Goal: Task Accomplishment & Management: Use online tool/utility

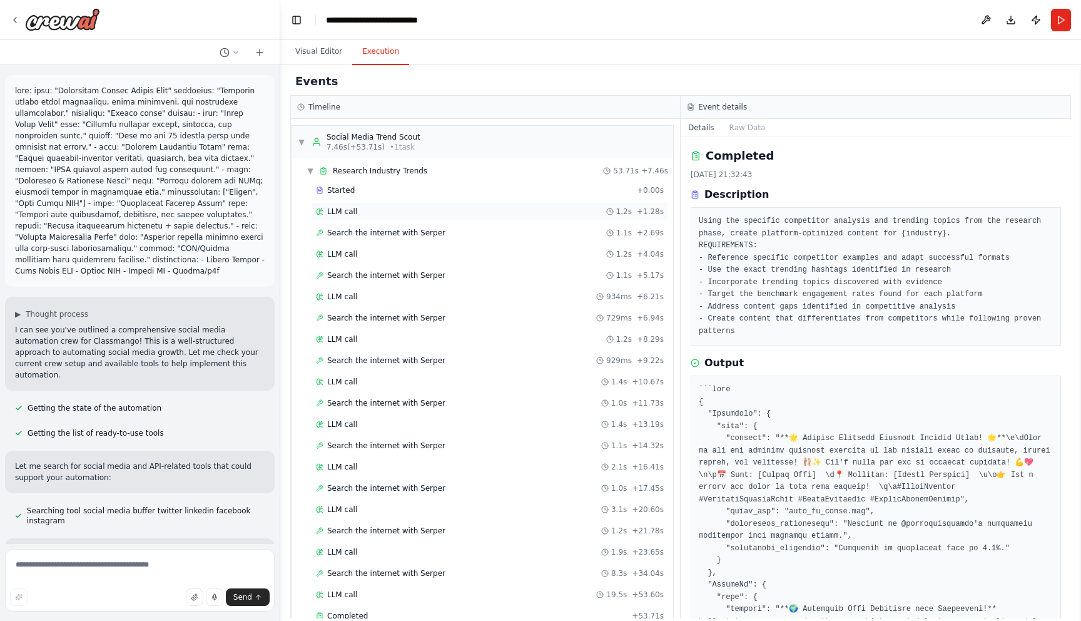
click at [365, 217] on div "LLM call 1.2s + 1.28s" at bounding box center [490, 211] width 357 height 19
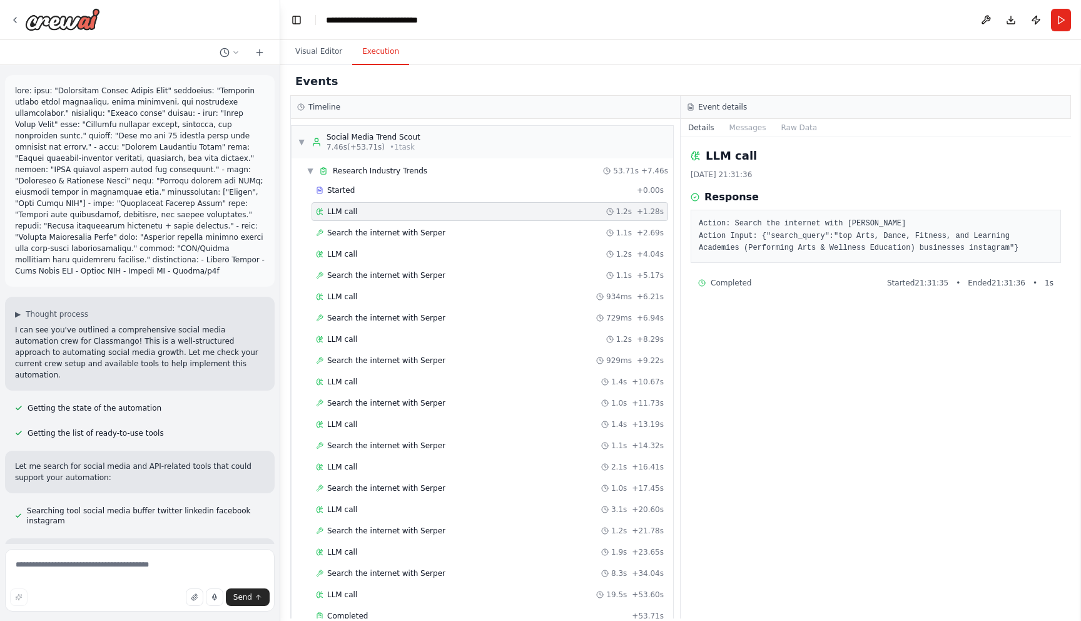
click at [720, 278] on span "Completed" at bounding box center [731, 283] width 41 height 10
click at [407, 237] on span "Search the internet with Serper" at bounding box center [386, 233] width 118 height 10
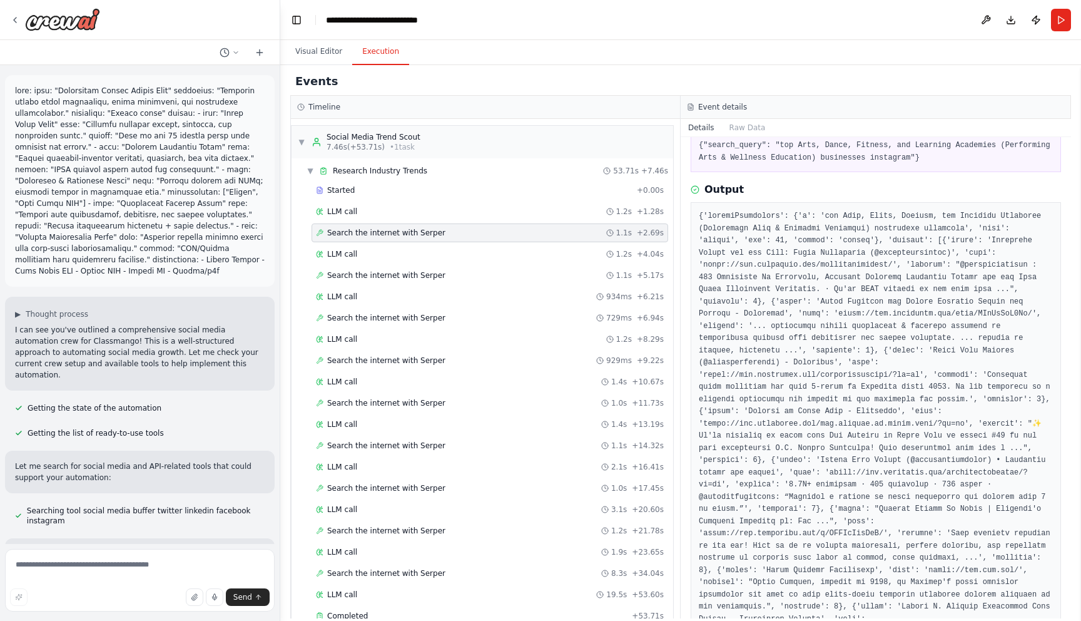
scroll to position [80, 0]
click at [16, 18] on icon at bounding box center [15, 20] width 3 height 5
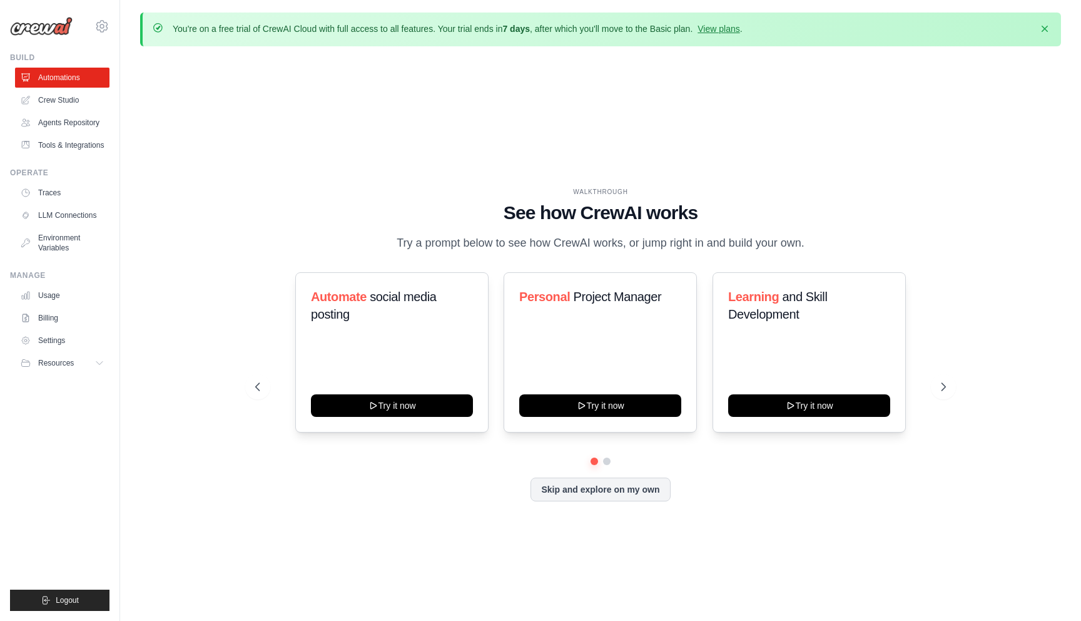
click at [588, 504] on div "WALKTHROUGH See how CrewAI works Try a prompt below to see how CrewAI works, or…" at bounding box center [600, 354] width 721 height 334
click at [590, 492] on button "Skip and explore on my own" at bounding box center [601, 488] width 140 height 24
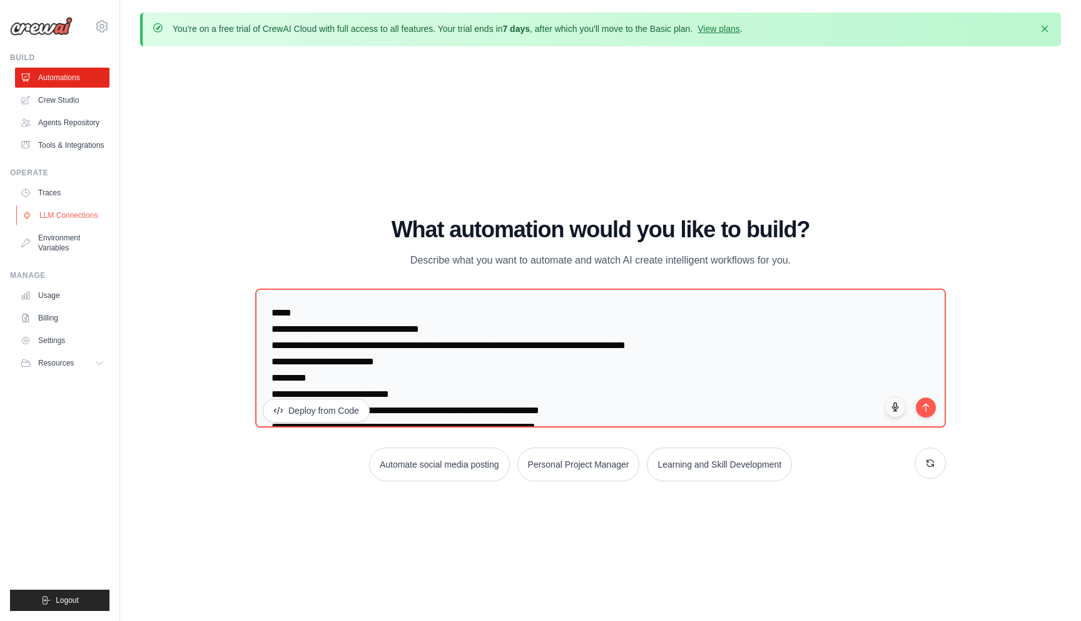
click at [92, 215] on link "LLM Connections" at bounding box center [63, 215] width 94 height 20
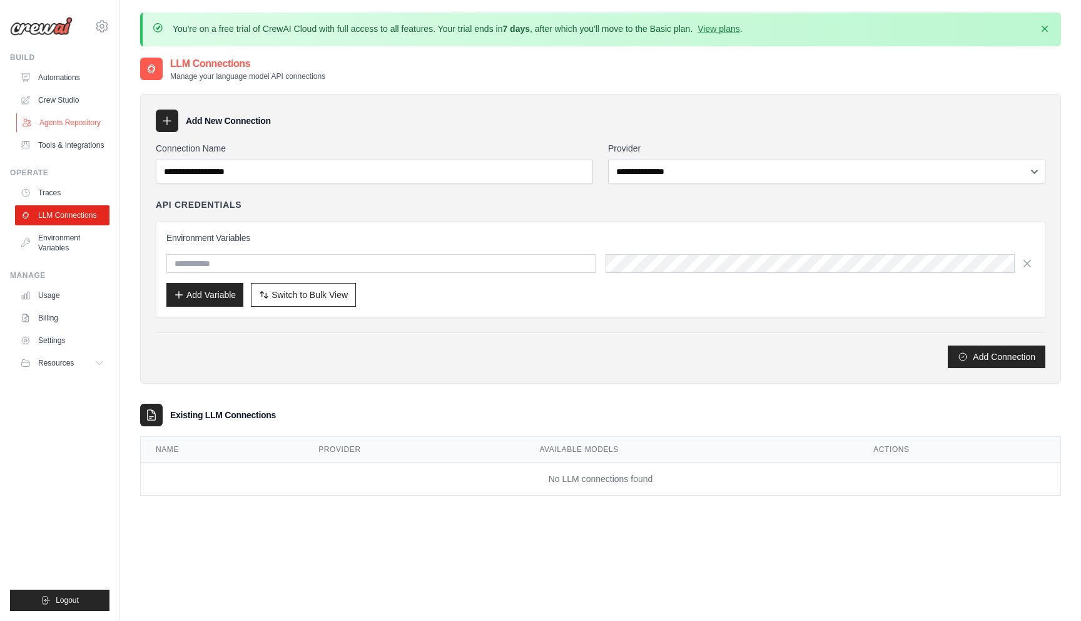
click at [71, 126] on link "Agents Repository" at bounding box center [63, 123] width 94 height 20
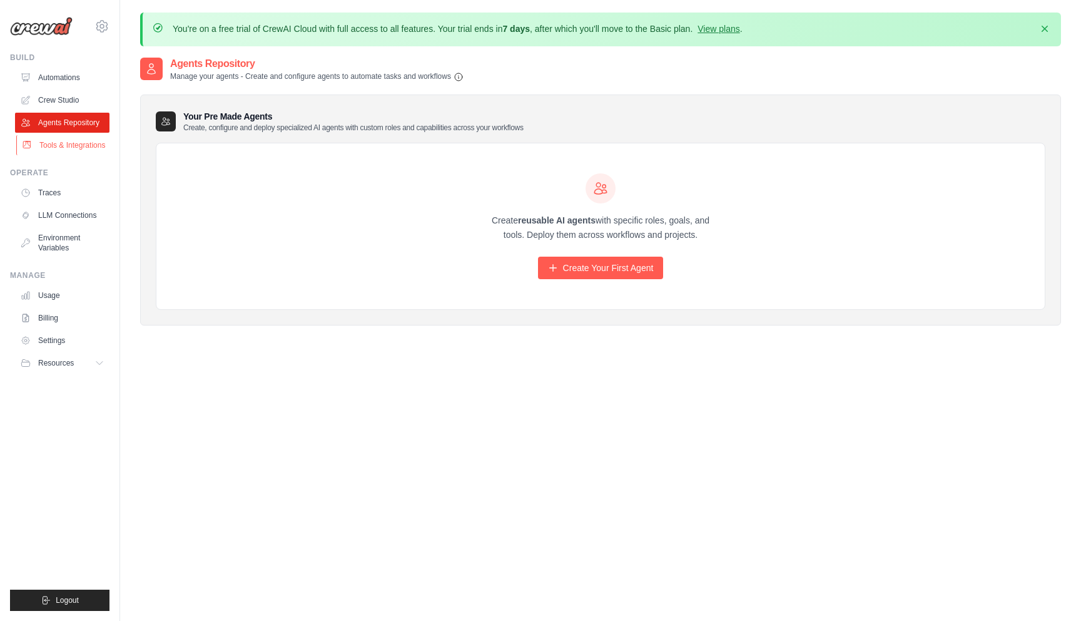
click at [72, 143] on link "Tools & Integrations" at bounding box center [63, 145] width 94 height 20
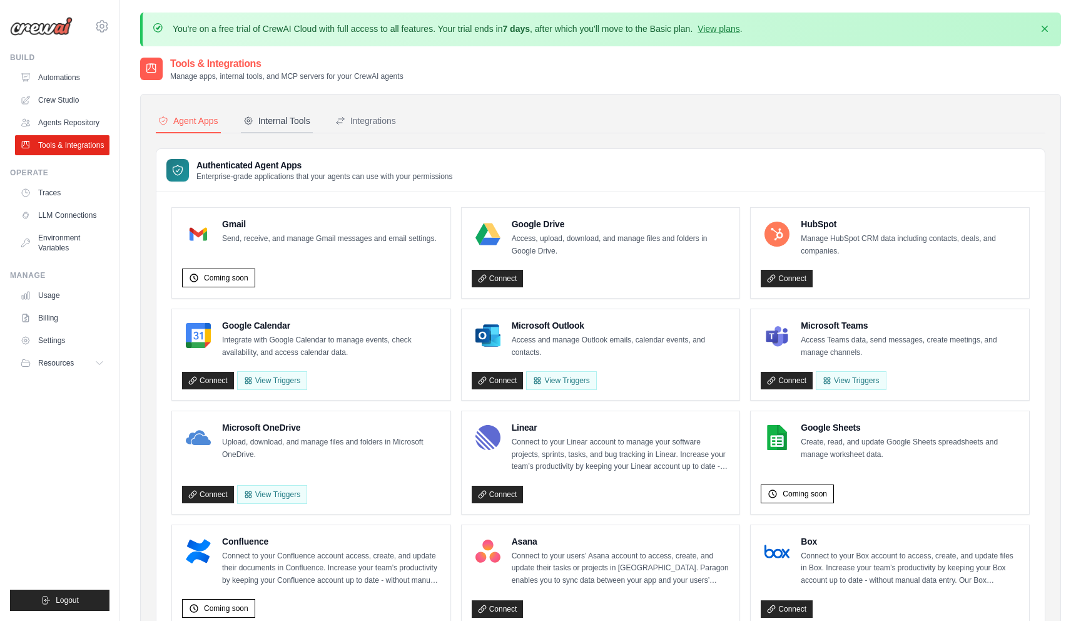
click at [300, 122] on div "Internal Tools" at bounding box center [276, 121] width 67 height 13
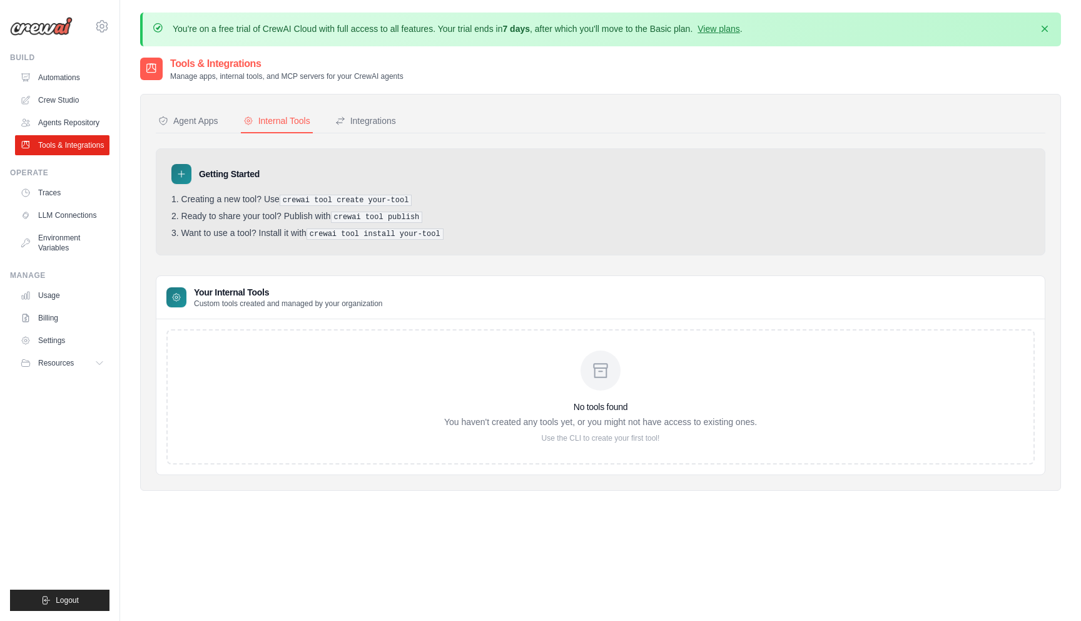
click at [345, 378] on div "No tools found You haven't created any tools yet, or you might not have access …" at bounding box center [600, 396] width 869 height 135
click at [368, 131] on button "Integrations" at bounding box center [366, 122] width 66 height 24
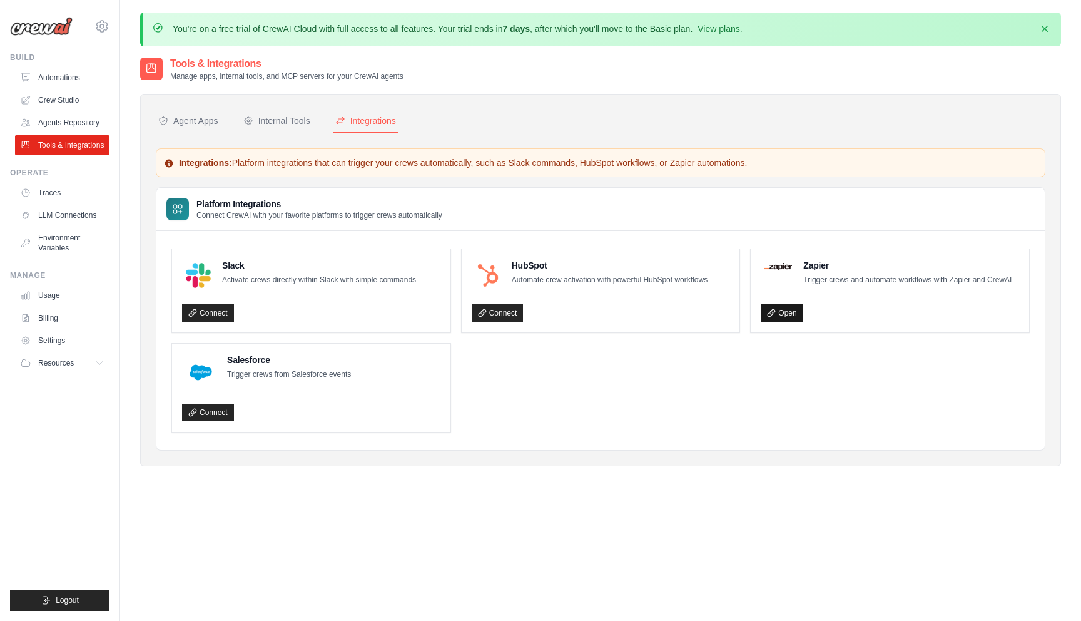
click at [784, 317] on link "Open" at bounding box center [782, 313] width 42 height 18
click at [64, 101] on link "Crew Studio" at bounding box center [63, 100] width 94 height 20
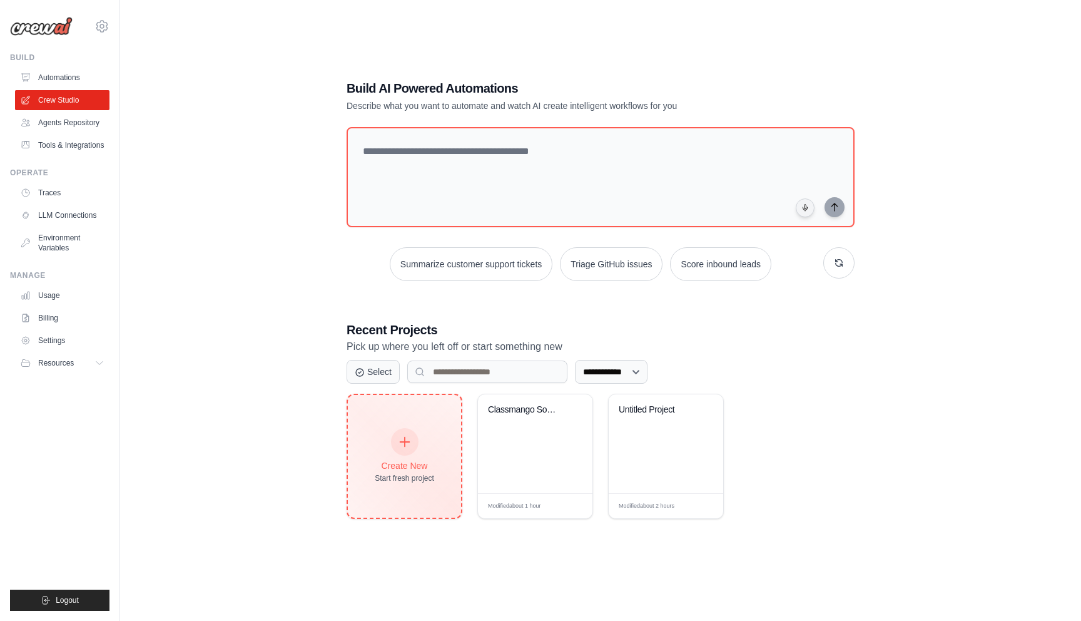
scroll to position [68, 0]
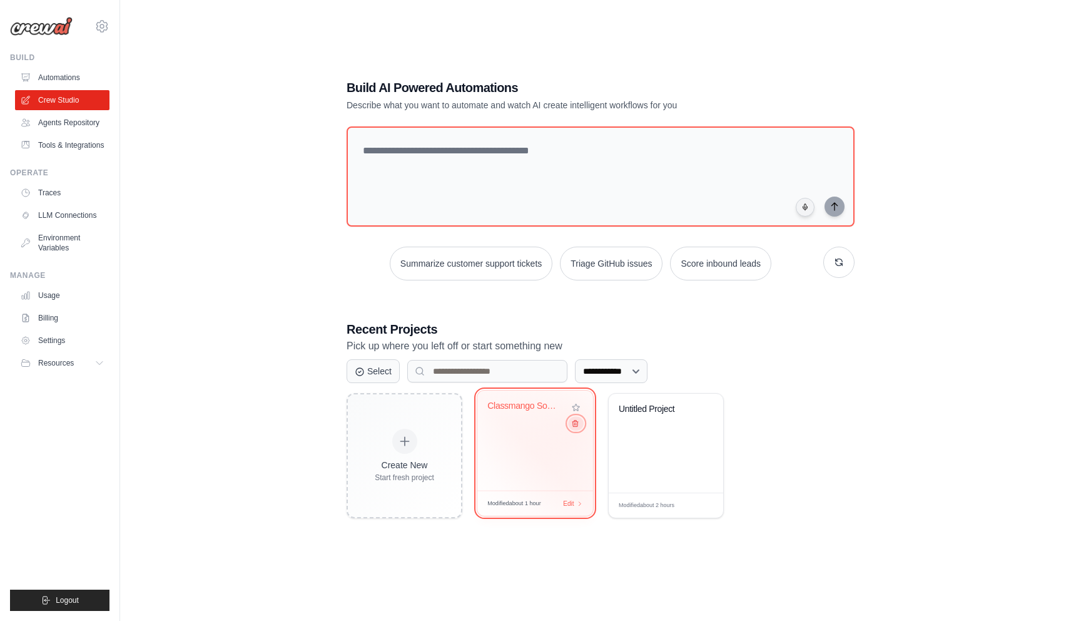
click at [574, 428] on button at bounding box center [575, 423] width 15 height 14
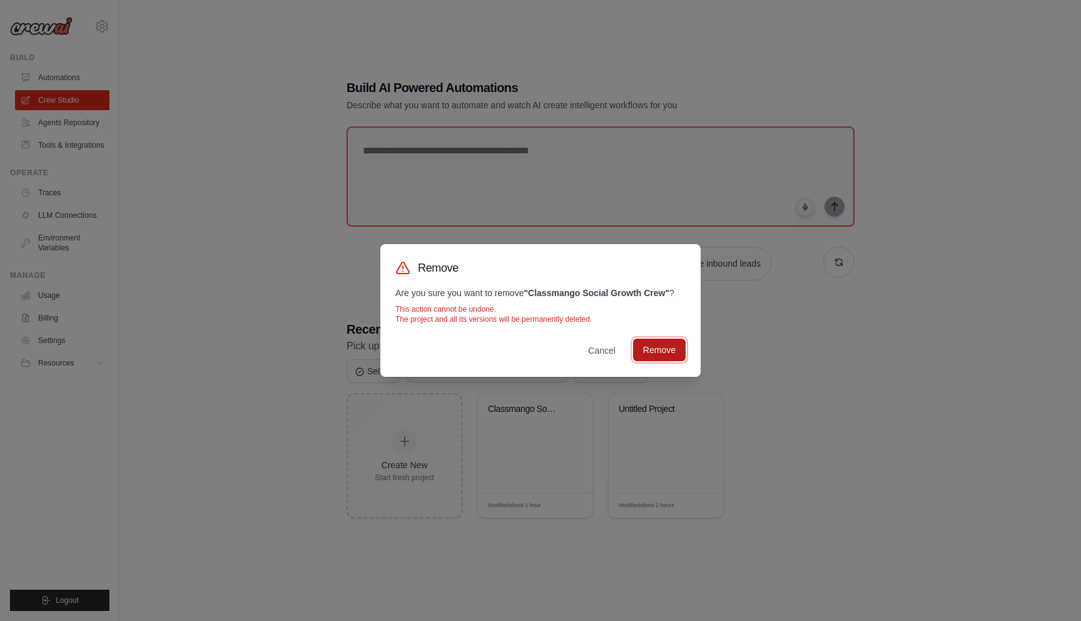
click at [658, 357] on button "Remove" at bounding box center [659, 350] width 53 height 23
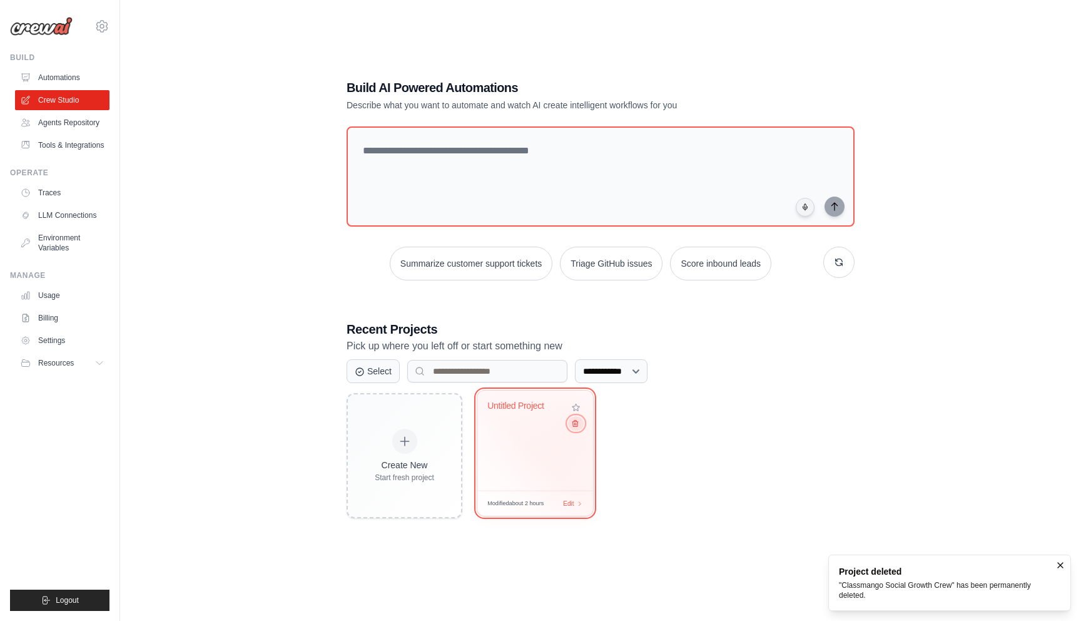
click at [579, 426] on button at bounding box center [575, 423] width 15 height 14
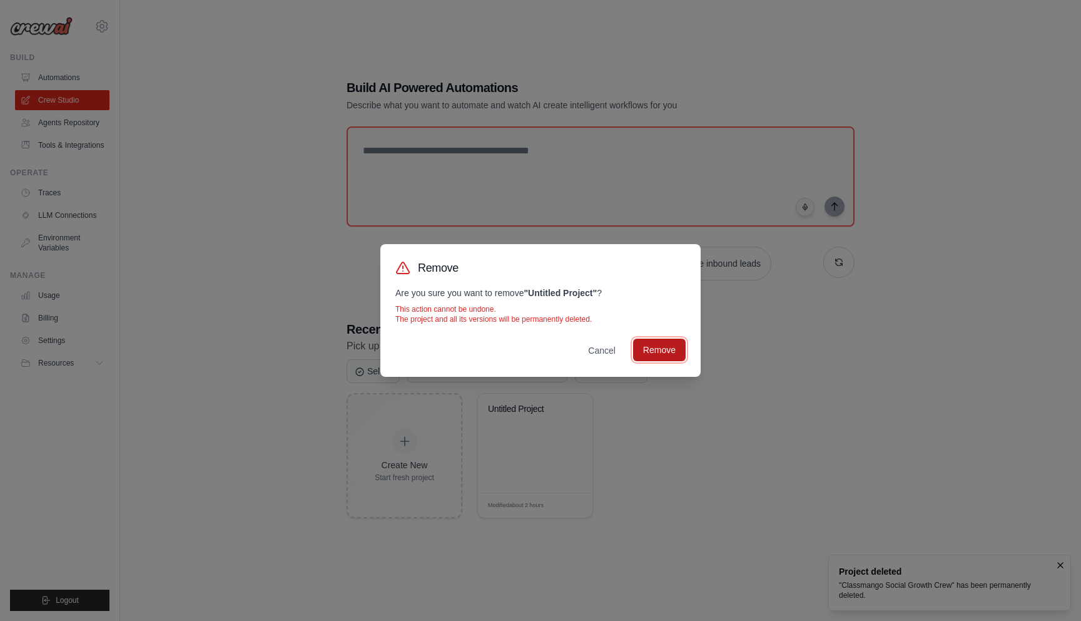
click at [672, 352] on button "Remove" at bounding box center [659, 350] width 53 height 23
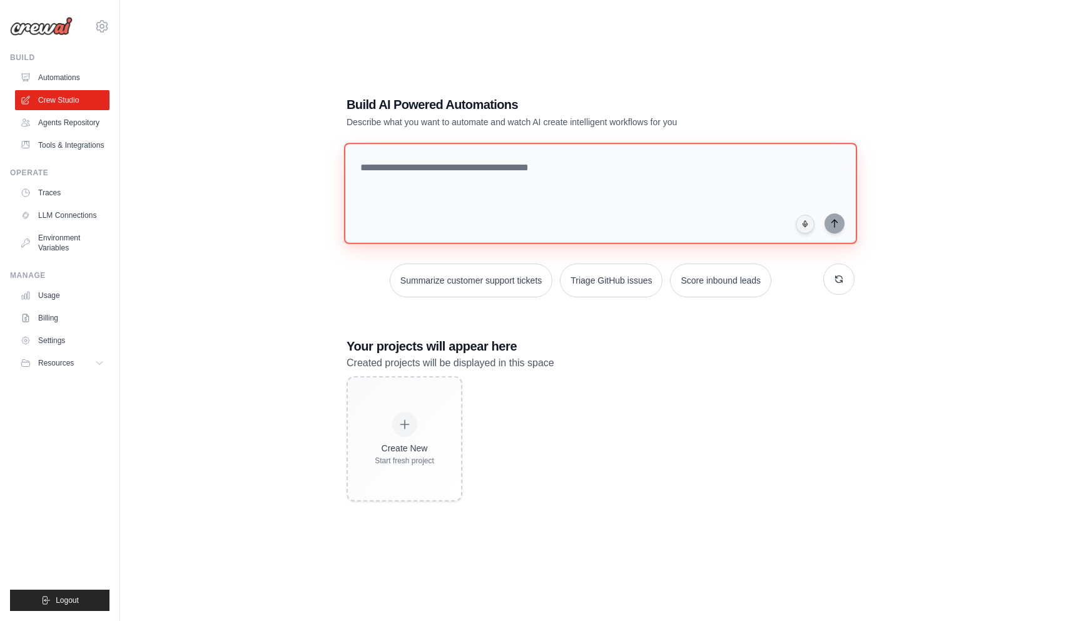
click at [531, 190] on textarea at bounding box center [600, 193] width 513 height 101
click at [490, 225] on textarea at bounding box center [600, 193] width 513 height 101
paste textarea "**********"
type textarea "**********"
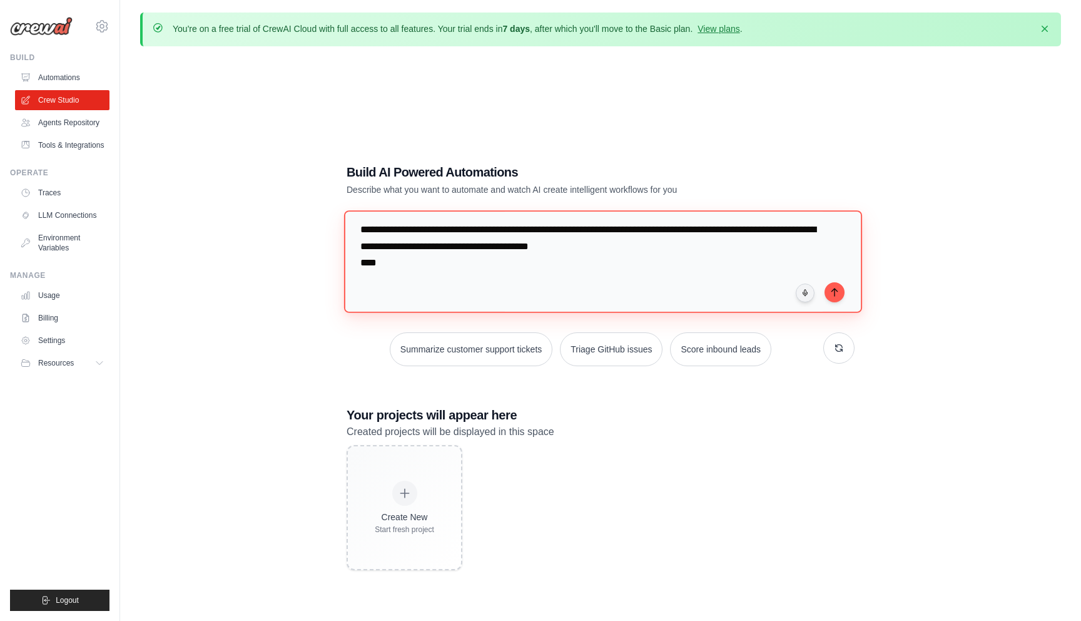
scroll to position [3006, 0]
click at [466, 265] on textarea at bounding box center [603, 261] width 518 height 102
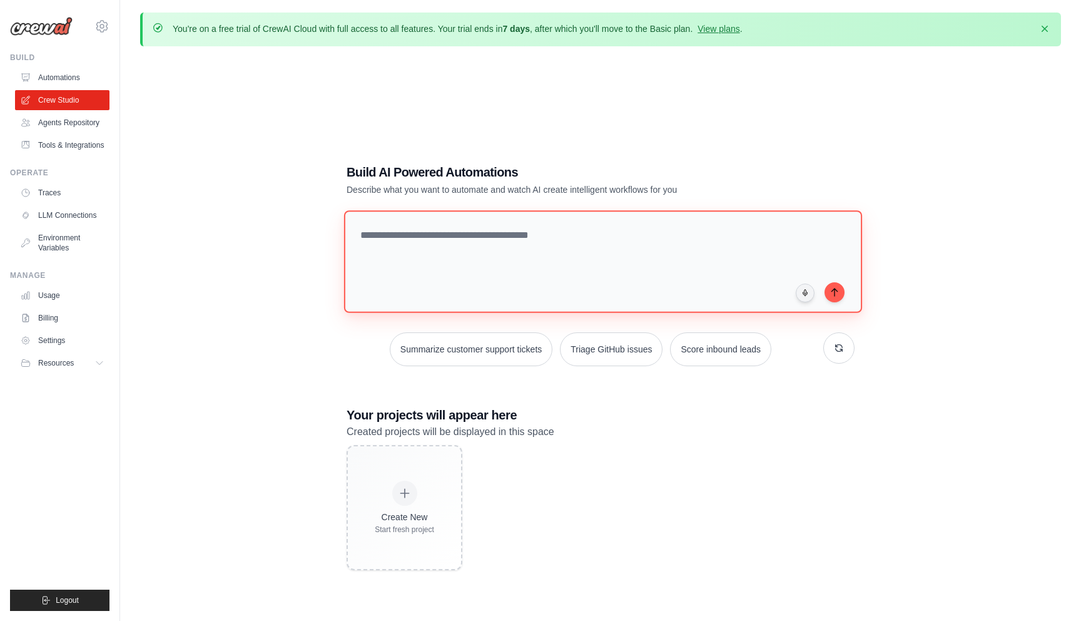
scroll to position [0, 0]
click at [64, 78] on link "Automations" at bounding box center [63, 78] width 94 height 20
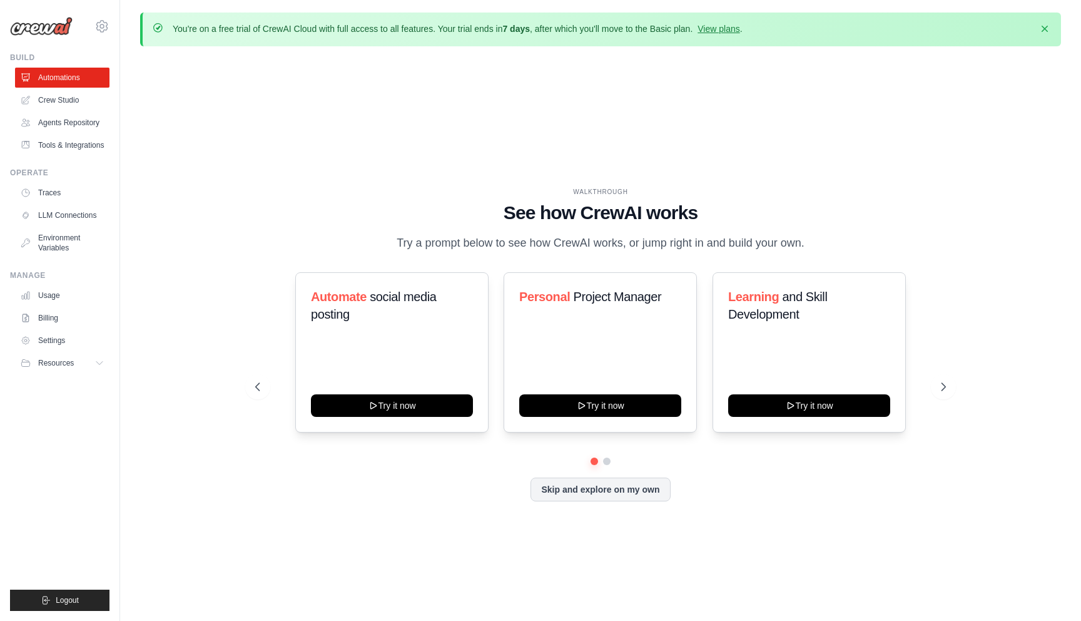
click at [611, 503] on div "WALKTHROUGH See how CrewAI works Try a prompt below to see how CrewAI works, or…" at bounding box center [600, 354] width 721 height 334
click at [614, 491] on button "Skip and explore on my own" at bounding box center [601, 488] width 140 height 24
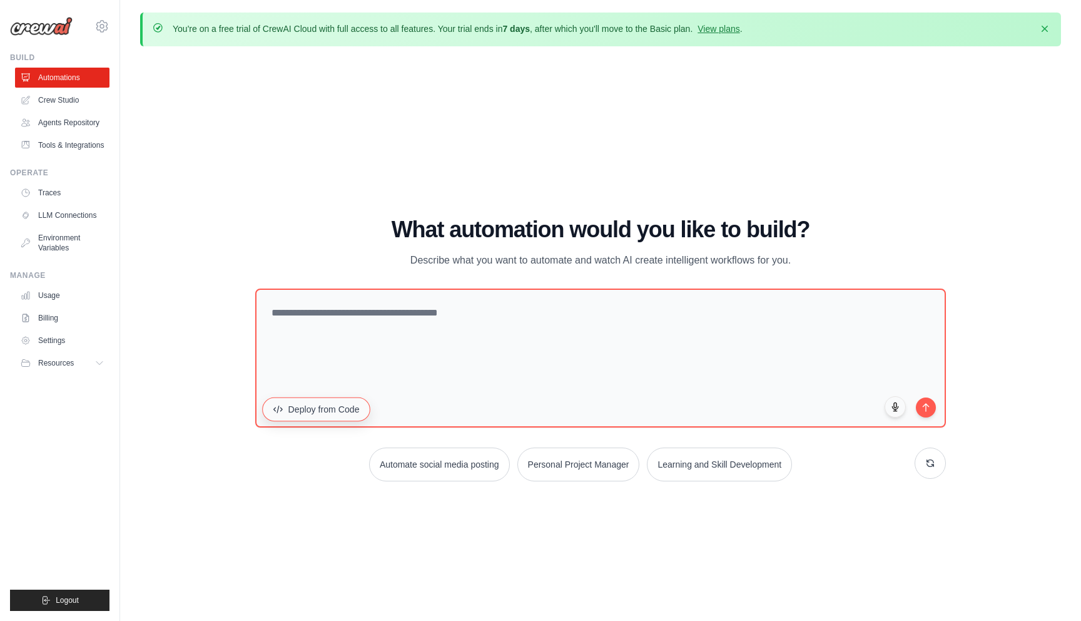
click at [350, 415] on button "Deploy from Code" at bounding box center [316, 409] width 108 height 24
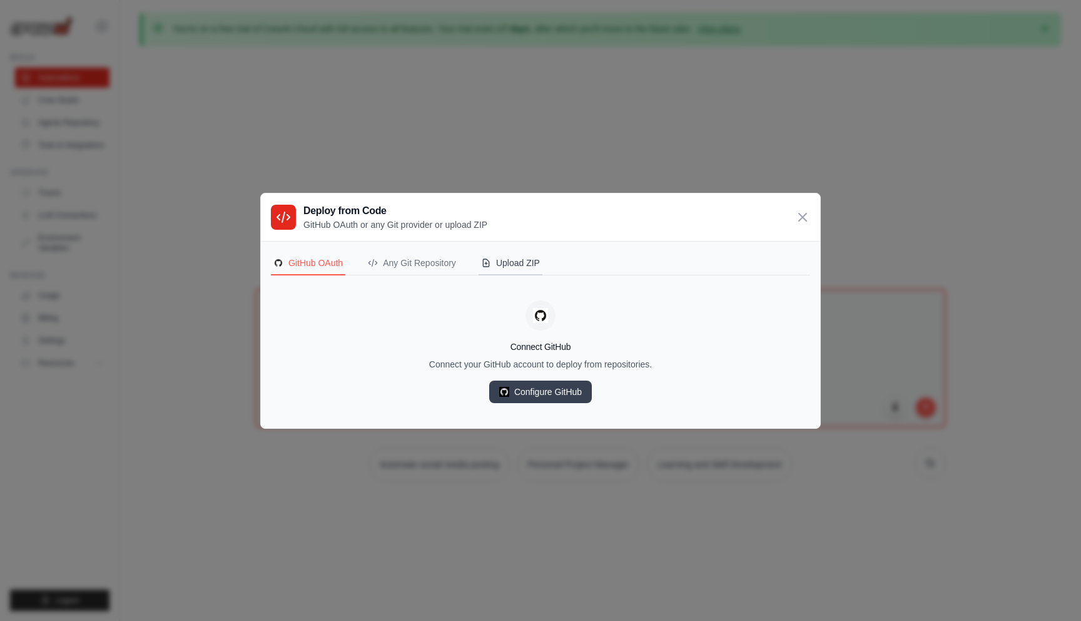
click at [516, 267] on div "Upload ZIP" at bounding box center [510, 263] width 59 height 13
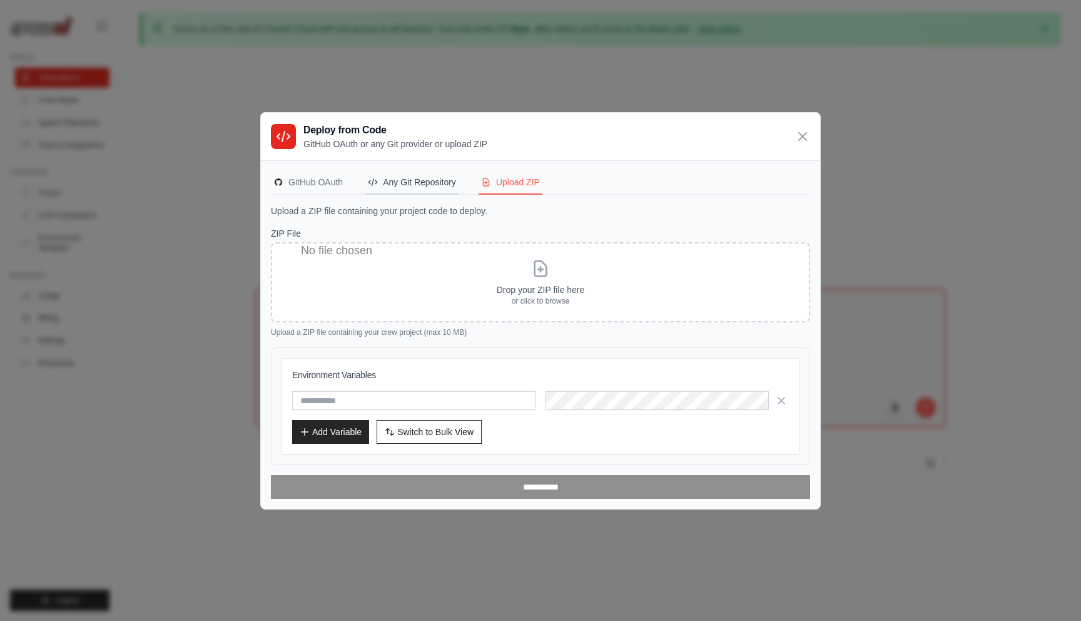
click at [431, 180] on div "Any Git Repository" at bounding box center [412, 182] width 88 height 13
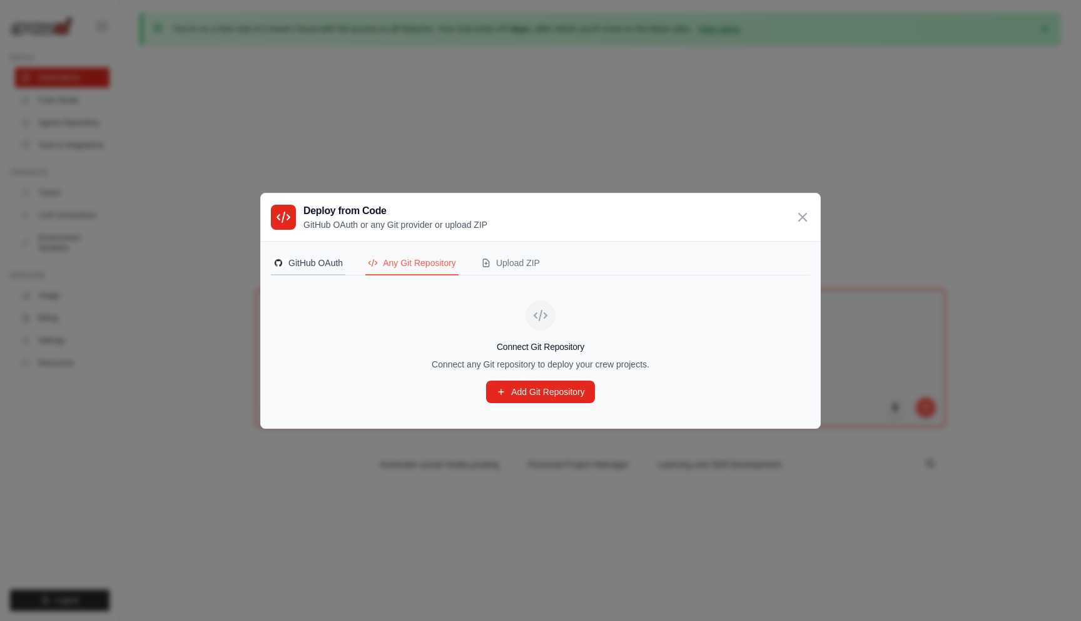
click at [334, 266] on div "GitHub OAuth" at bounding box center [307, 263] width 69 height 13
click at [802, 218] on icon at bounding box center [802, 216] width 15 height 15
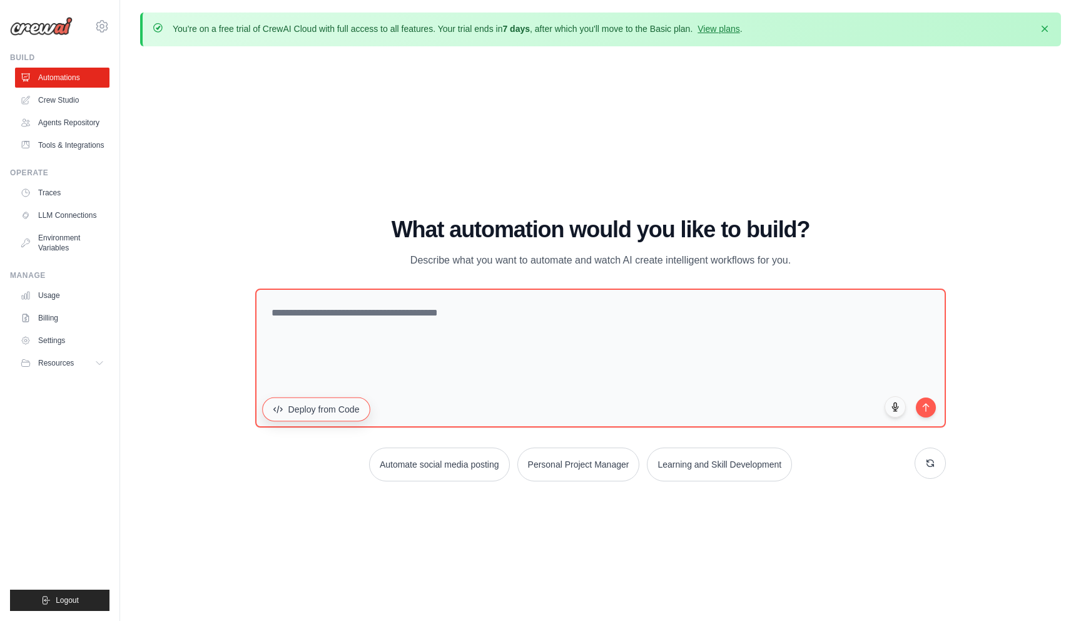
click at [314, 414] on button "Deploy from Code" at bounding box center [316, 409] width 108 height 24
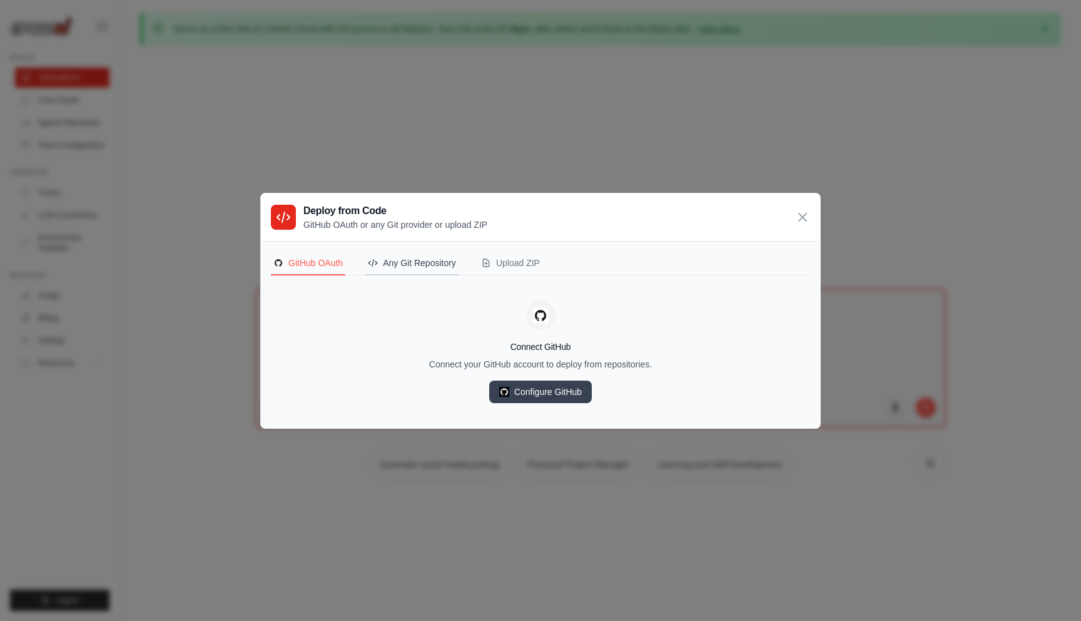
click at [395, 258] on div "Any Git Repository" at bounding box center [412, 263] width 88 height 13
click at [521, 262] on div "Upload ZIP" at bounding box center [510, 263] width 59 height 13
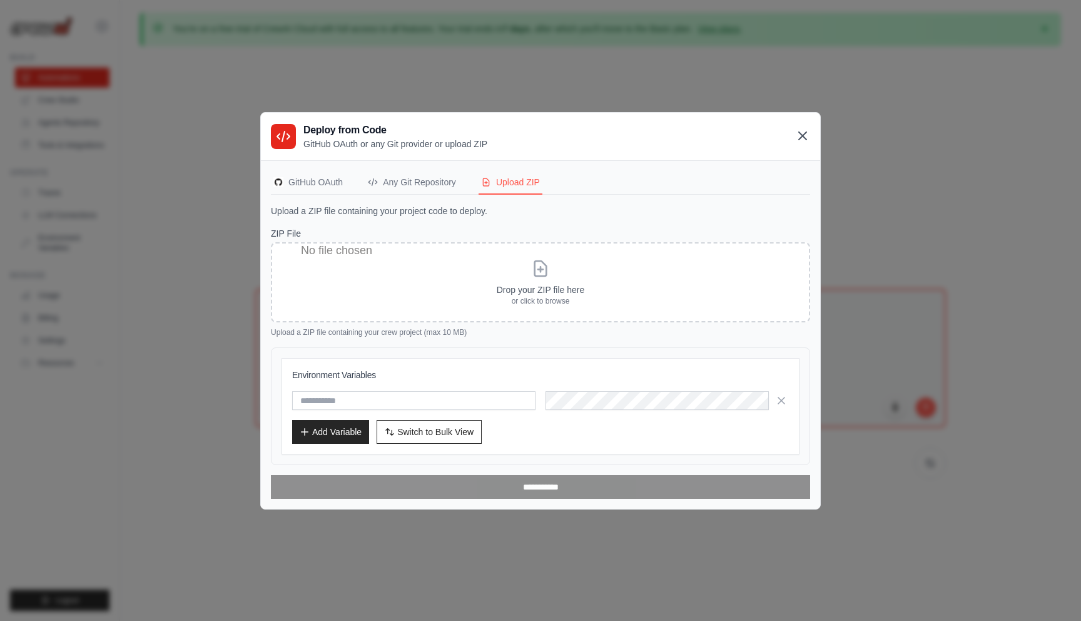
click at [801, 140] on icon at bounding box center [802, 135] width 15 height 15
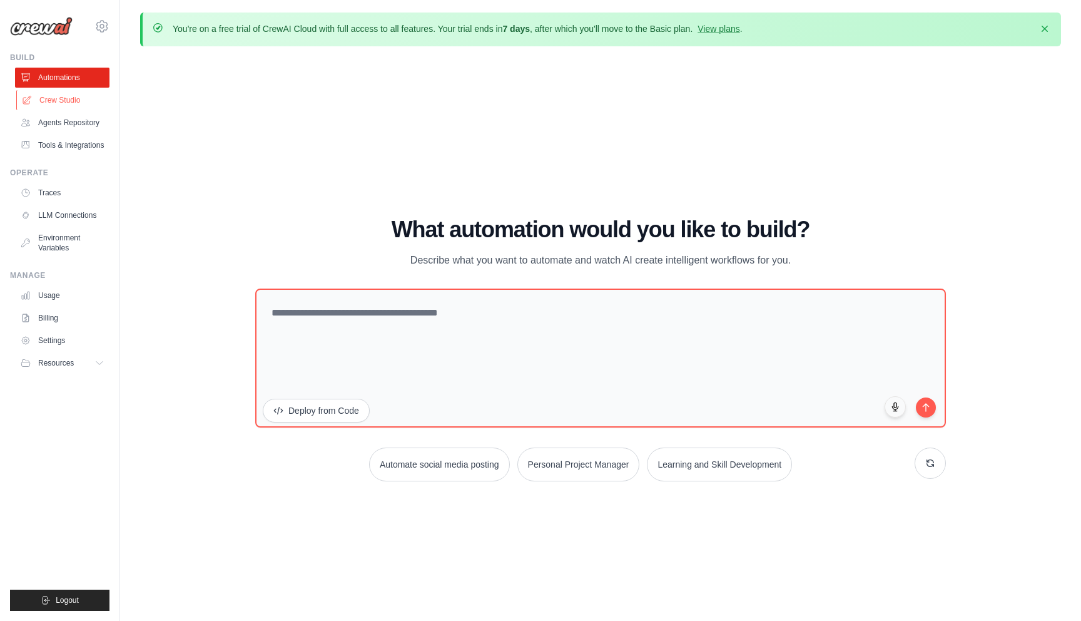
click at [74, 108] on link "Crew Studio" at bounding box center [63, 100] width 94 height 20
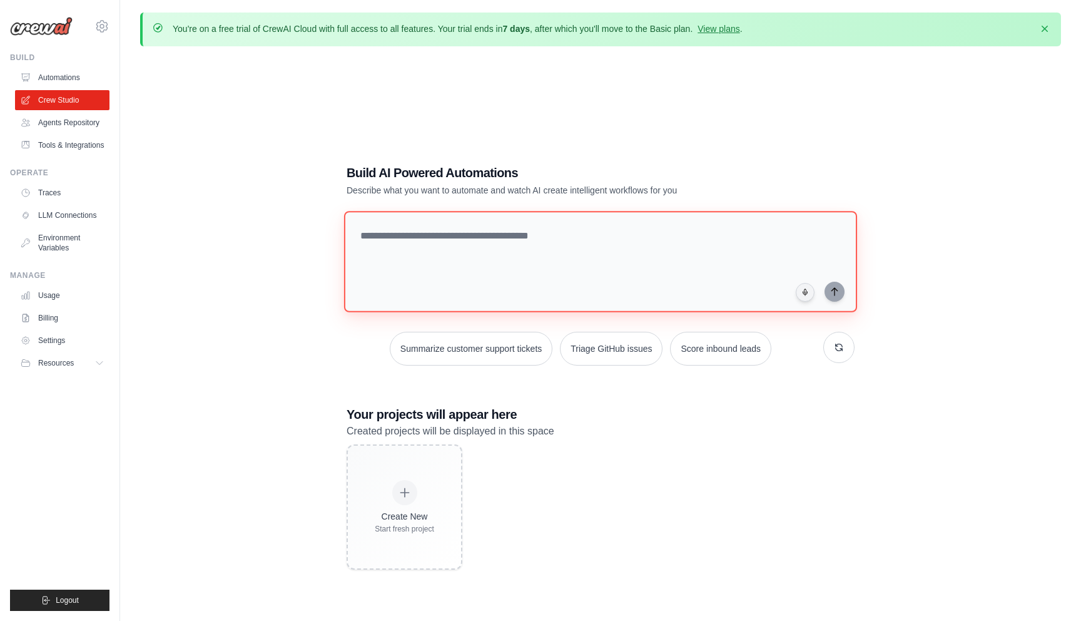
click at [419, 266] on textarea at bounding box center [600, 261] width 513 height 101
paste textarea "**********"
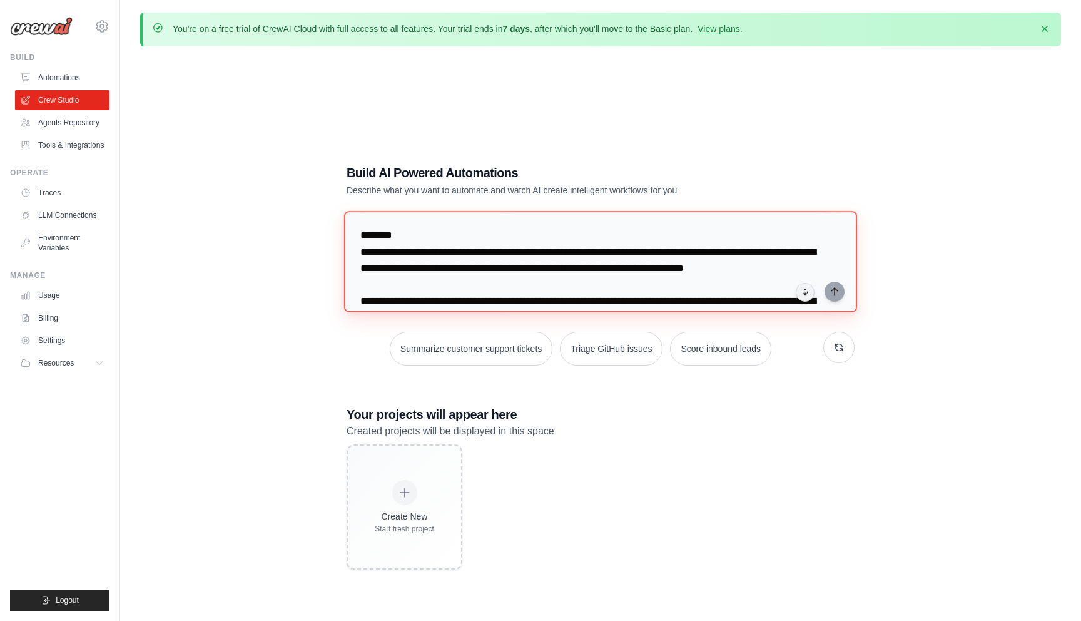
scroll to position [3006, 0]
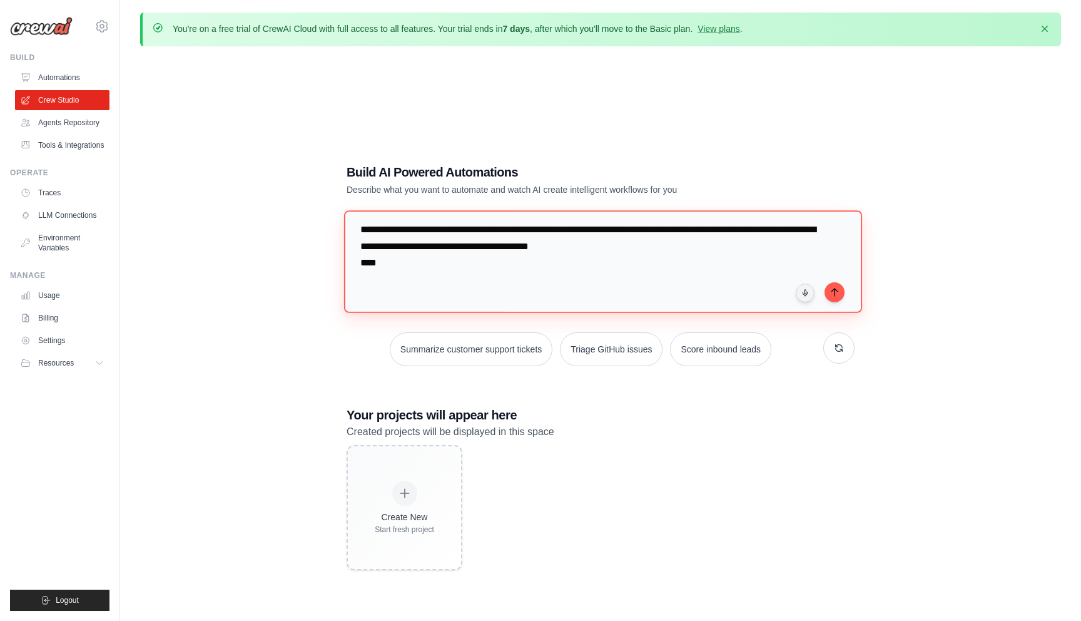
click at [465, 267] on textarea at bounding box center [603, 261] width 518 height 102
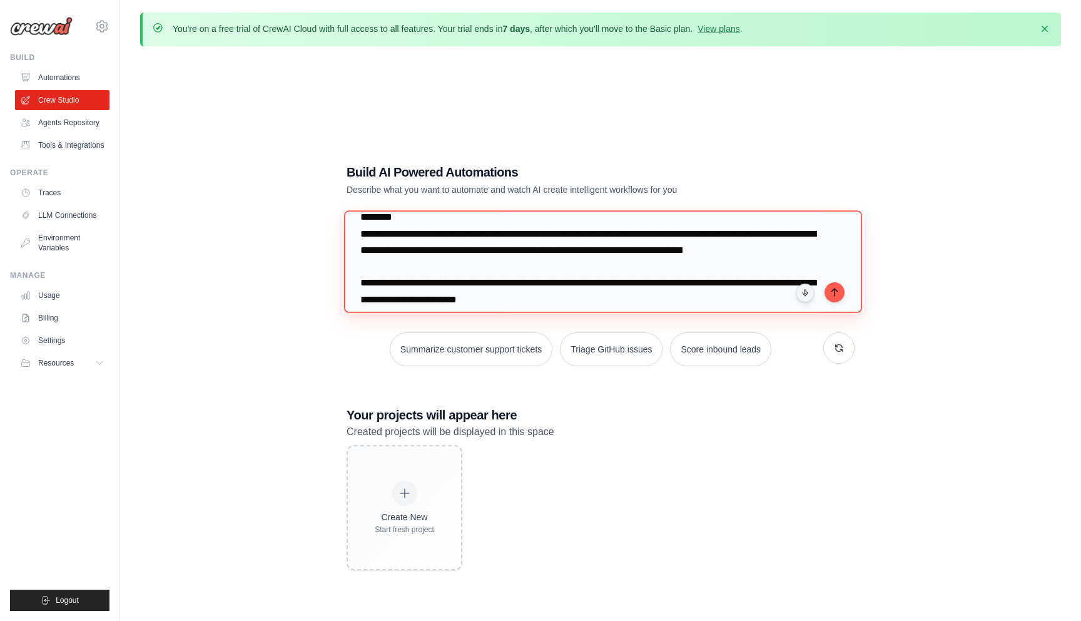
scroll to position [18, 0]
click at [446, 267] on textarea at bounding box center [603, 261] width 518 height 102
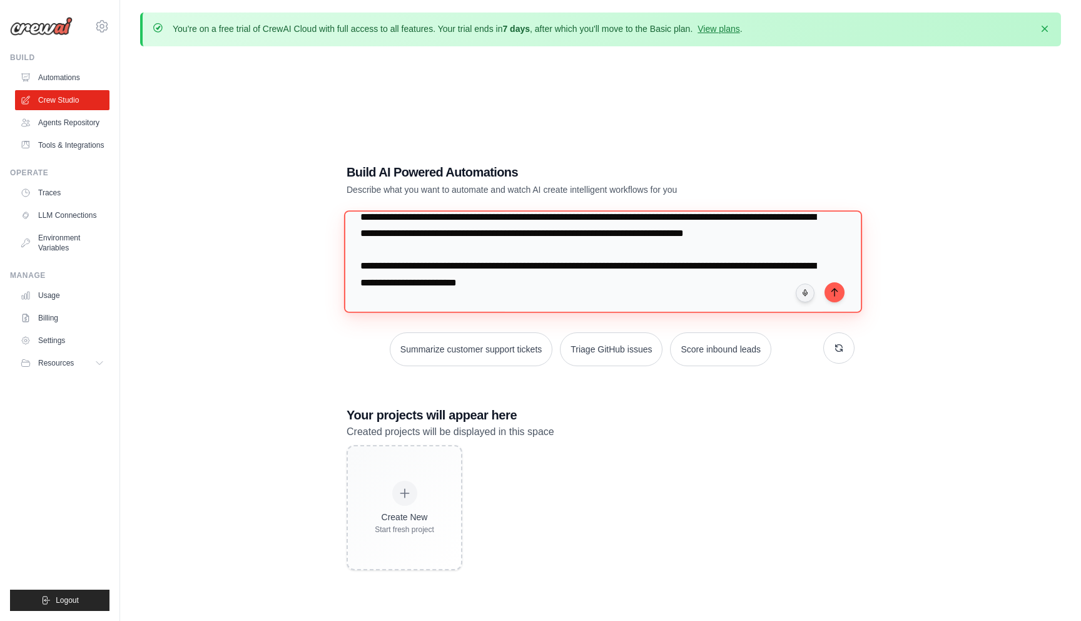
scroll to position [0, 0]
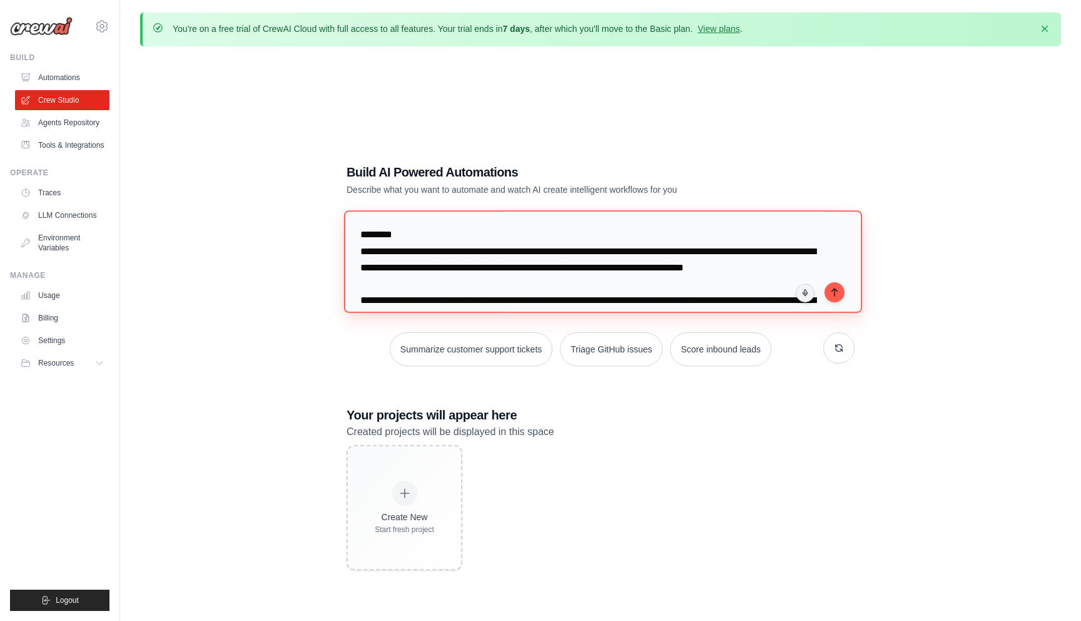
drag, startPoint x: 366, startPoint y: 229, endPoint x: 384, endPoint y: 290, distance: 63.4
click at [384, 290] on textarea at bounding box center [603, 261] width 518 height 102
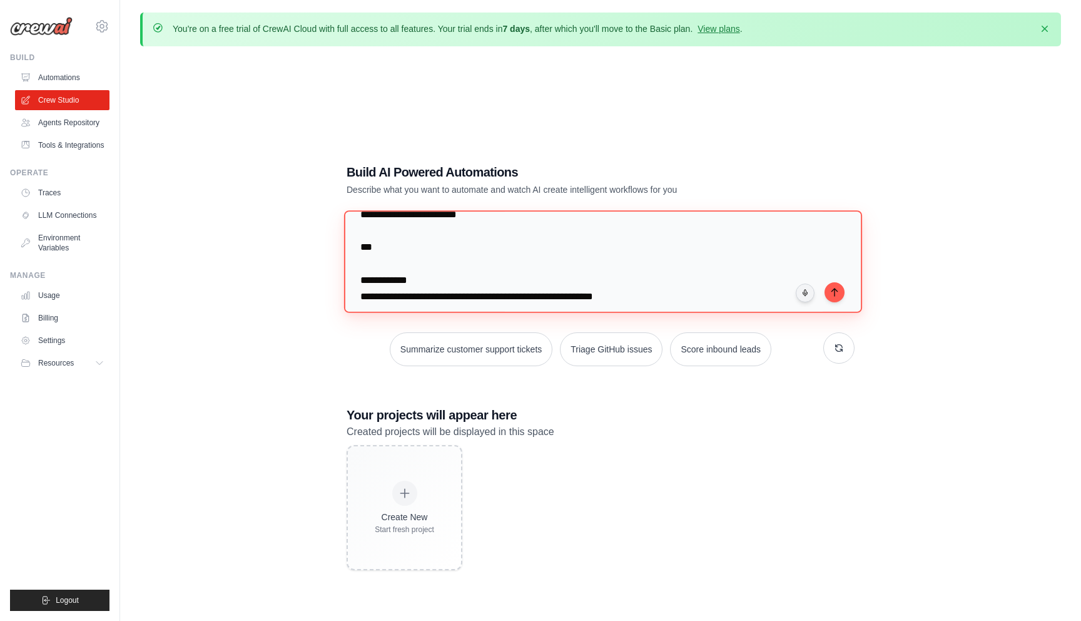
scroll to position [38, 0]
drag, startPoint x: 605, startPoint y: 250, endPoint x: 342, endPoint y: 227, distance: 263.9
click at [342, 227] on div "Build AI Powered Automations Describe what you want to automate and watch AI cr…" at bounding box center [601, 366] width 538 height 447
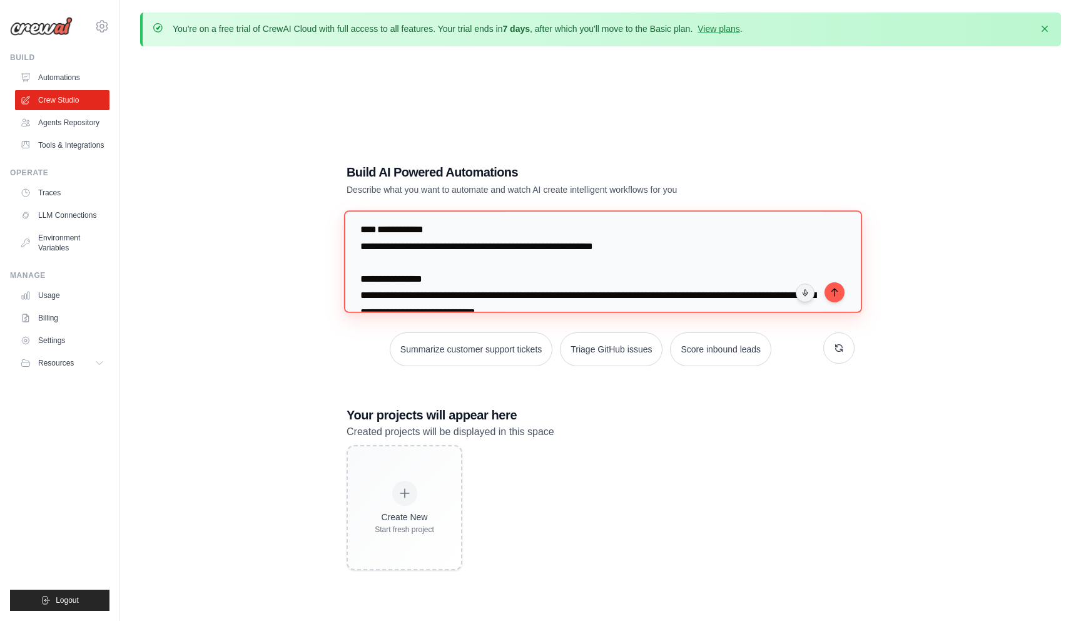
scroll to position [0, 0]
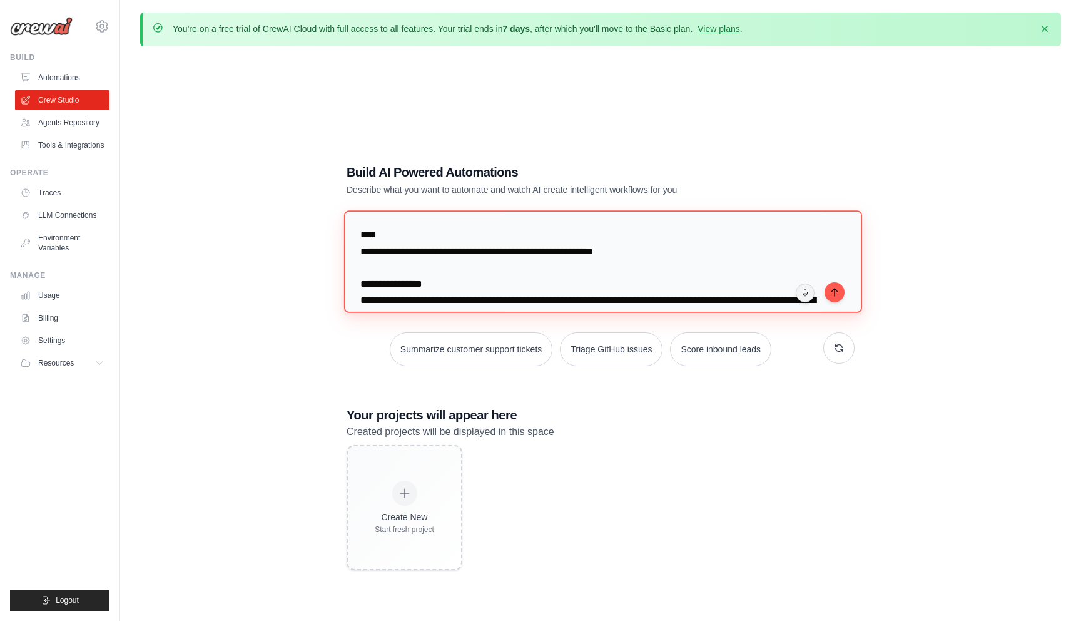
drag, startPoint x: 392, startPoint y: 253, endPoint x: 467, endPoint y: 253, distance: 75.1
click at [467, 253] on textarea at bounding box center [603, 261] width 518 height 102
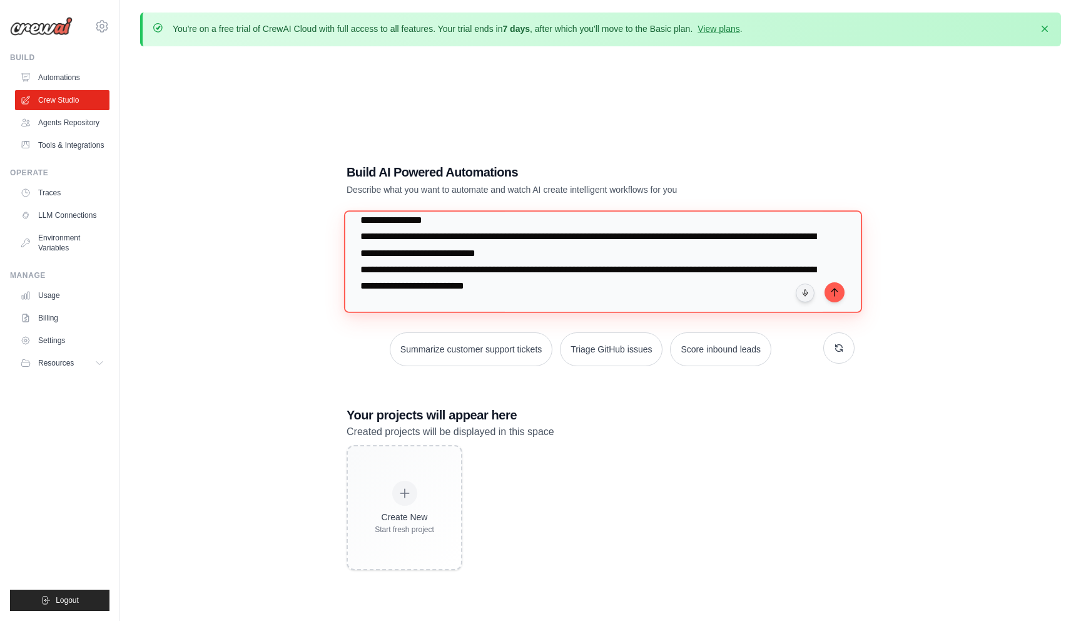
scroll to position [64, 0]
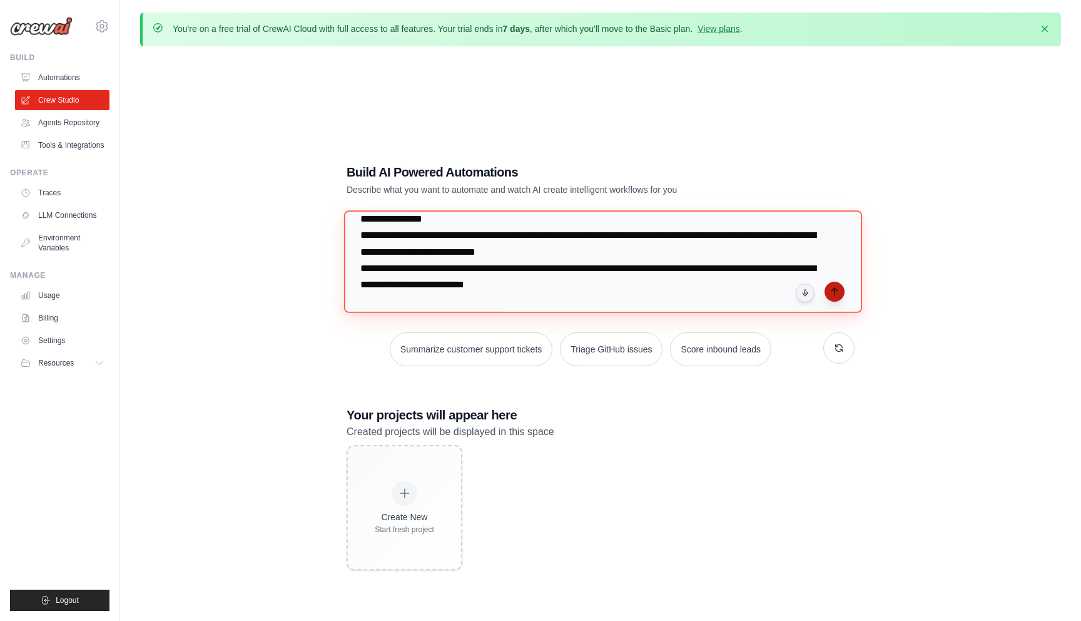
type textarea "**********"
click at [834, 293] on icon "submit" at bounding box center [835, 292] width 10 height 10
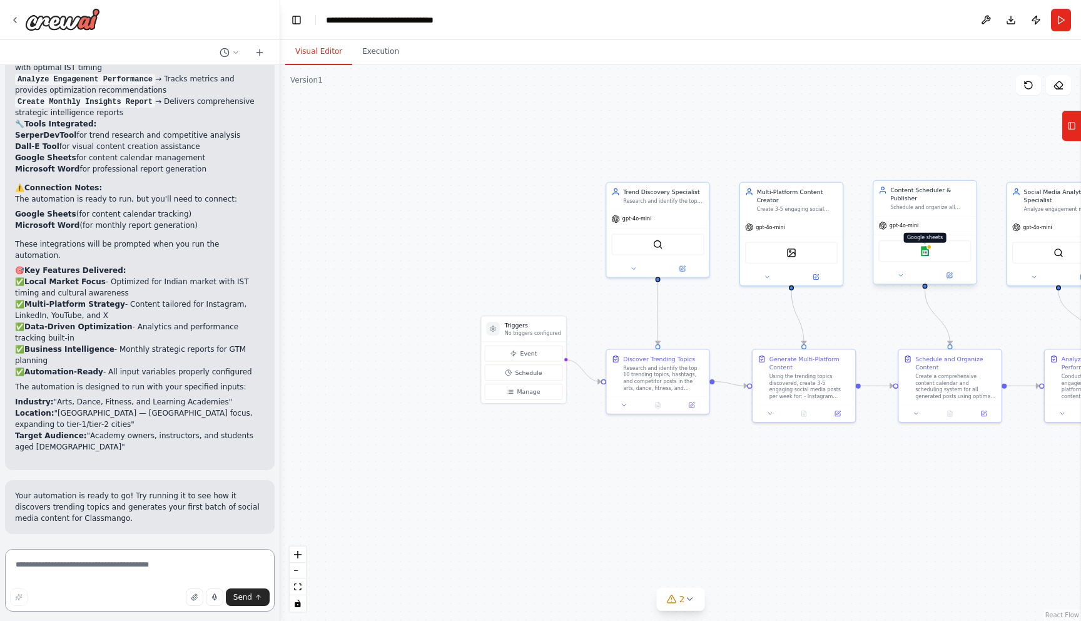
scroll to position [2613, 0]
click at [932, 252] on div "Google sheets" at bounding box center [925, 251] width 93 height 22
click at [922, 250] on img at bounding box center [926, 251] width 10 height 10
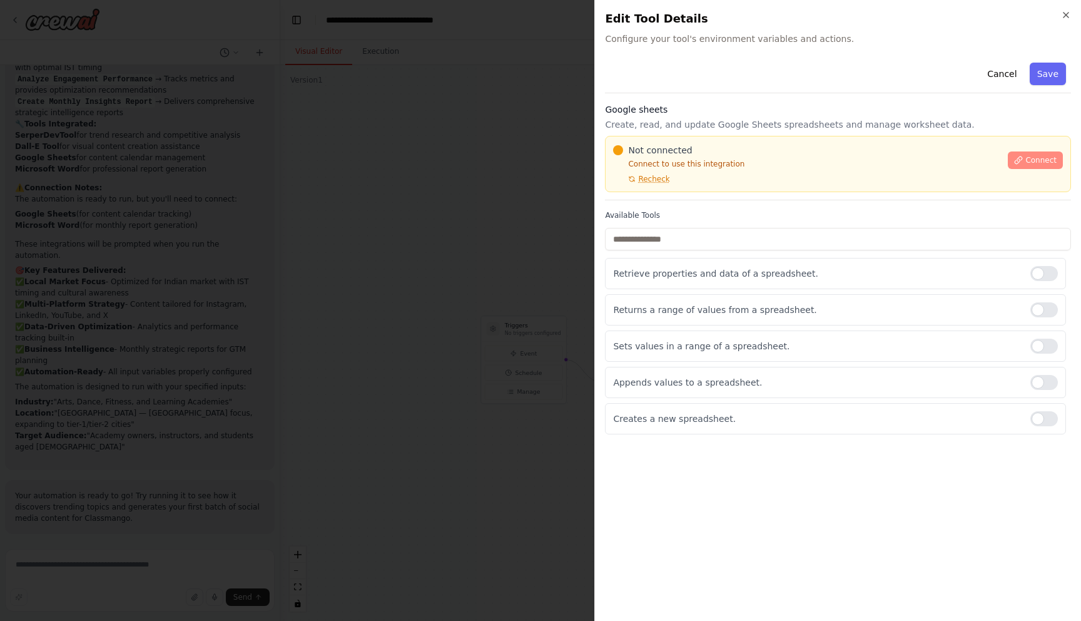
click at [1046, 154] on button "Connect" at bounding box center [1035, 160] width 55 height 18
click at [649, 180] on span "Recheck" at bounding box center [653, 179] width 31 height 10
click at [919, 122] on p "Create, read, and update Google Sheets spreadsheets and manage worksheet data." at bounding box center [838, 124] width 466 height 13
click at [883, 241] on input "text" at bounding box center [838, 239] width 466 height 23
type input "******"
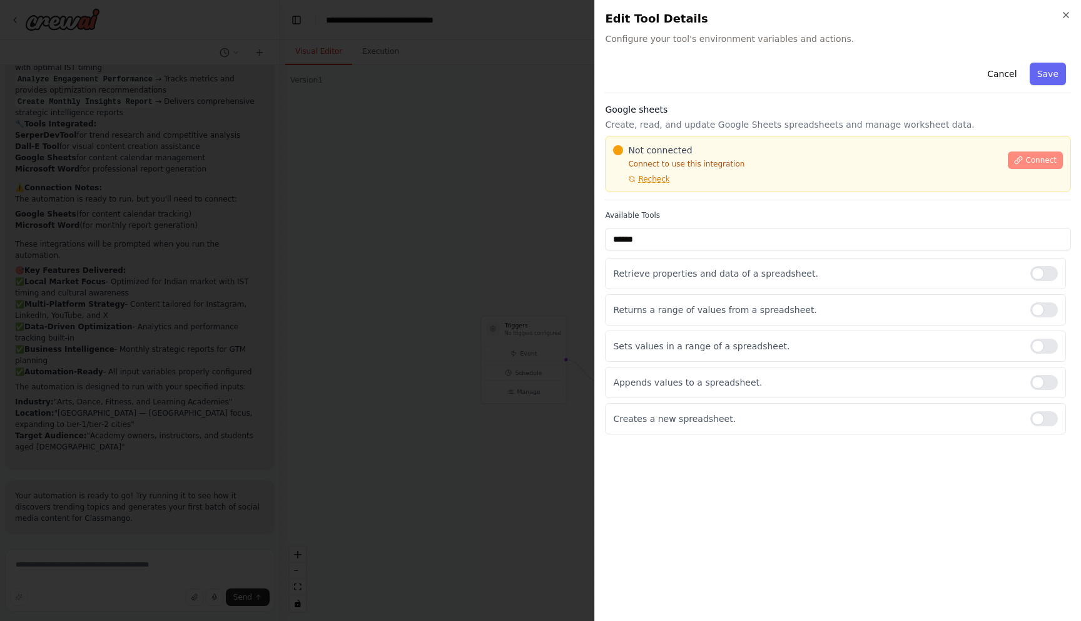
click at [1015, 161] on icon at bounding box center [1018, 160] width 9 height 9
click at [1059, 16] on h2 "Edit Tool Details" at bounding box center [838, 19] width 466 height 18
click at [1059, 18] on h2 "Edit Tool Details" at bounding box center [838, 19] width 466 height 18
click at [1062, 16] on icon "button" at bounding box center [1066, 15] width 10 height 10
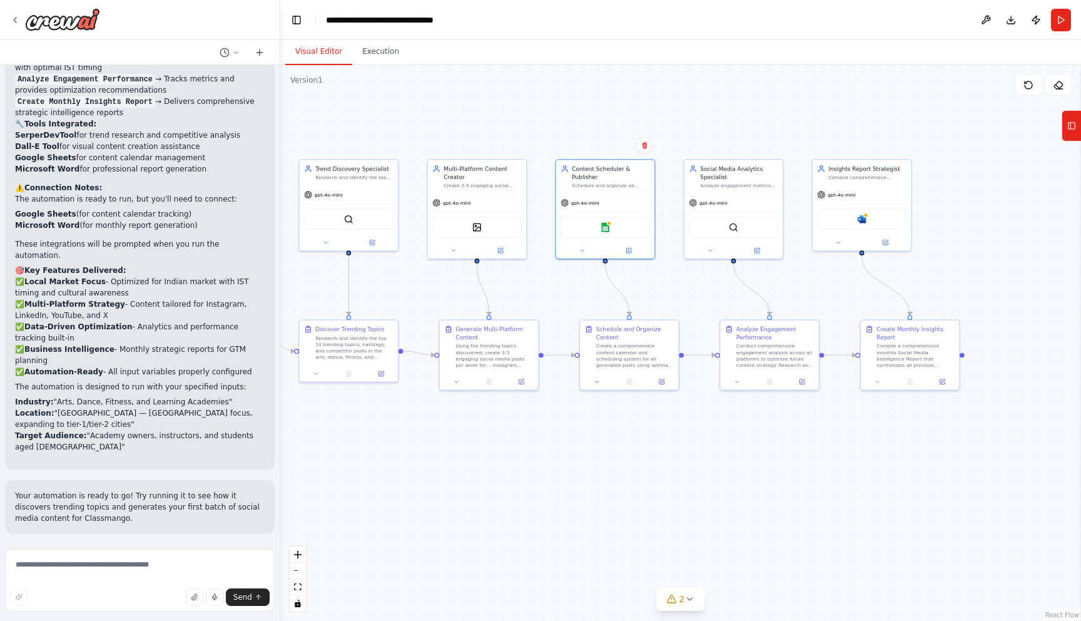
drag, startPoint x: 827, startPoint y: 456, endPoint x: 510, endPoint y: 427, distance: 317.9
click at [510, 427] on div ".deletable-edge-delete-btn { width: 20px; height: 20px; border: 0px solid #ffff…" at bounding box center [680, 343] width 801 height 556
click at [864, 222] on img at bounding box center [861, 217] width 9 height 9
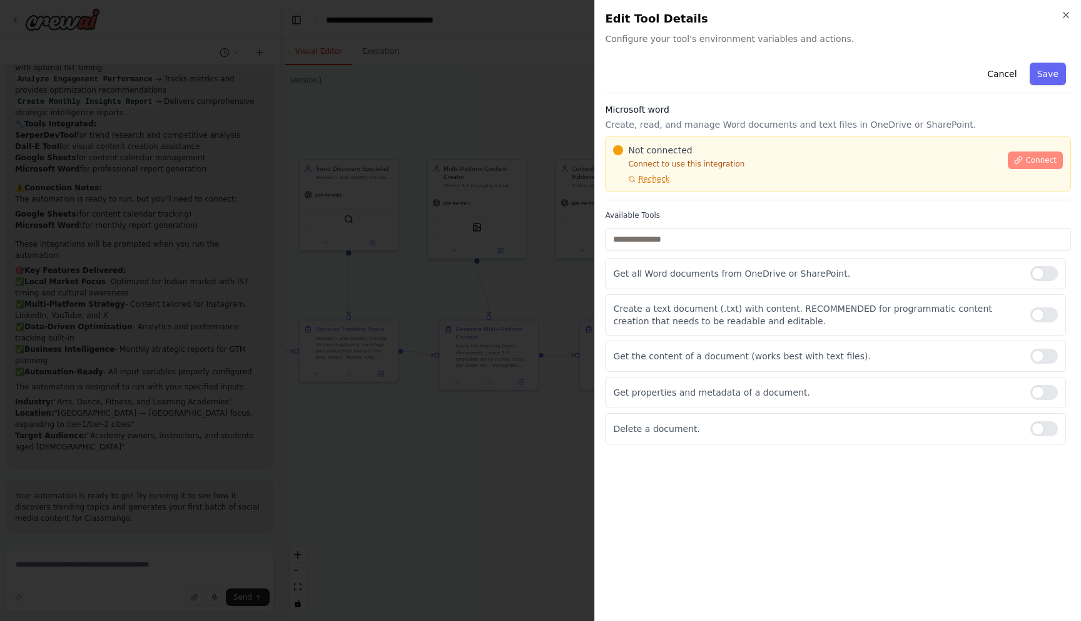
click at [1052, 158] on span "Connect" at bounding box center [1041, 160] width 31 height 10
click at [768, 111] on h3 "Microsoft word" at bounding box center [838, 109] width 466 height 13
click at [827, 235] on input "text" at bounding box center [838, 239] width 466 height 23
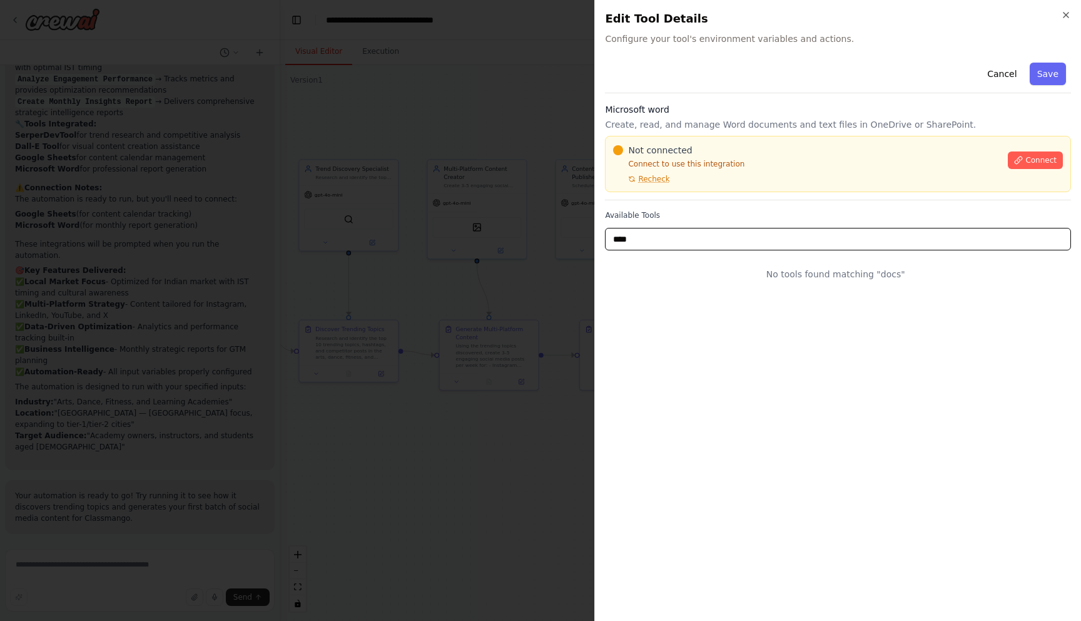
type input "***"
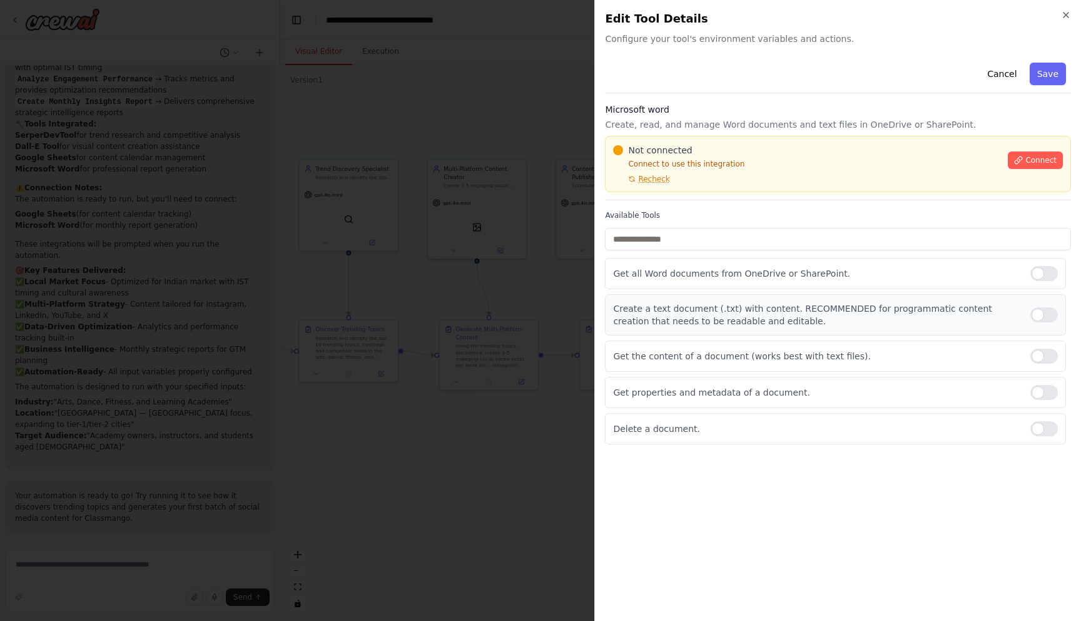
click at [1041, 315] on div at bounding box center [1045, 314] width 28 height 15
click at [1051, 312] on div at bounding box center [1045, 314] width 28 height 15
click at [1054, 69] on button "Save" at bounding box center [1048, 74] width 36 height 23
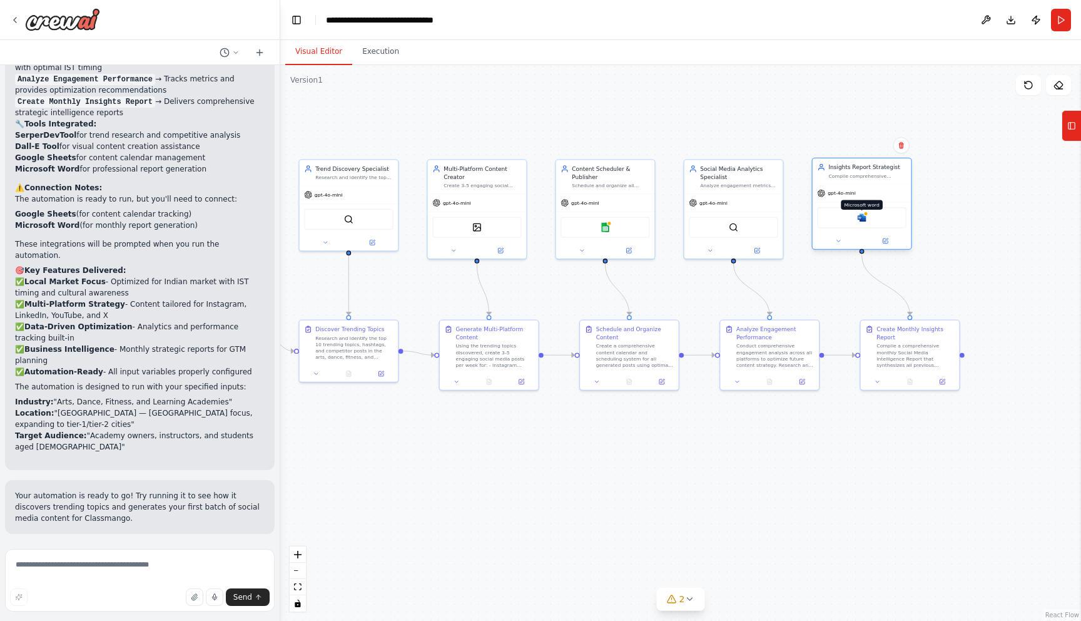
click at [867, 218] on img at bounding box center [861, 217] width 9 height 9
click at [891, 243] on button at bounding box center [885, 240] width 45 height 9
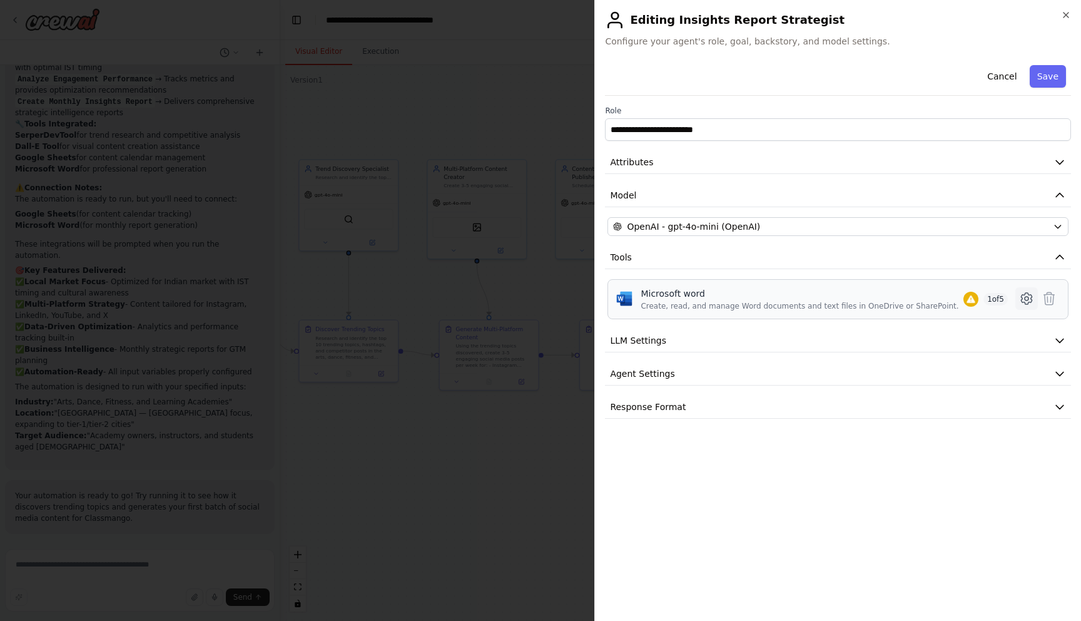
click at [1028, 300] on icon at bounding box center [1027, 299] width 4 height 4
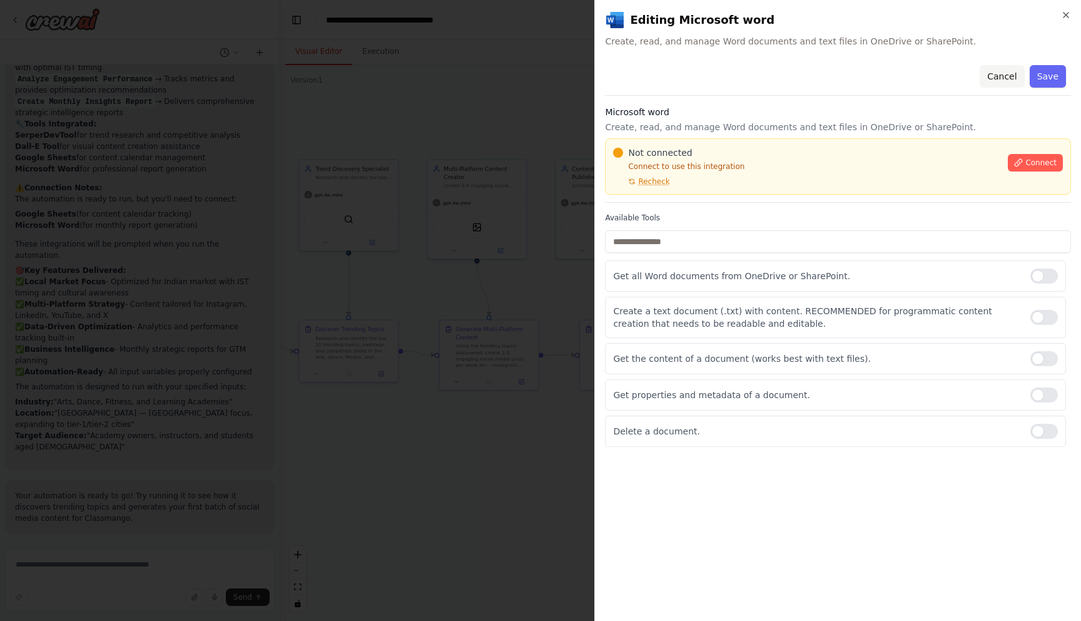
click at [1008, 78] on button "Cancel" at bounding box center [1002, 76] width 44 height 23
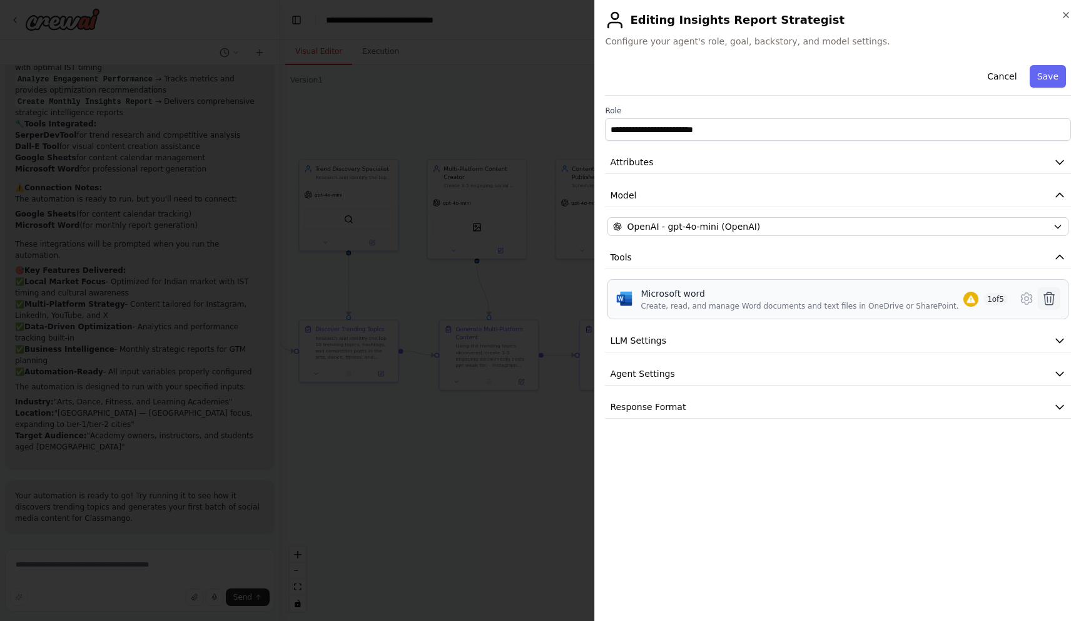
click at [1049, 297] on icon at bounding box center [1049, 298] width 15 height 15
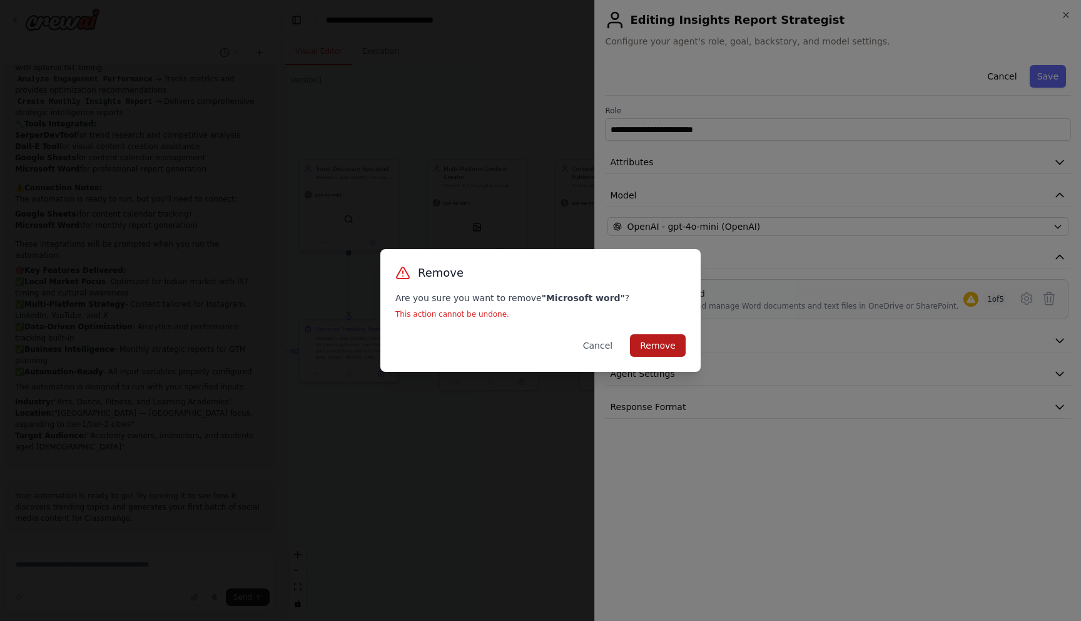
click at [670, 345] on button "Remove" at bounding box center [658, 345] width 56 height 23
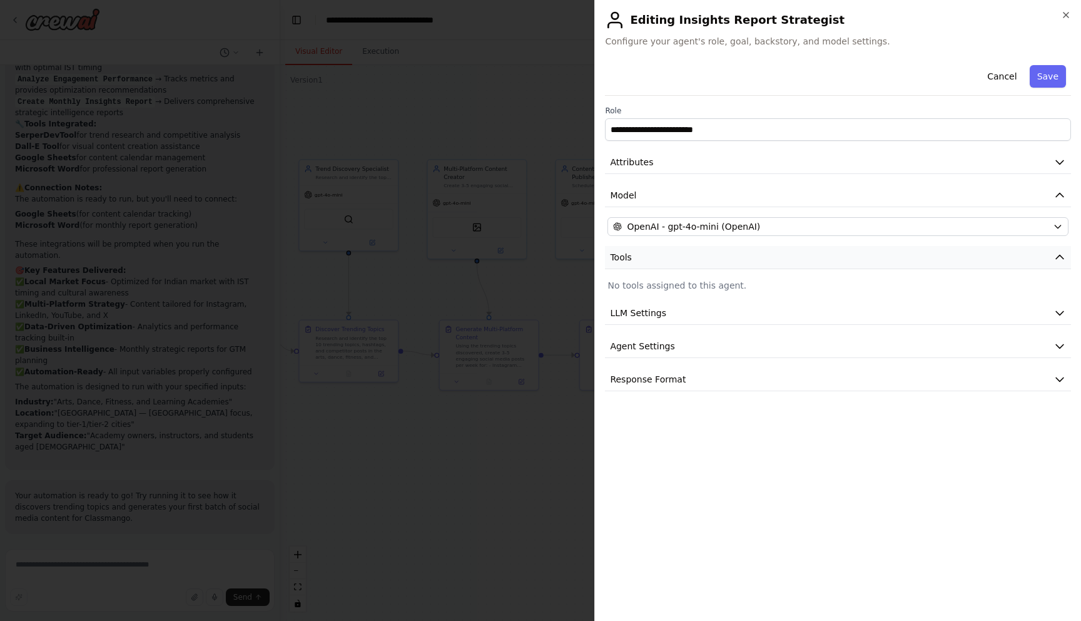
click at [683, 259] on button "Tools" at bounding box center [838, 257] width 466 height 23
click at [674, 290] on p "No tools assigned to this agent." at bounding box center [838, 285] width 461 height 13
click at [677, 316] on button "LLM Settings" at bounding box center [838, 313] width 466 height 23
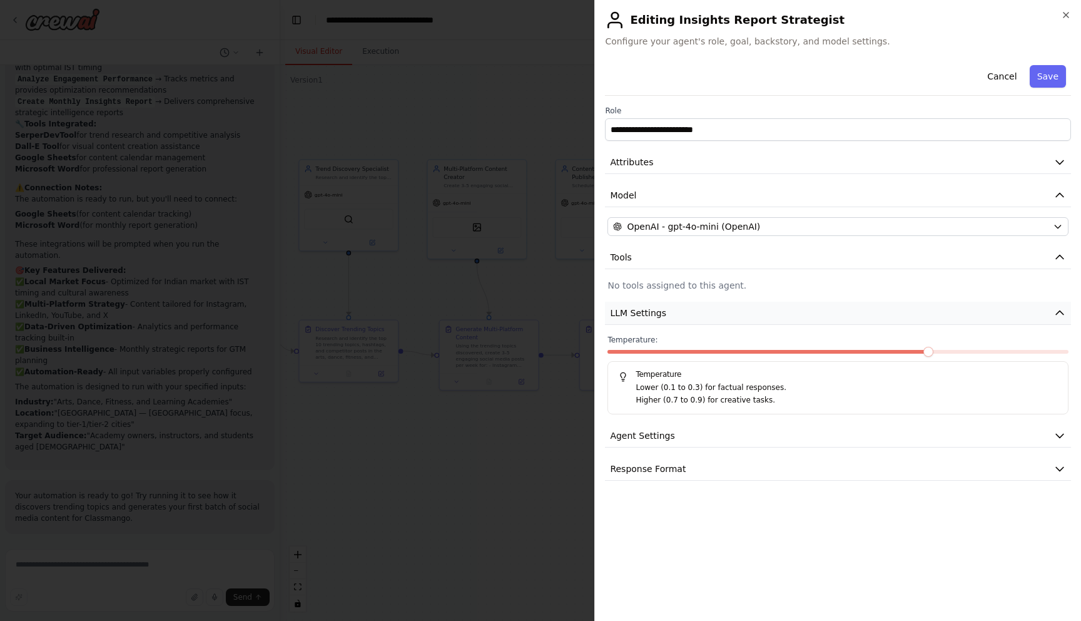
click at [677, 316] on button "LLM Settings" at bounding box center [838, 313] width 466 height 23
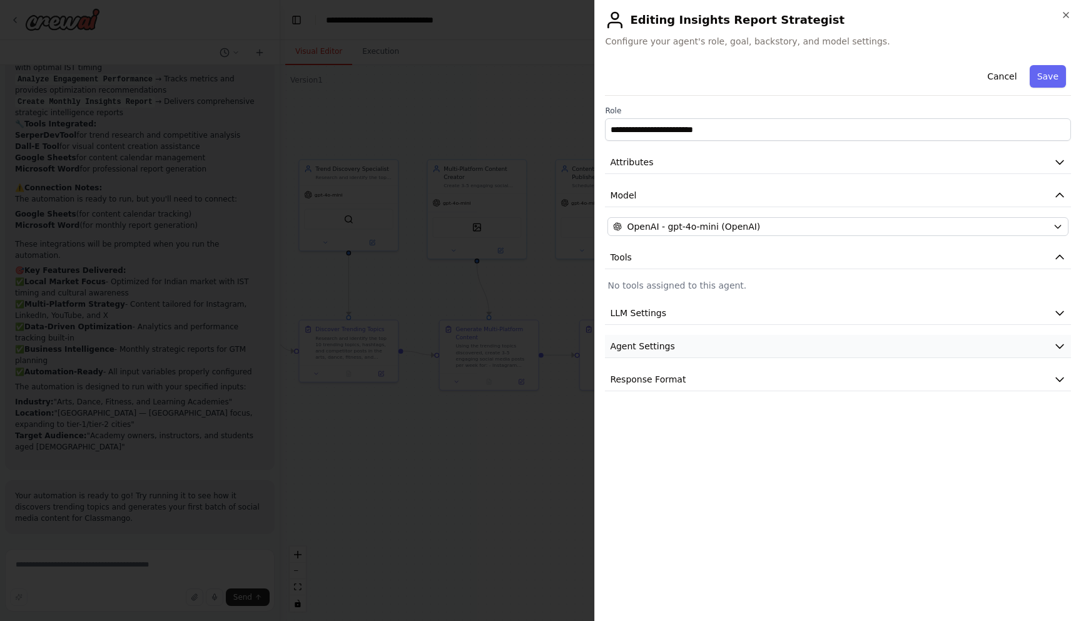
click at [682, 350] on button "Agent Settings" at bounding box center [838, 346] width 466 height 23
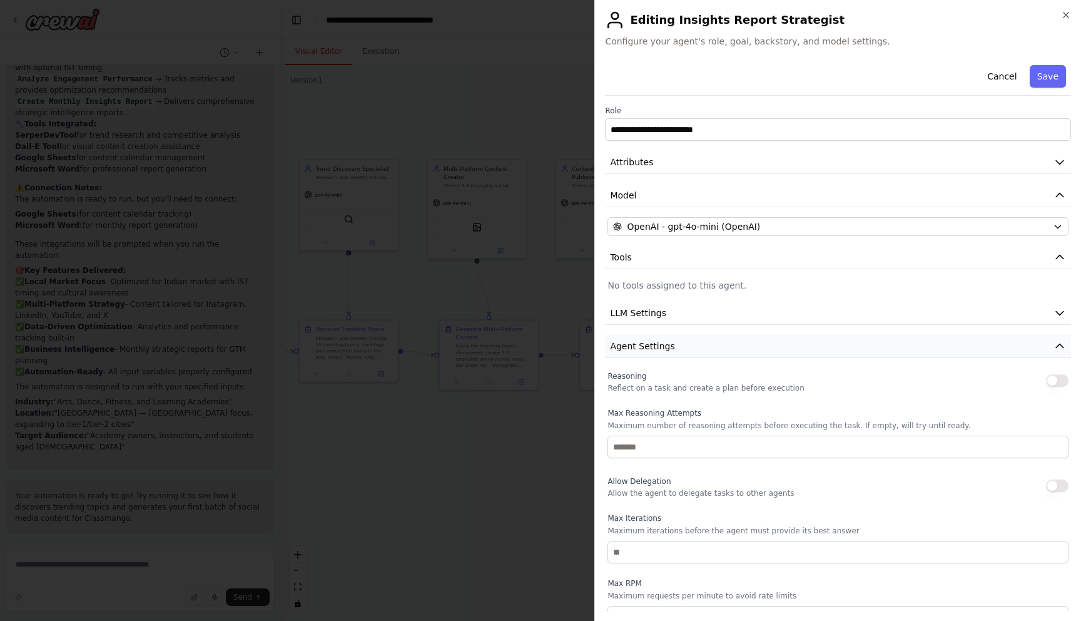
click at [682, 350] on button "Agent Settings" at bounding box center [838, 346] width 466 height 23
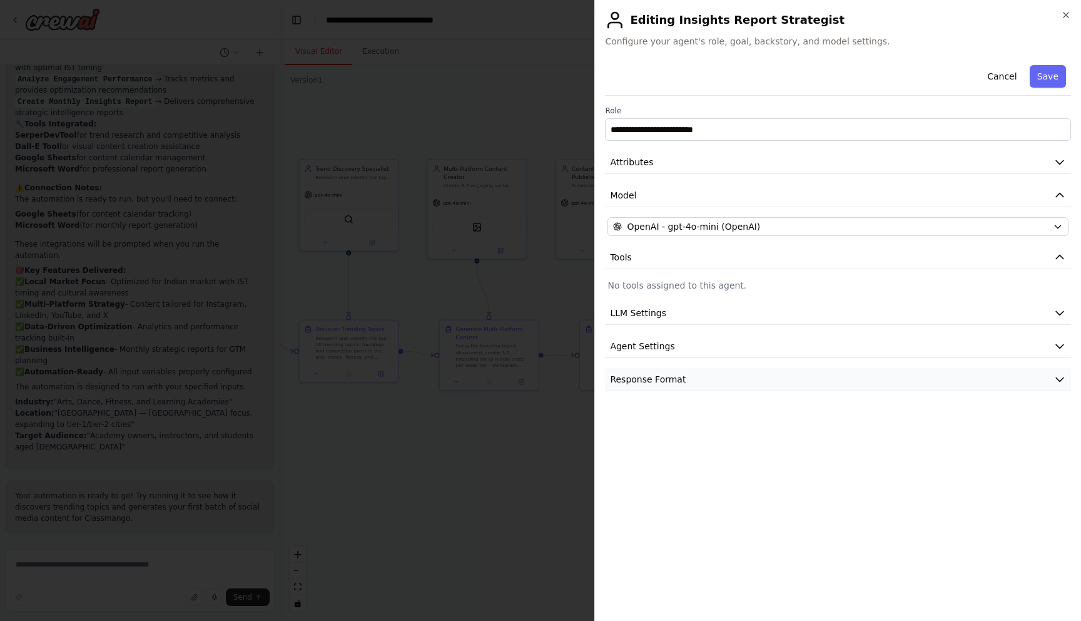
click at [684, 384] on button "Response Format" at bounding box center [838, 379] width 466 height 23
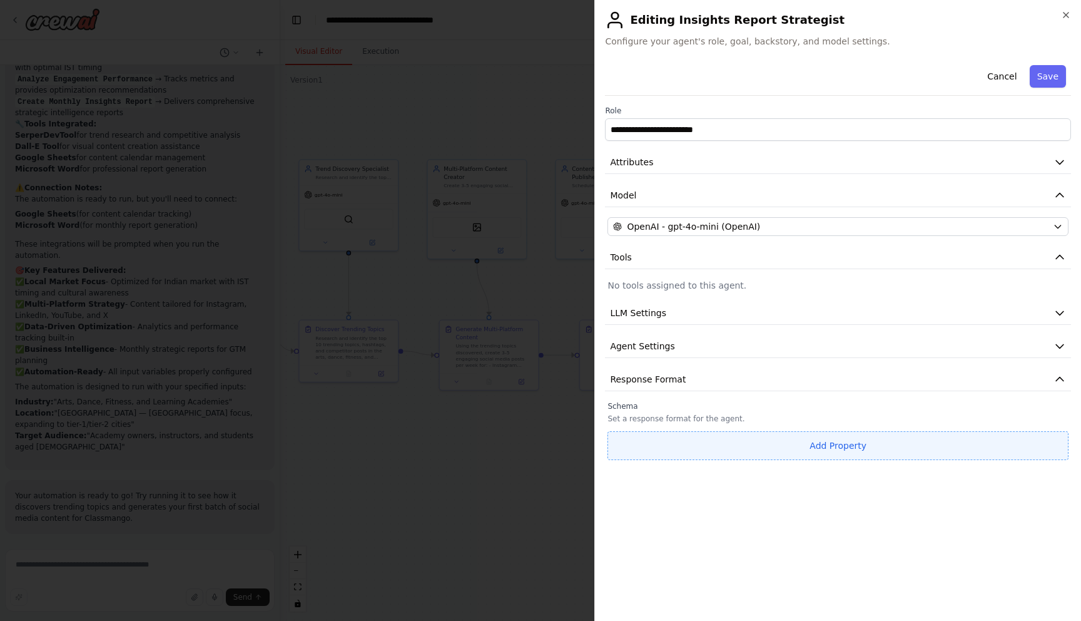
click at [753, 442] on button "Add Property" at bounding box center [838, 445] width 461 height 29
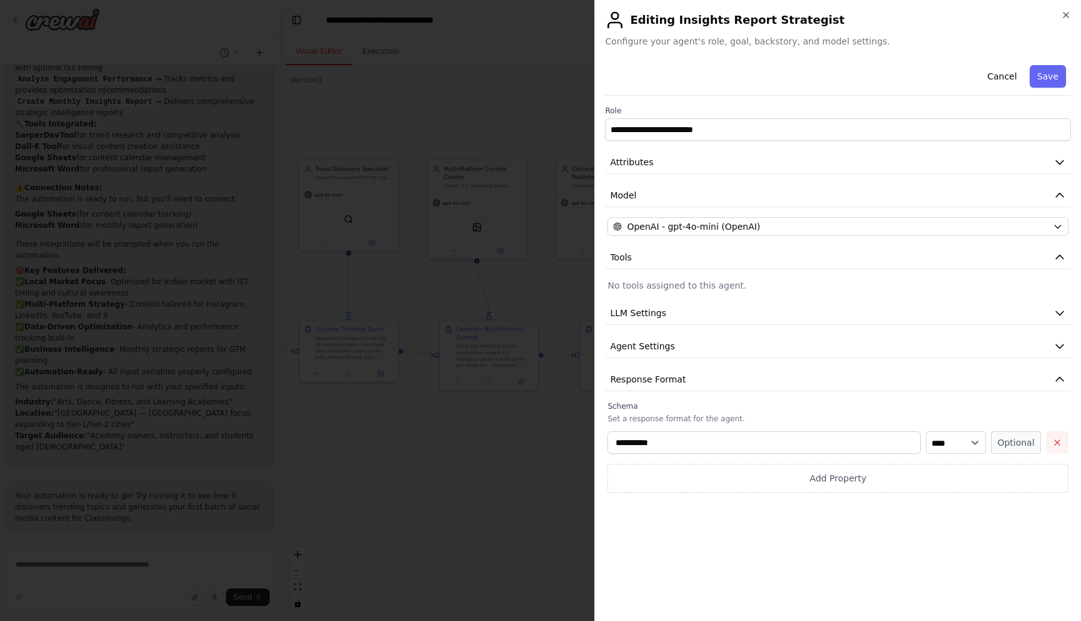
click at [1053, 440] on icon "button" at bounding box center [1058, 442] width 10 height 10
click at [1046, 74] on button "Save" at bounding box center [1048, 76] width 36 height 23
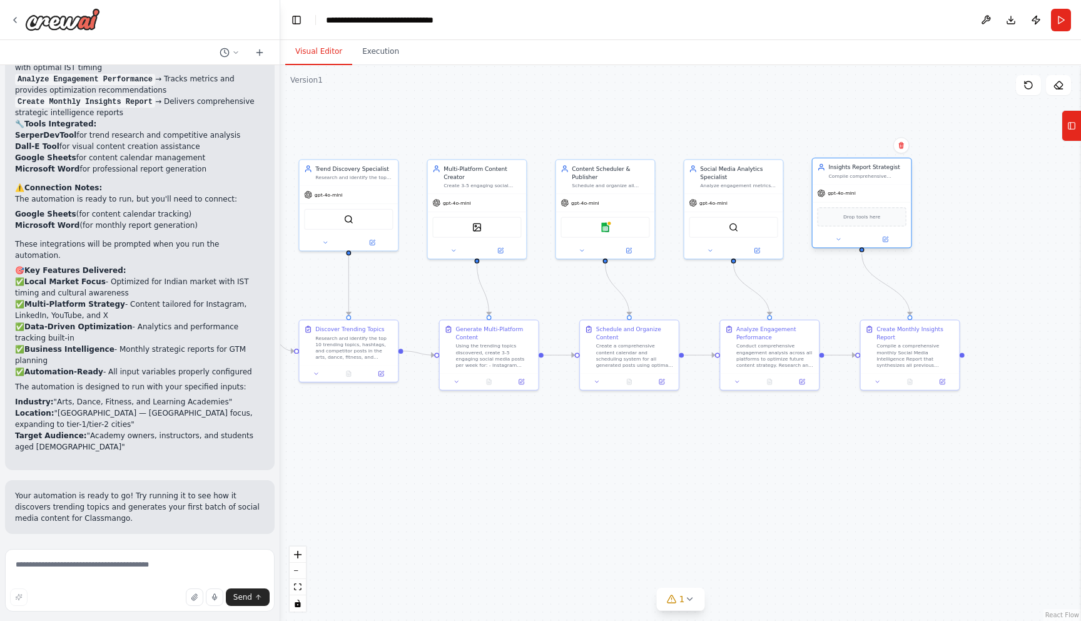
click at [882, 218] on div "Drop tools here" at bounding box center [861, 216] width 89 height 19
click at [1071, 126] on icon at bounding box center [1072, 126] width 9 height 20
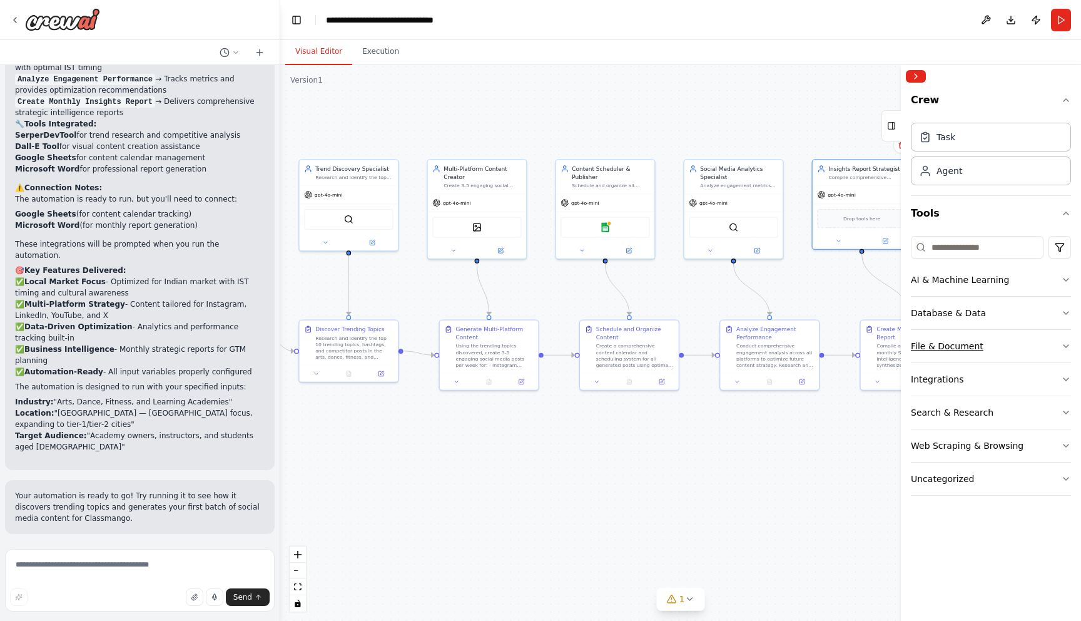
click at [1042, 356] on button "File & Document" at bounding box center [991, 346] width 160 height 33
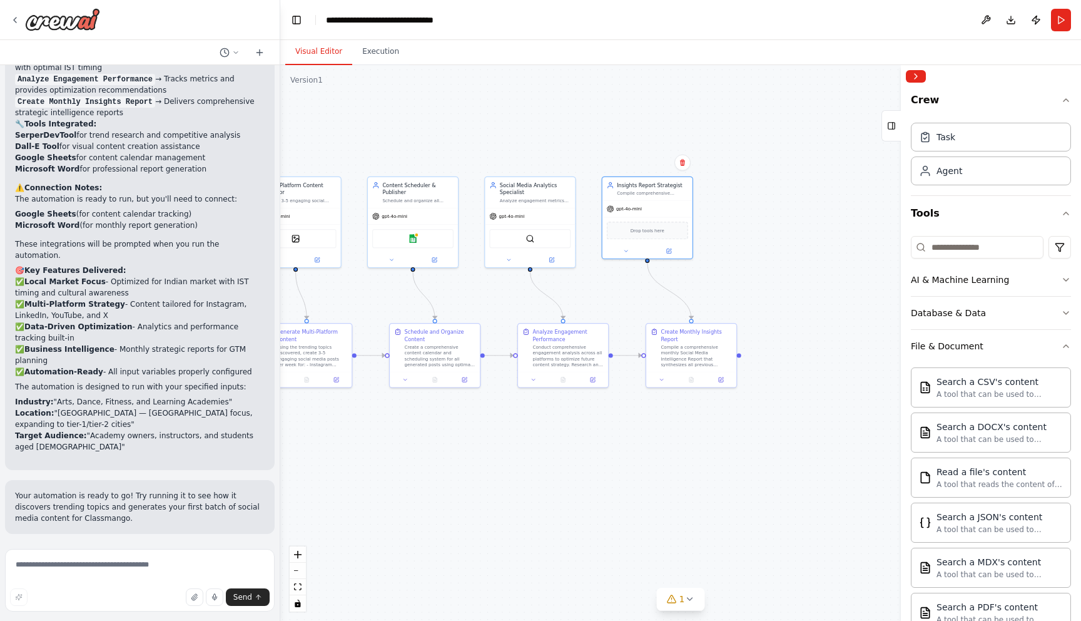
drag, startPoint x: 747, startPoint y: 448, endPoint x: 546, endPoint y: 451, distance: 200.9
click at [546, 451] on div ".deletable-edge-delete-btn { width: 20px; height: 20px; border: 0px solid #ffff…" at bounding box center [680, 343] width 801 height 556
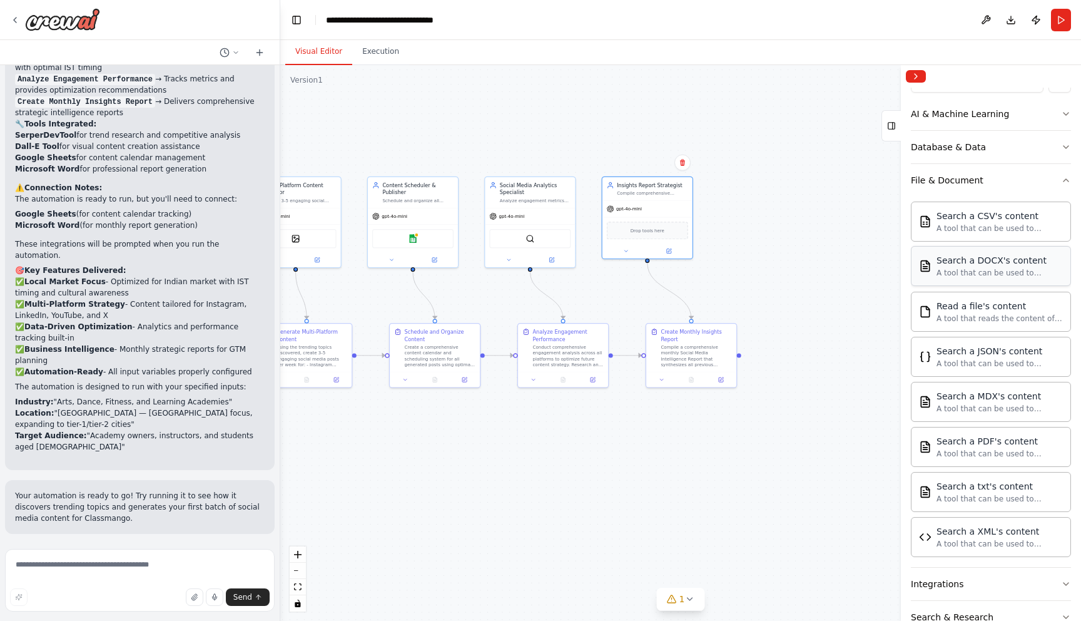
scroll to position [265, 0]
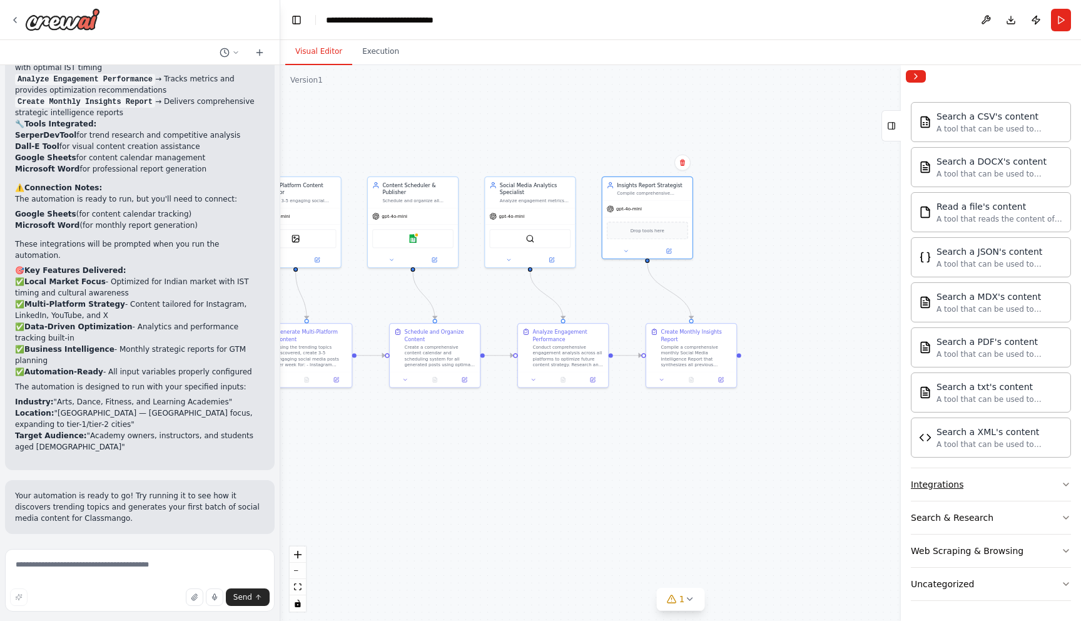
click at [1011, 499] on button "Integrations" at bounding box center [991, 484] width 160 height 33
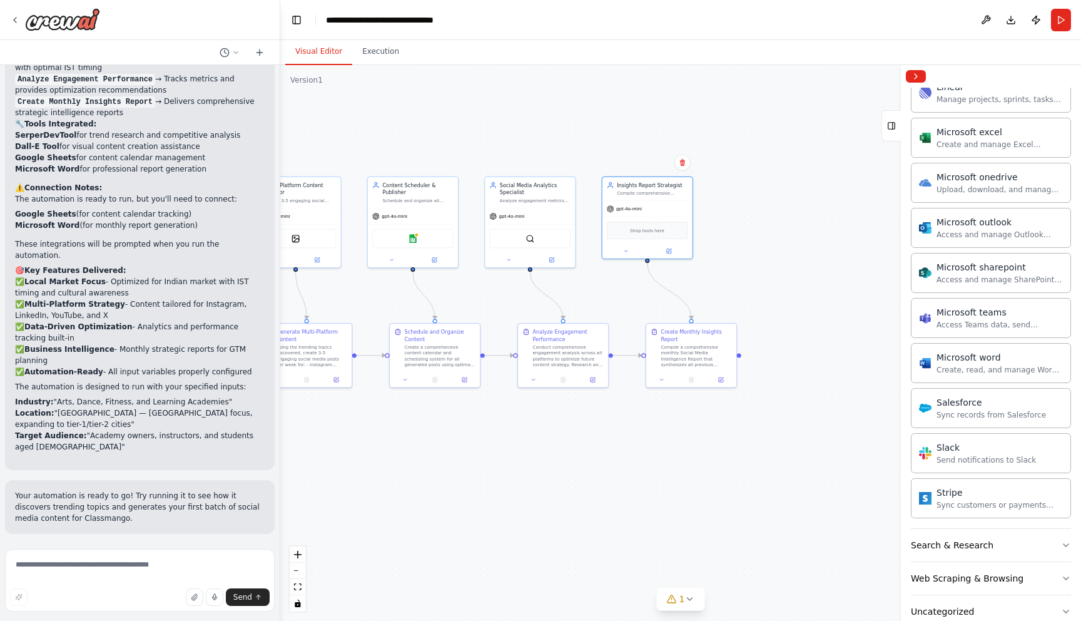
scroll to position [1041, 0]
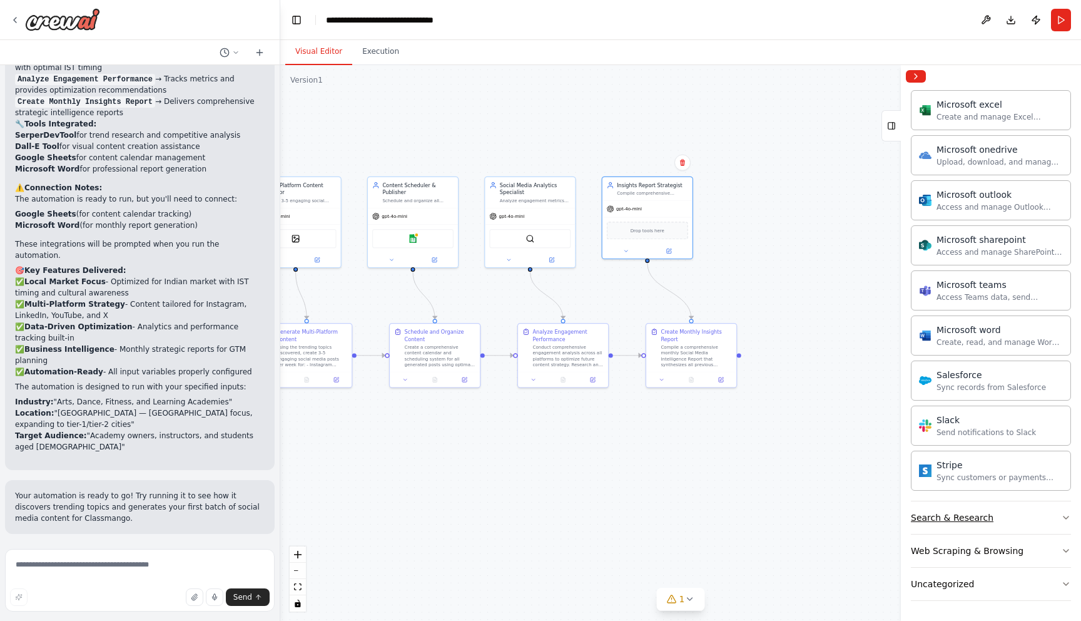
click at [1003, 531] on button "Search & Research" at bounding box center [991, 517] width 160 height 33
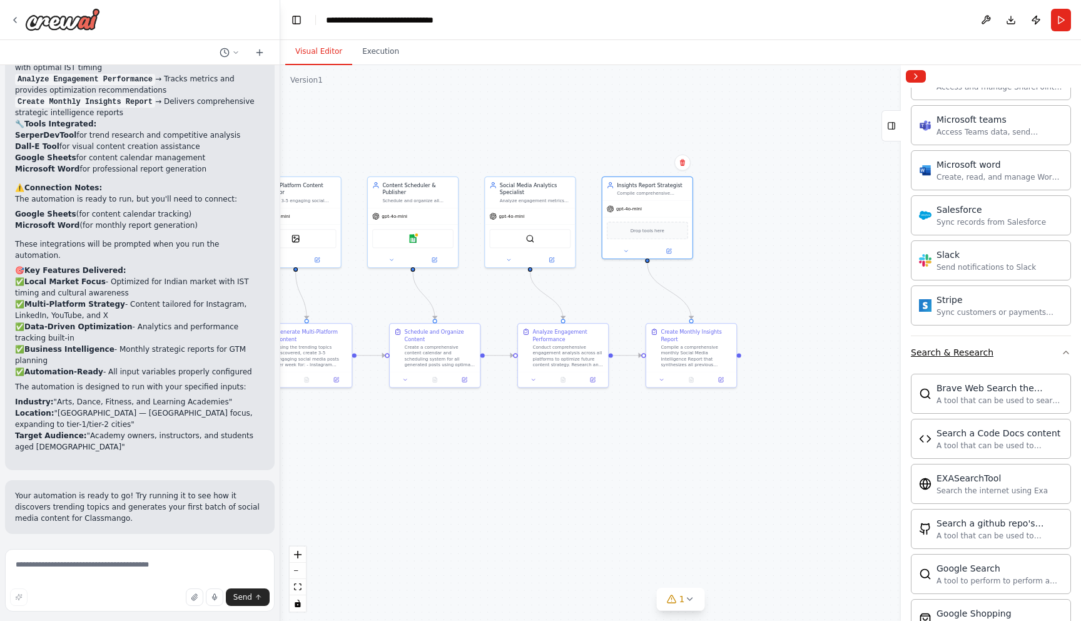
click at [1016, 365] on button "Search & Research" at bounding box center [991, 352] width 160 height 33
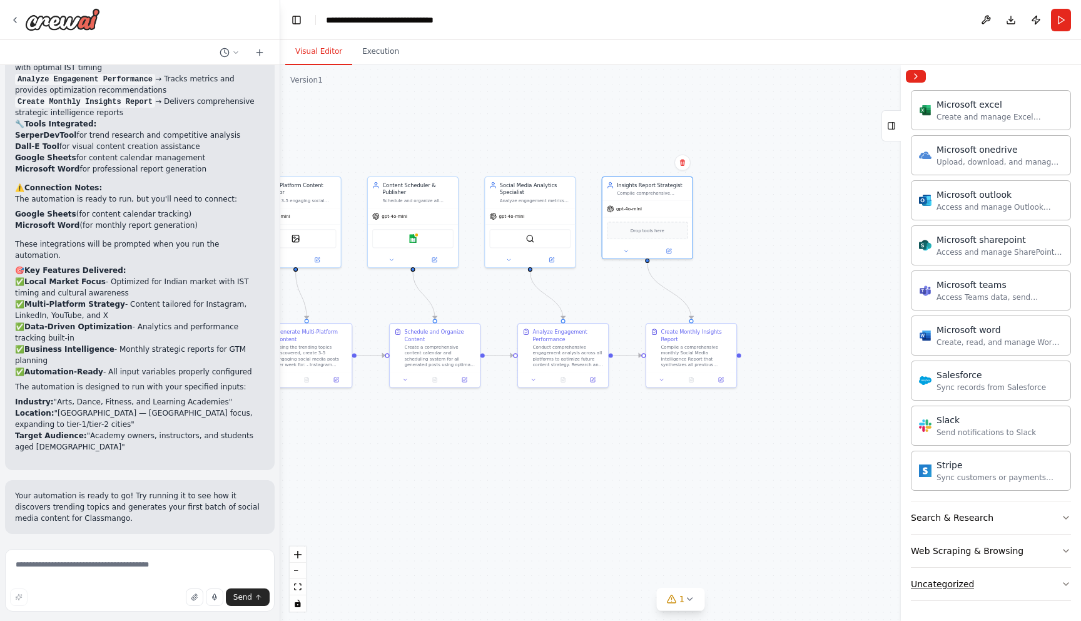
click at [957, 583] on div "Uncategorized" at bounding box center [942, 584] width 63 height 13
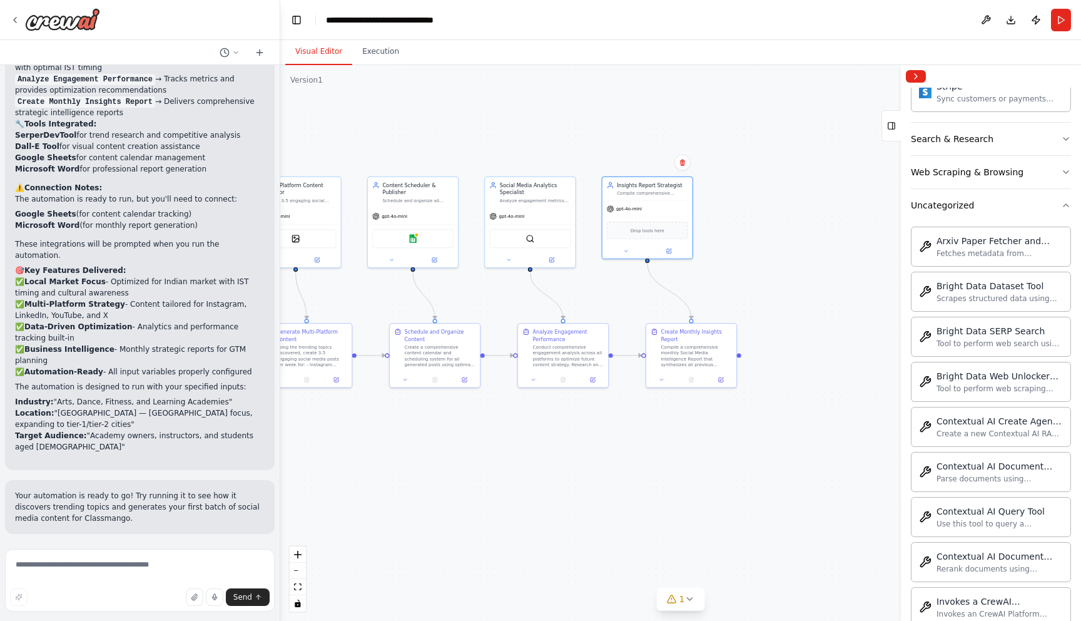
scroll to position [1423, 0]
click at [991, 210] on button "Uncategorized" at bounding box center [991, 202] width 160 height 33
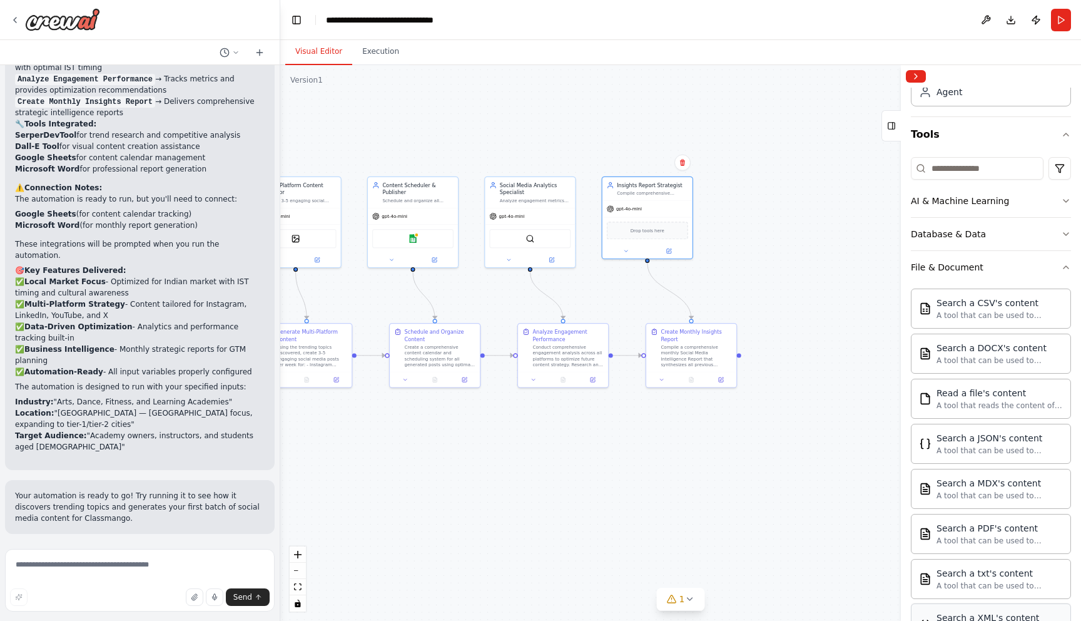
scroll to position [53, 0]
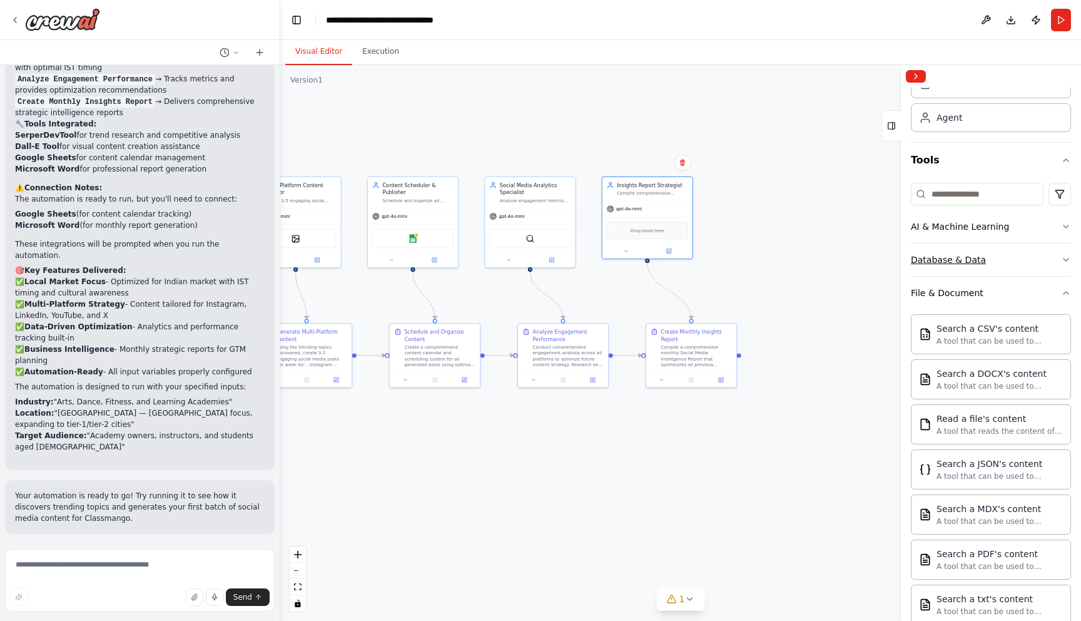
click at [1010, 255] on button "Database & Data" at bounding box center [991, 259] width 160 height 33
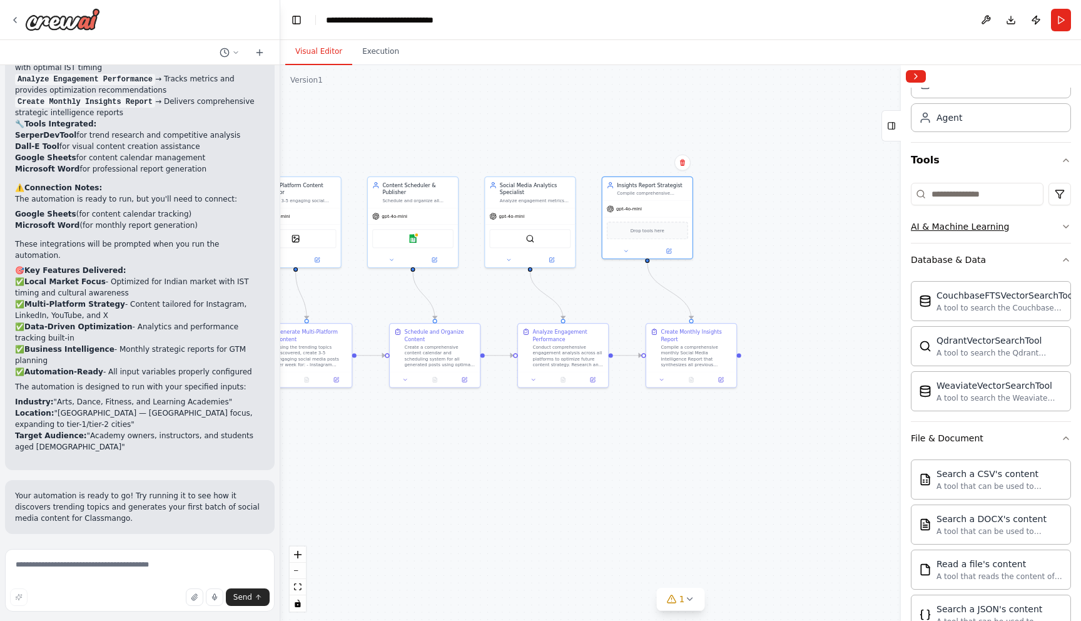
click at [1006, 231] on button "AI & Machine Learning" at bounding box center [991, 226] width 160 height 33
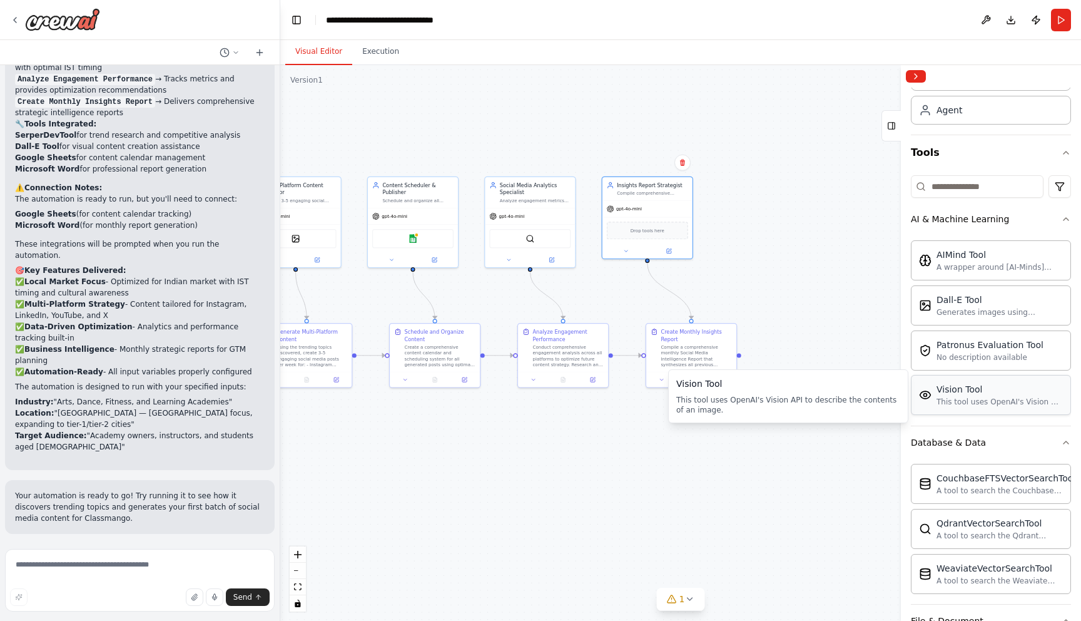
scroll to position [64, 0]
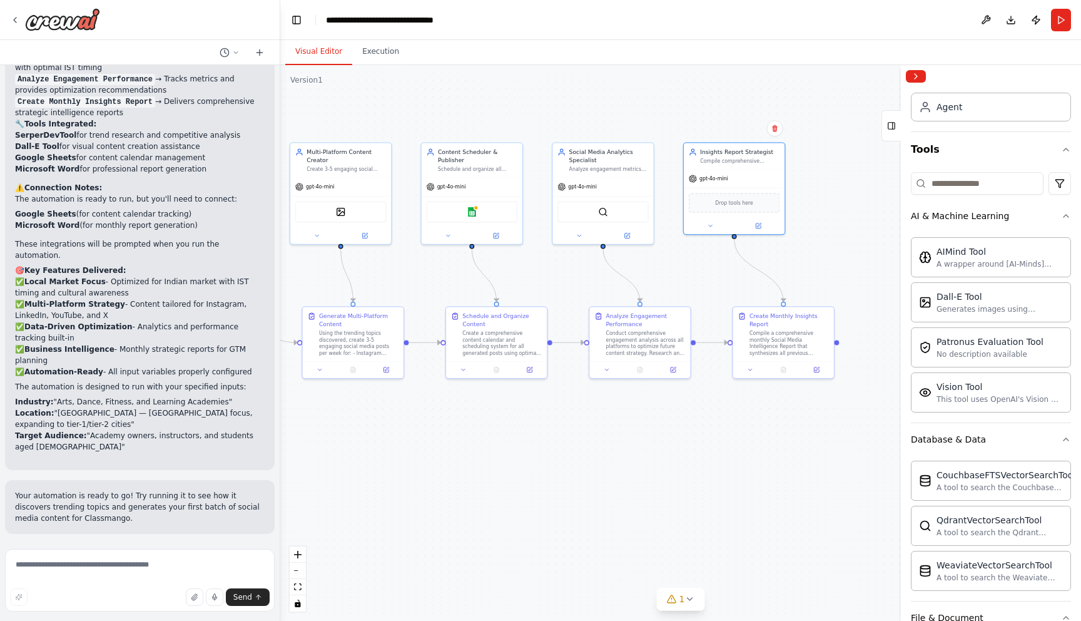
drag, startPoint x: 642, startPoint y: 448, endPoint x: 724, endPoint y: 433, distance: 83.3
click at [724, 433] on div ".deletable-edge-delete-btn { width: 20px; height: 20px; border: 0px solid #ffff…" at bounding box center [680, 343] width 801 height 556
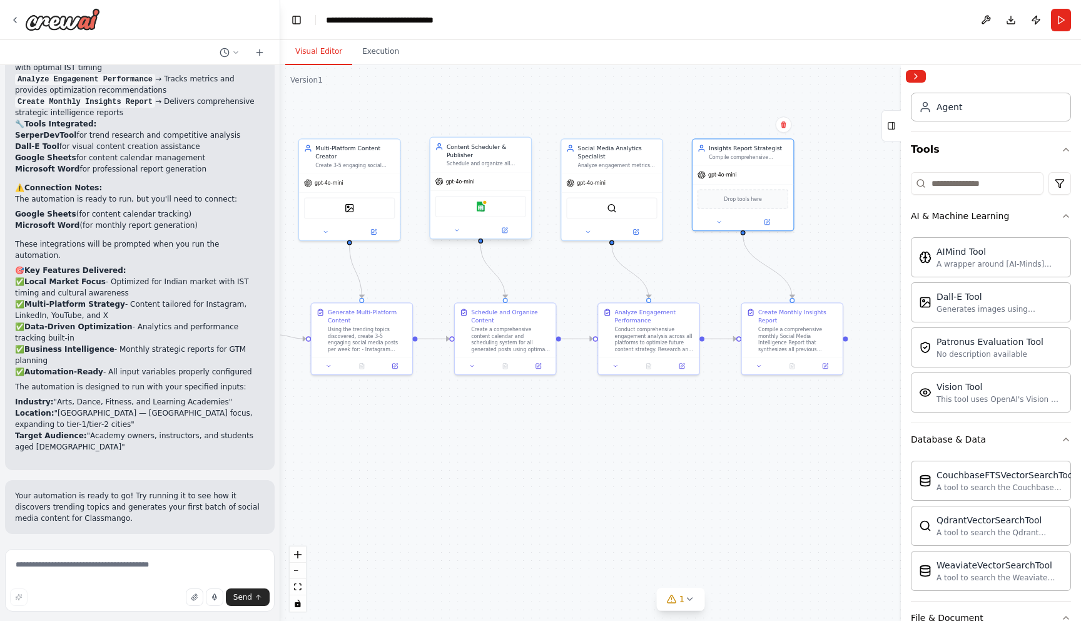
click at [501, 206] on div "Google sheets" at bounding box center [481, 206] width 91 height 21
click at [506, 229] on icon at bounding box center [506, 230] width 4 height 4
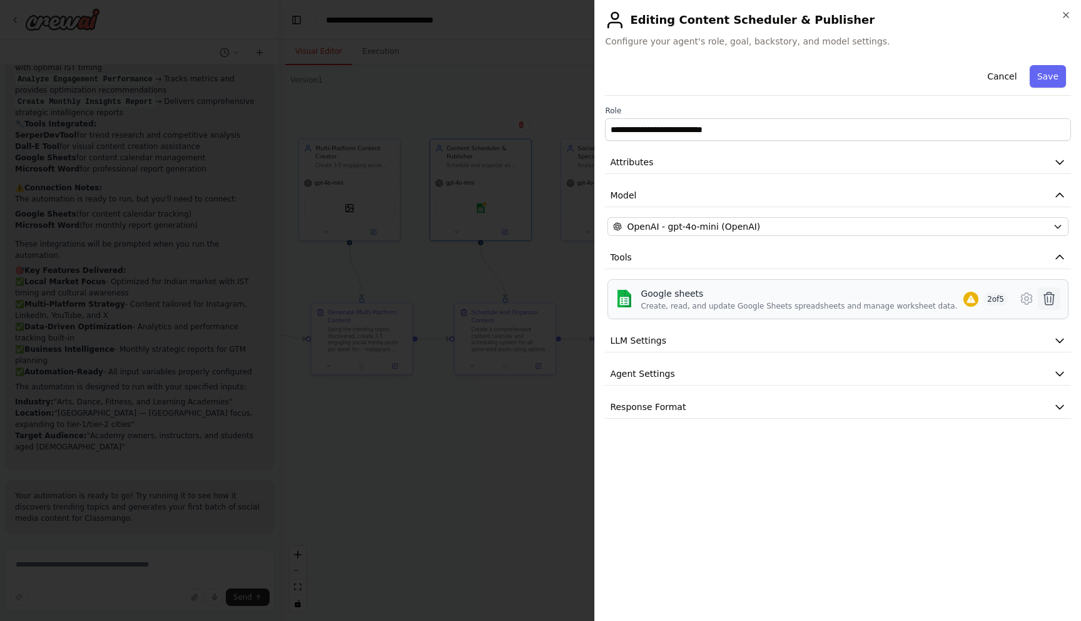
click at [1056, 297] on icon at bounding box center [1049, 298] width 15 height 15
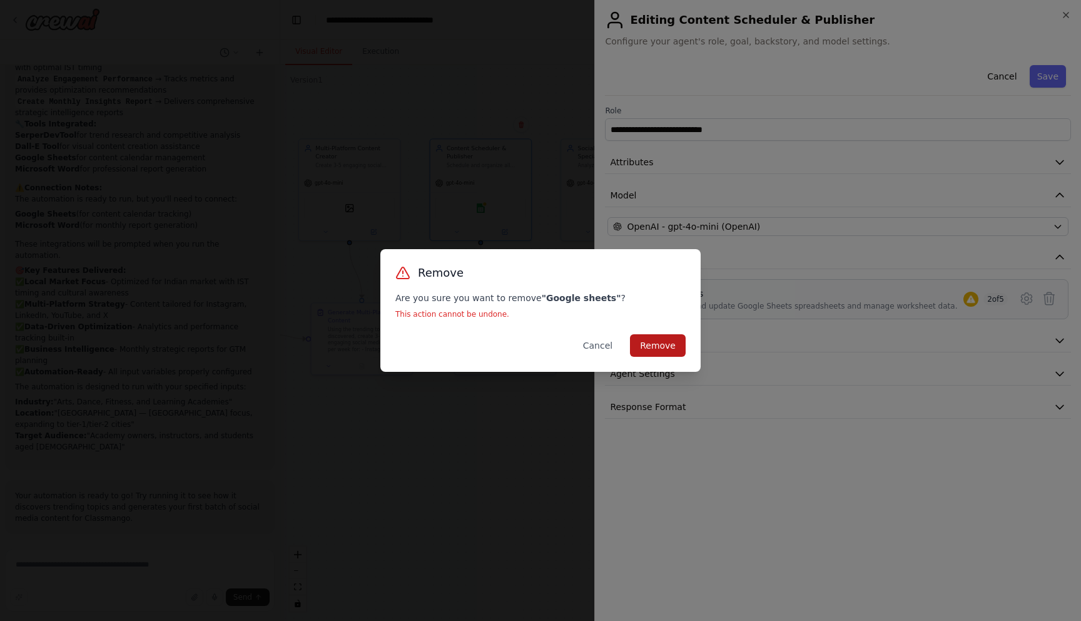
click at [661, 351] on button "Remove" at bounding box center [658, 345] width 56 height 23
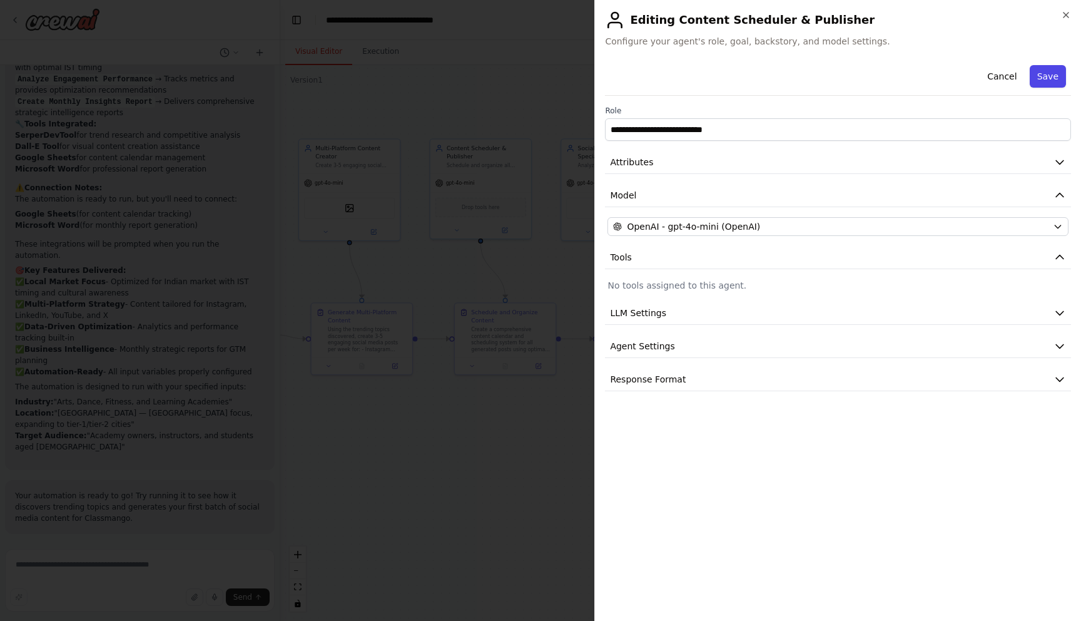
click at [1049, 73] on button "Save" at bounding box center [1048, 76] width 36 height 23
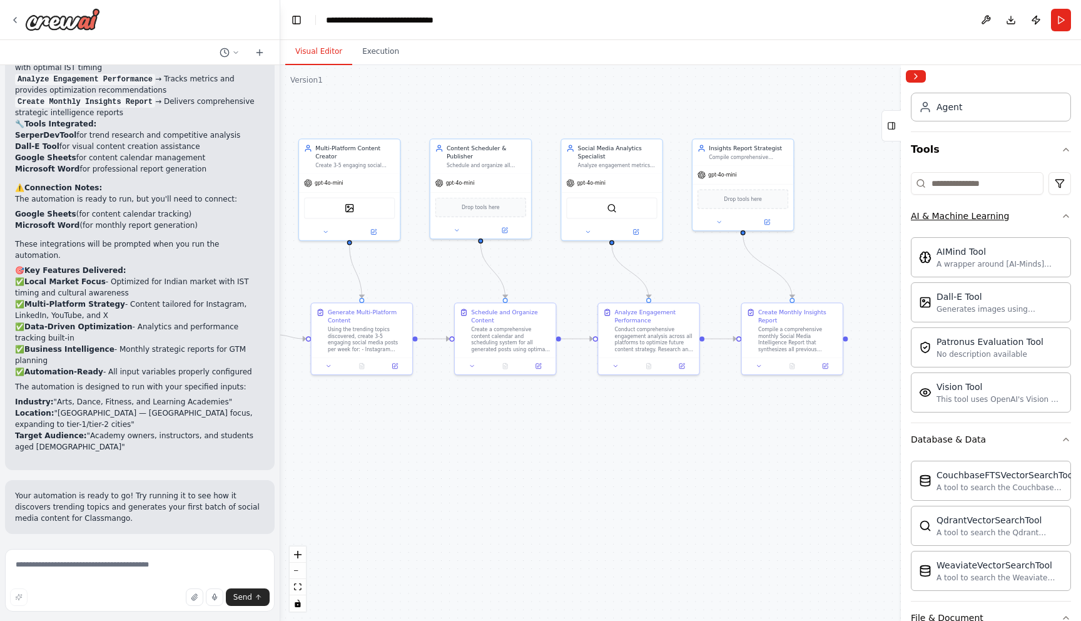
click at [1059, 212] on button "AI & Machine Learning" at bounding box center [991, 216] width 160 height 33
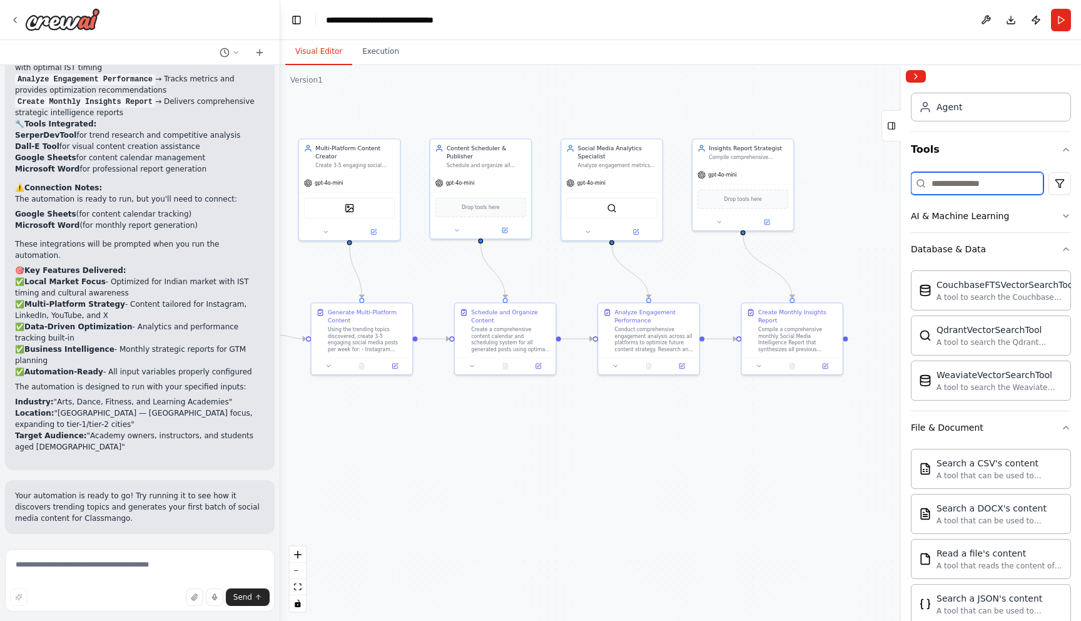
click at [974, 189] on input at bounding box center [977, 183] width 133 height 23
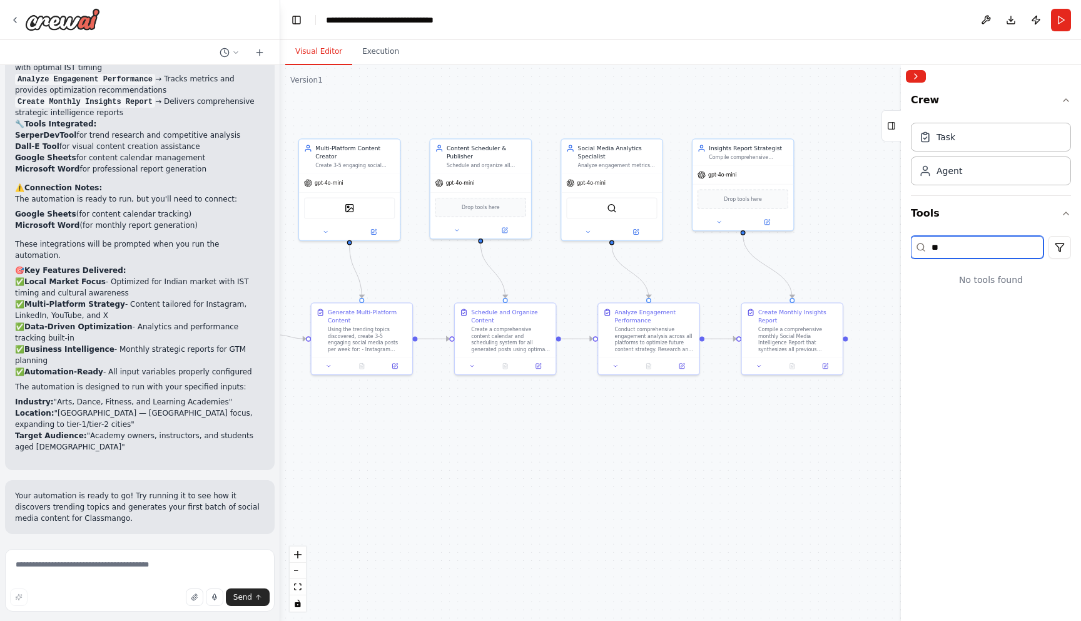
type input "*"
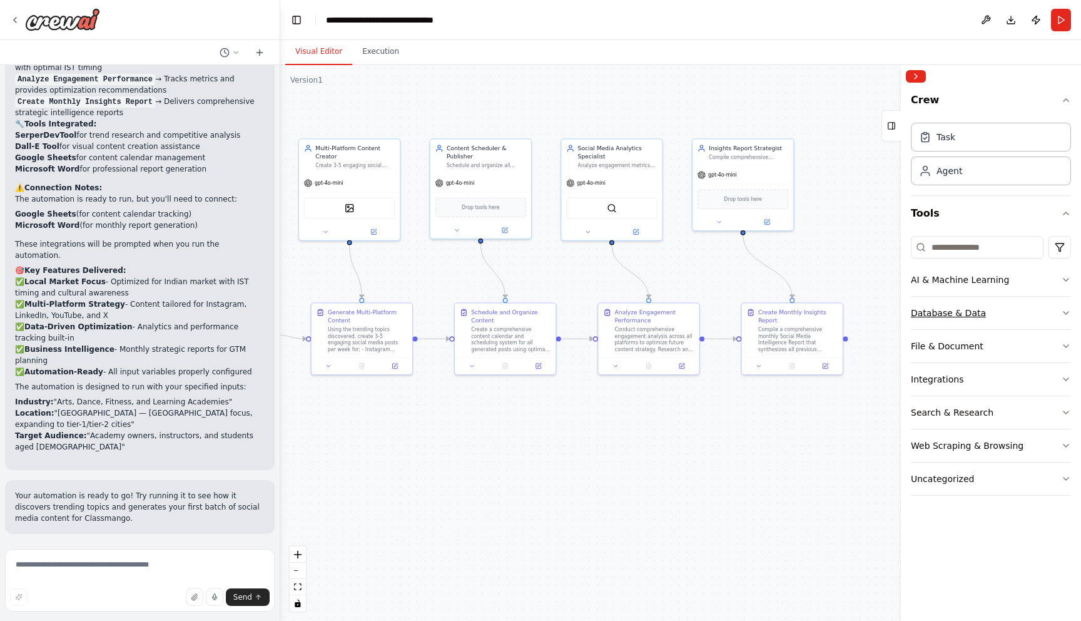
click at [983, 317] on button "Database & Data" at bounding box center [991, 313] width 160 height 33
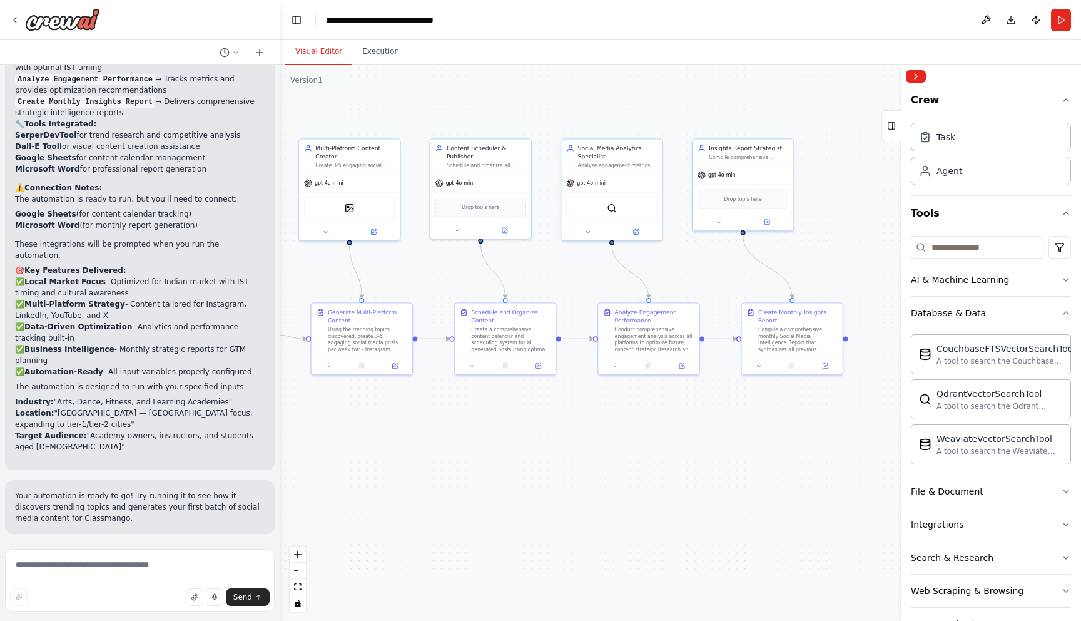
click at [1044, 313] on button "Database & Data" at bounding box center [991, 313] width 160 height 33
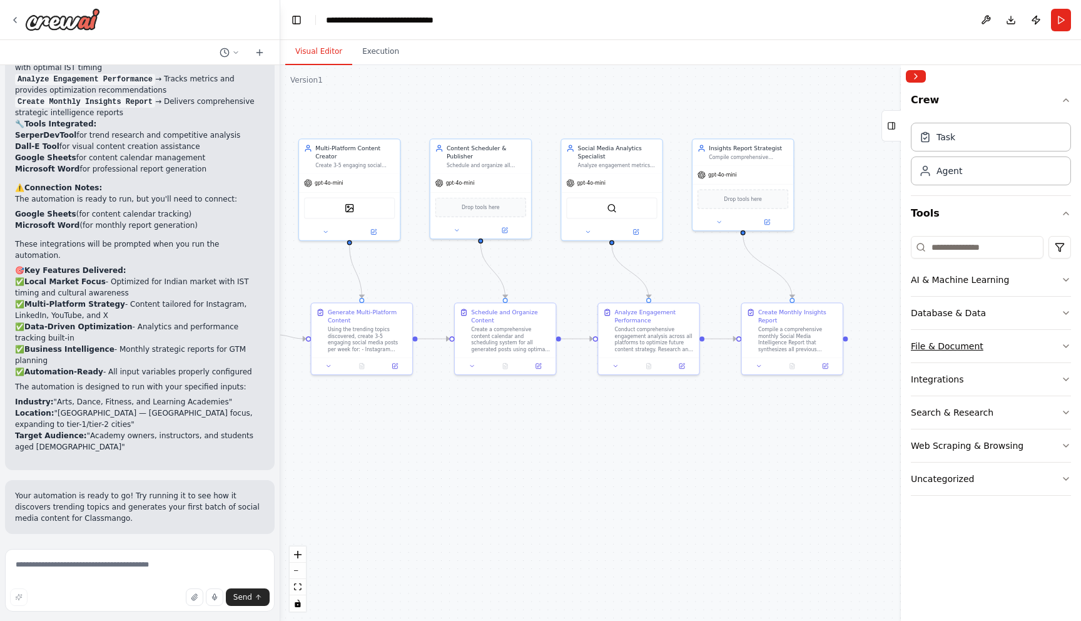
click at [1014, 355] on button "File & Document" at bounding box center [991, 346] width 160 height 33
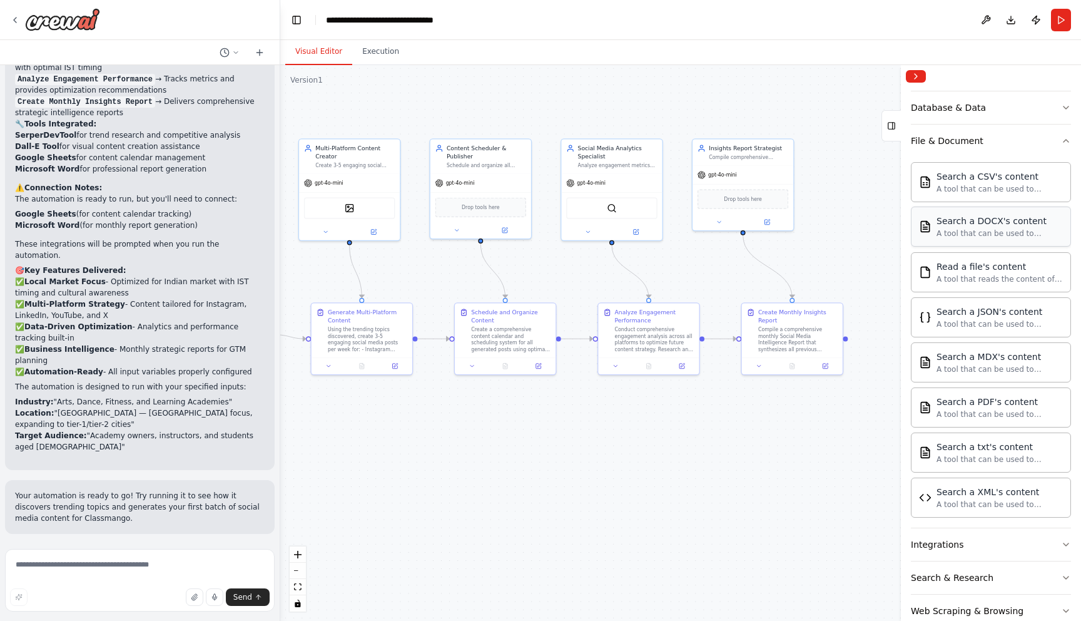
scroll to position [170, 0]
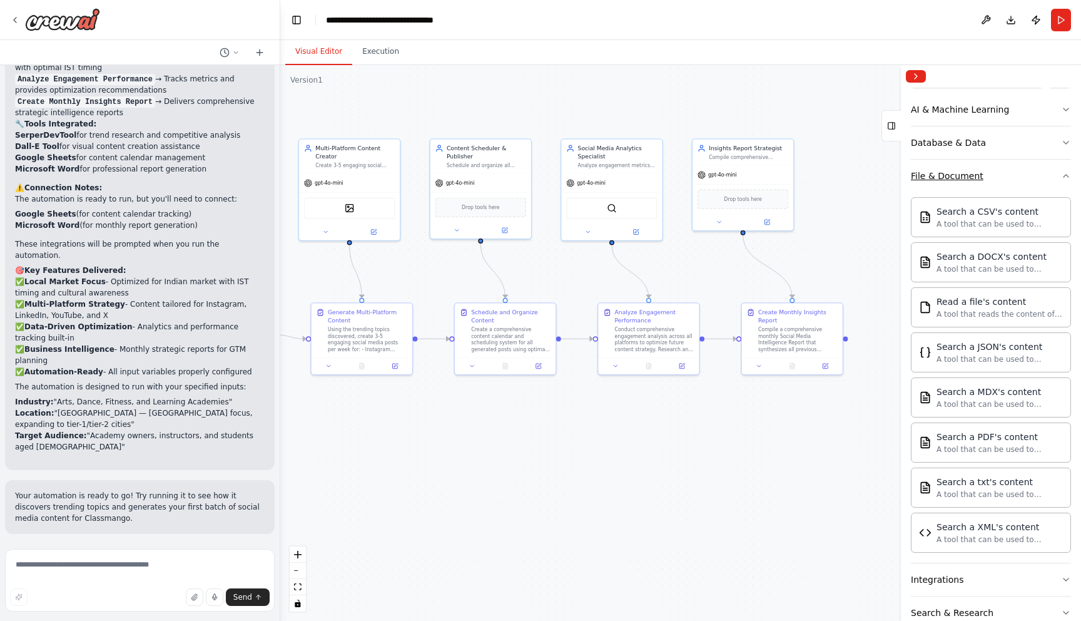
click at [1020, 173] on button "File & Document" at bounding box center [991, 176] width 160 height 33
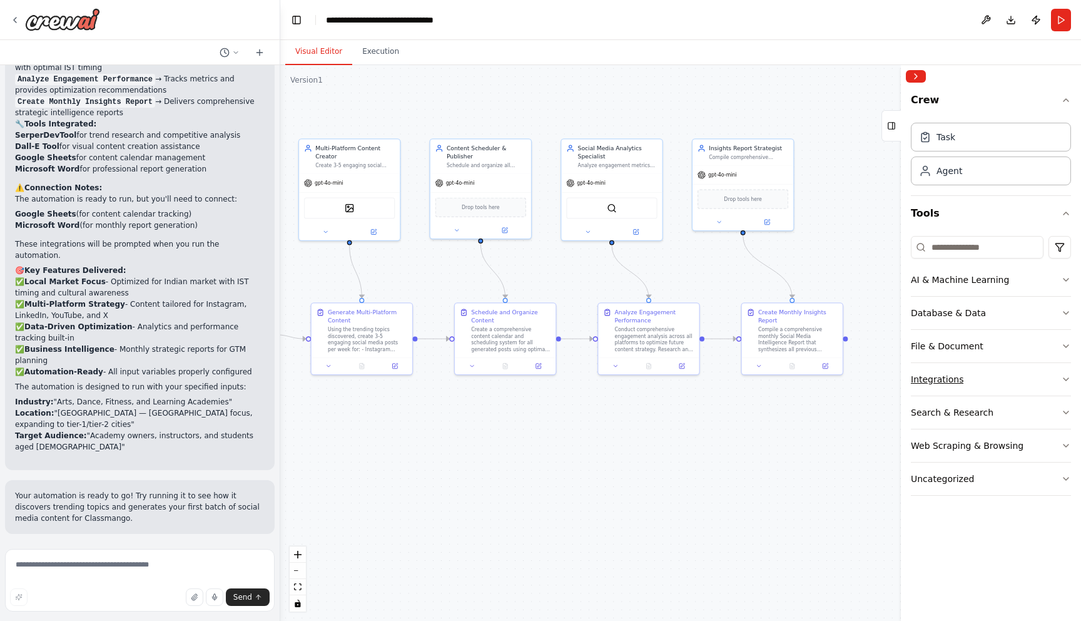
click at [1000, 386] on button "Integrations" at bounding box center [991, 379] width 160 height 33
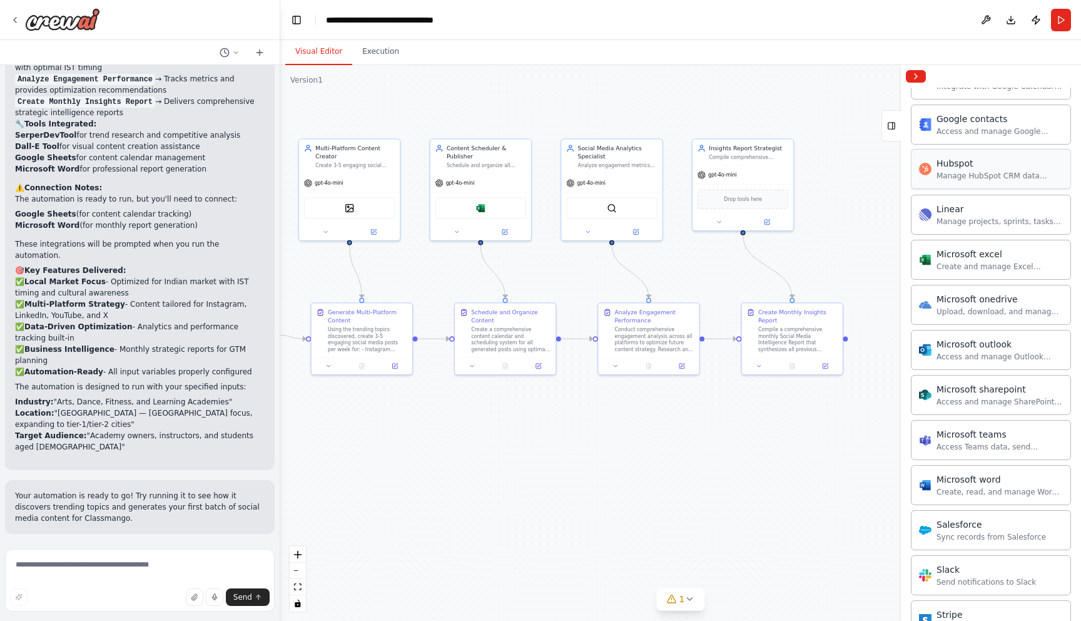
scroll to position [671, 0]
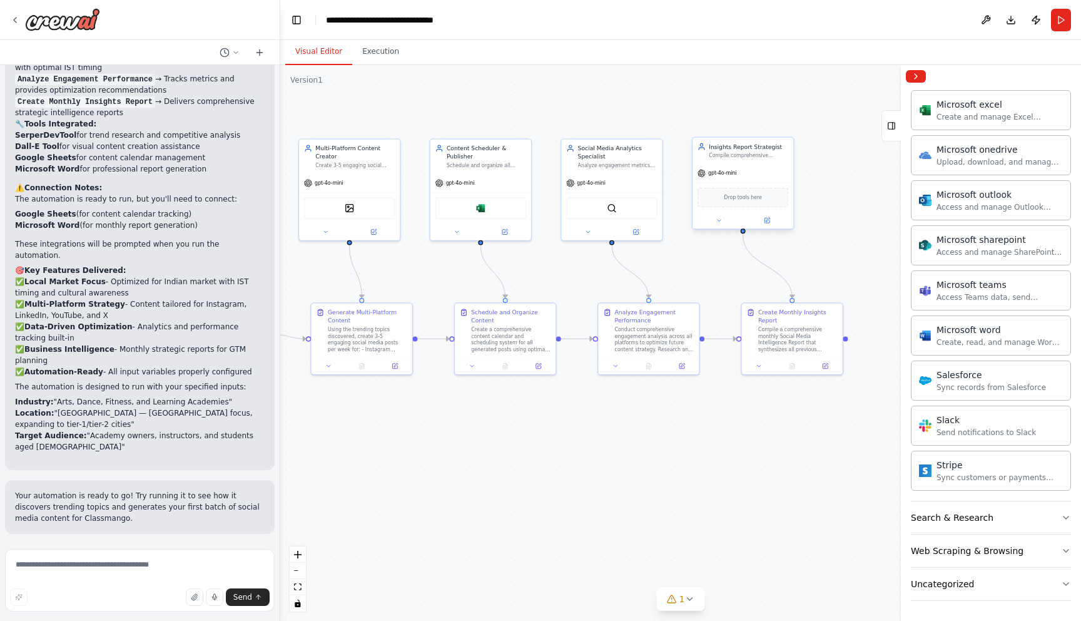
click at [754, 165] on div "gpt-4o-mini" at bounding box center [743, 173] width 101 height 18
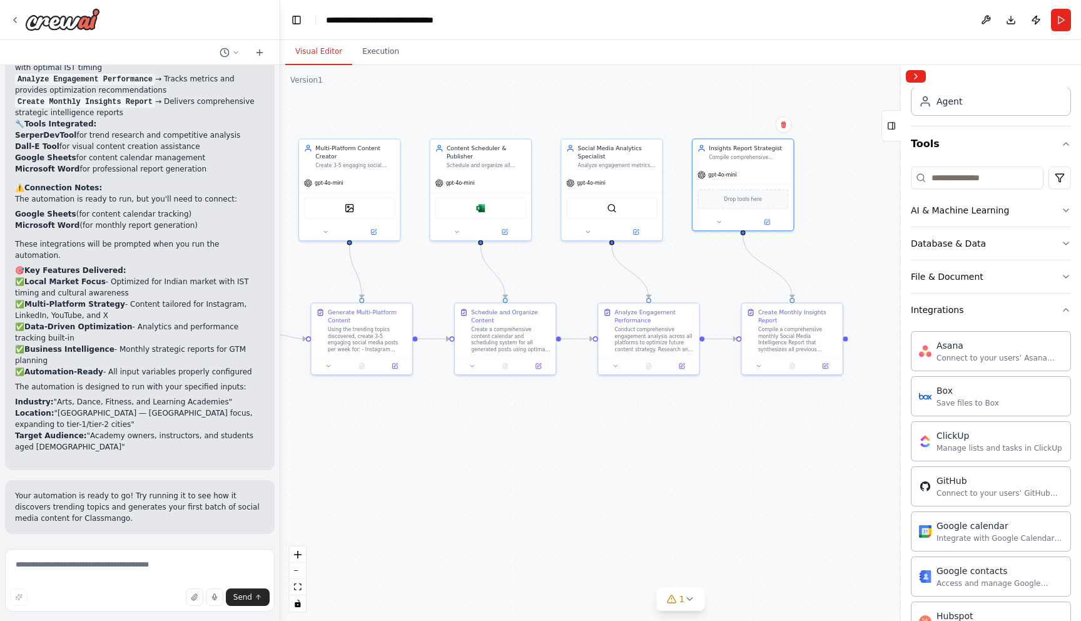
scroll to position [0, 0]
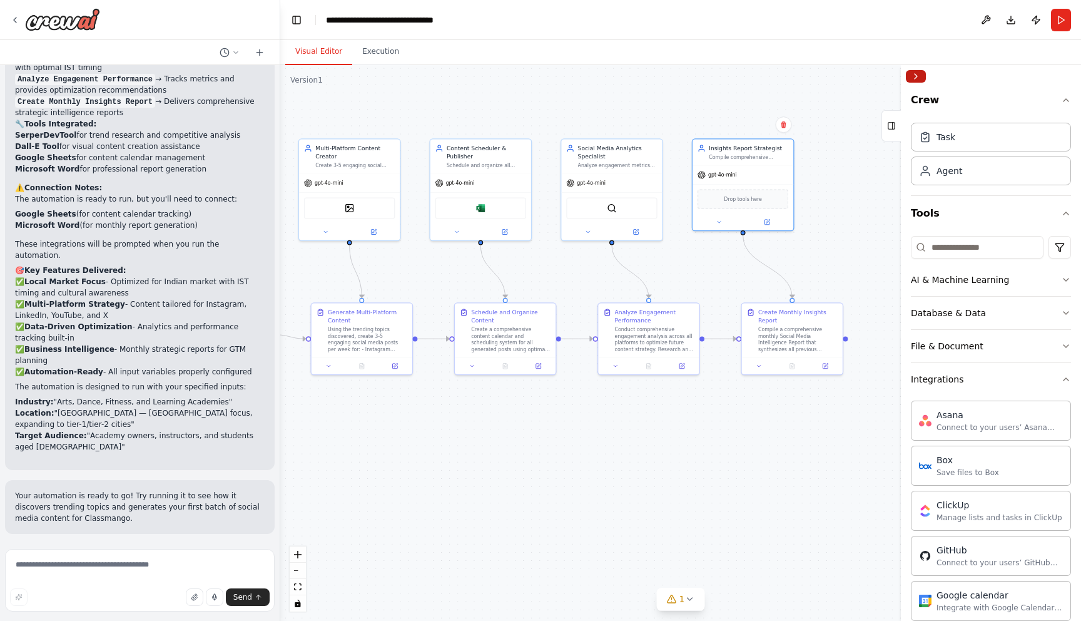
click at [916, 79] on button "Collapse right sidebar" at bounding box center [916, 76] width 20 height 13
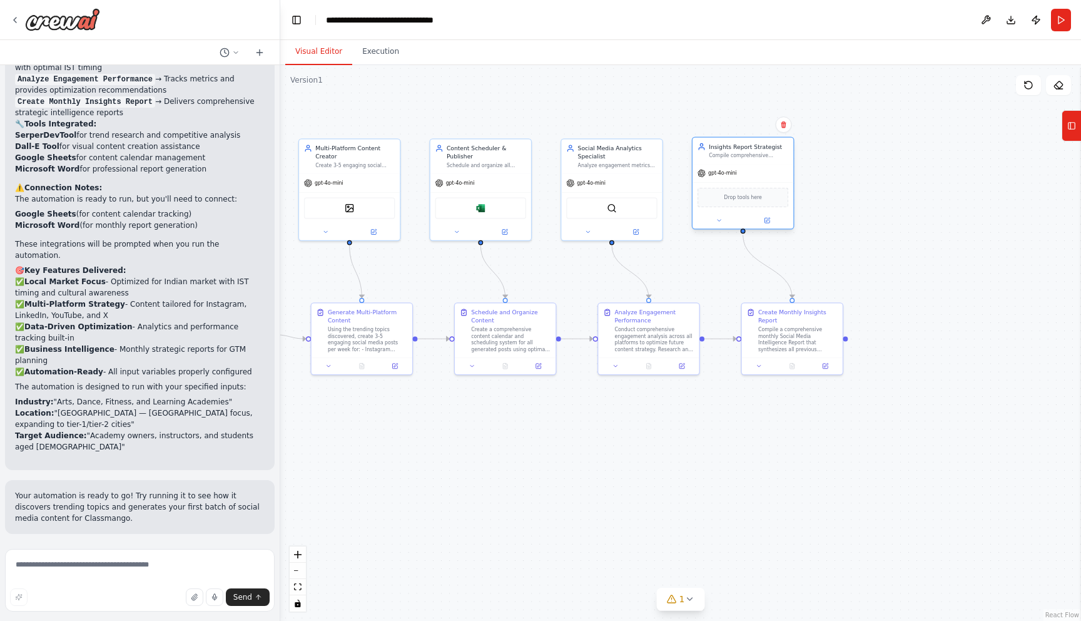
click at [728, 211] on div "Drop tools here" at bounding box center [743, 197] width 101 height 30
click at [717, 221] on icon at bounding box center [719, 220] width 6 height 6
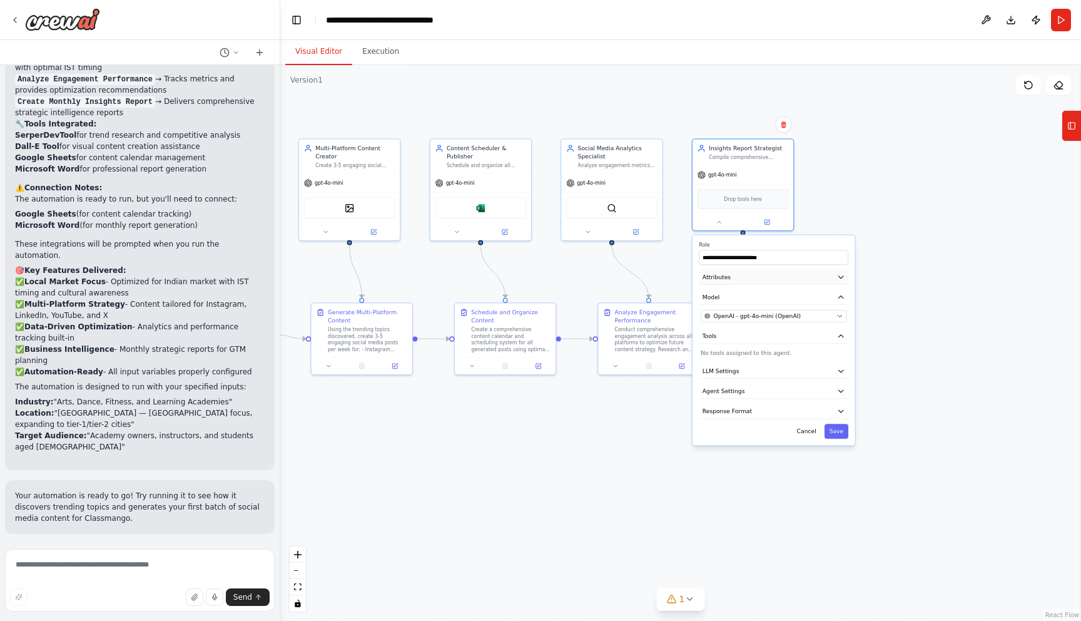
click at [800, 279] on button "Attributes" at bounding box center [774, 277] width 149 height 15
click at [769, 224] on button at bounding box center [767, 220] width 46 height 10
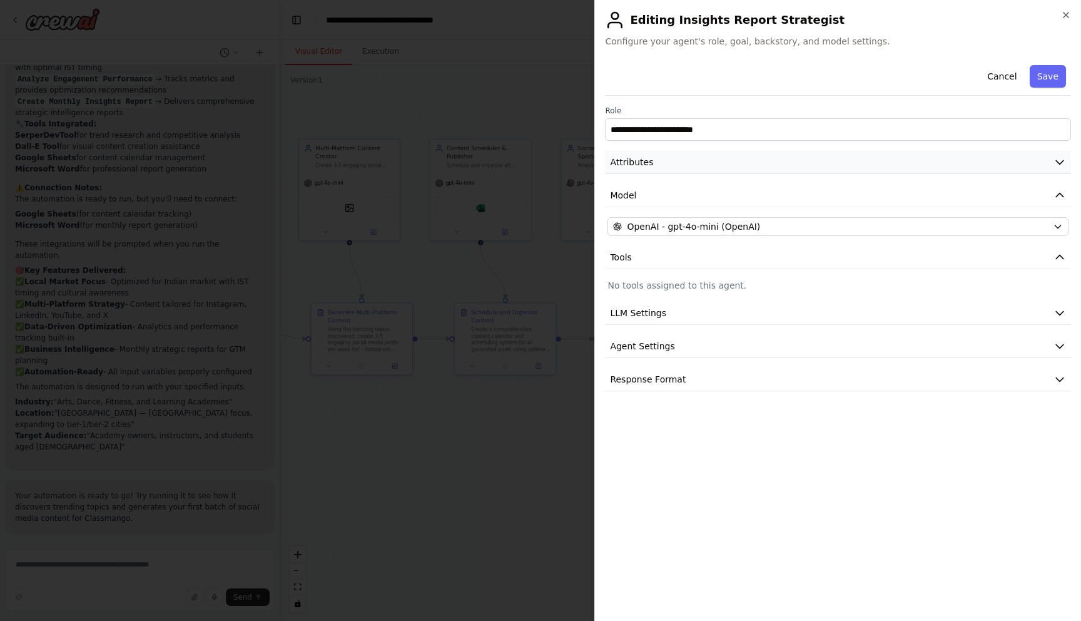
click at [790, 161] on button "Attributes" at bounding box center [838, 162] width 466 height 23
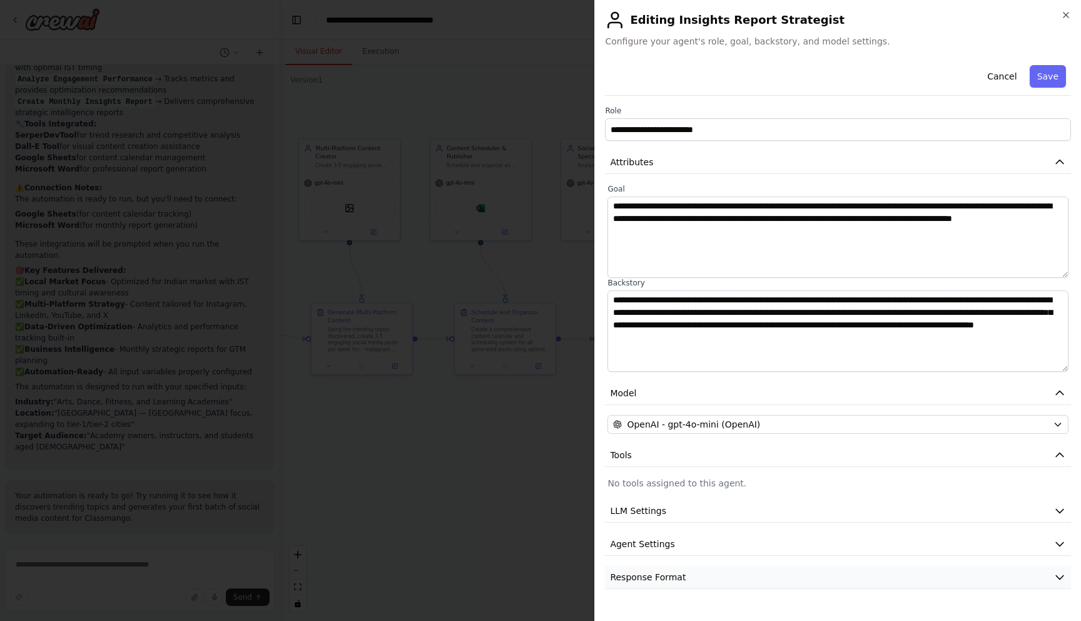
click at [706, 576] on button "Response Format" at bounding box center [838, 577] width 466 height 23
click at [712, 548] on button "Agent Settings" at bounding box center [838, 544] width 466 height 23
click at [1070, 17] on icon "button" at bounding box center [1066, 15] width 10 height 10
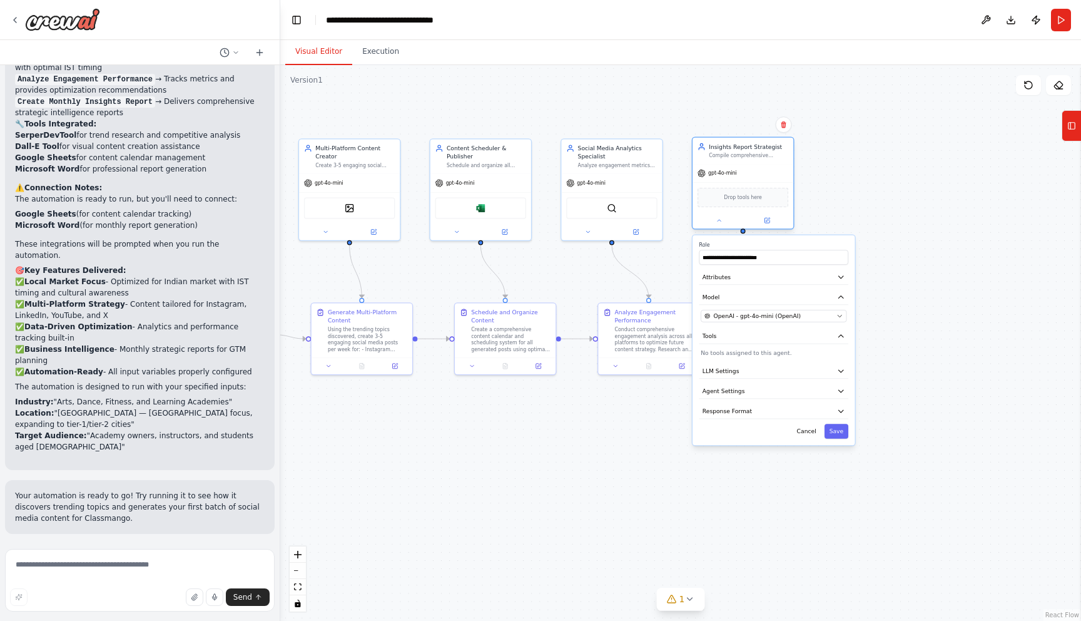
click at [746, 195] on span "Drop tools here" at bounding box center [743, 197] width 38 height 8
click at [1077, 121] on button "Tools" at bounding box center [1071, 125] width 19 height 31
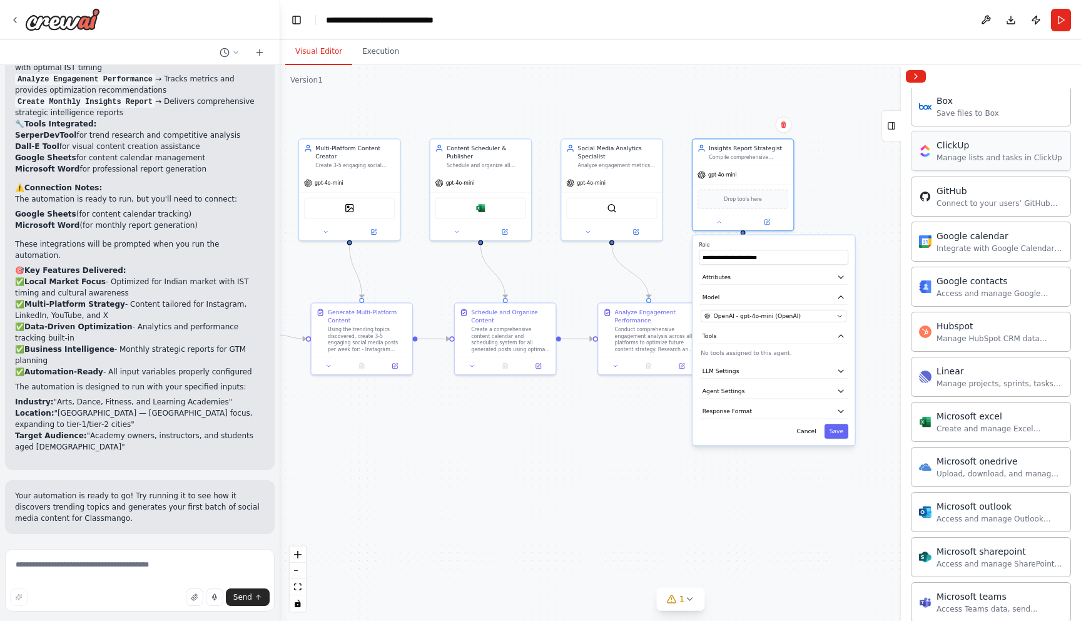
scroll to position [362, 0]
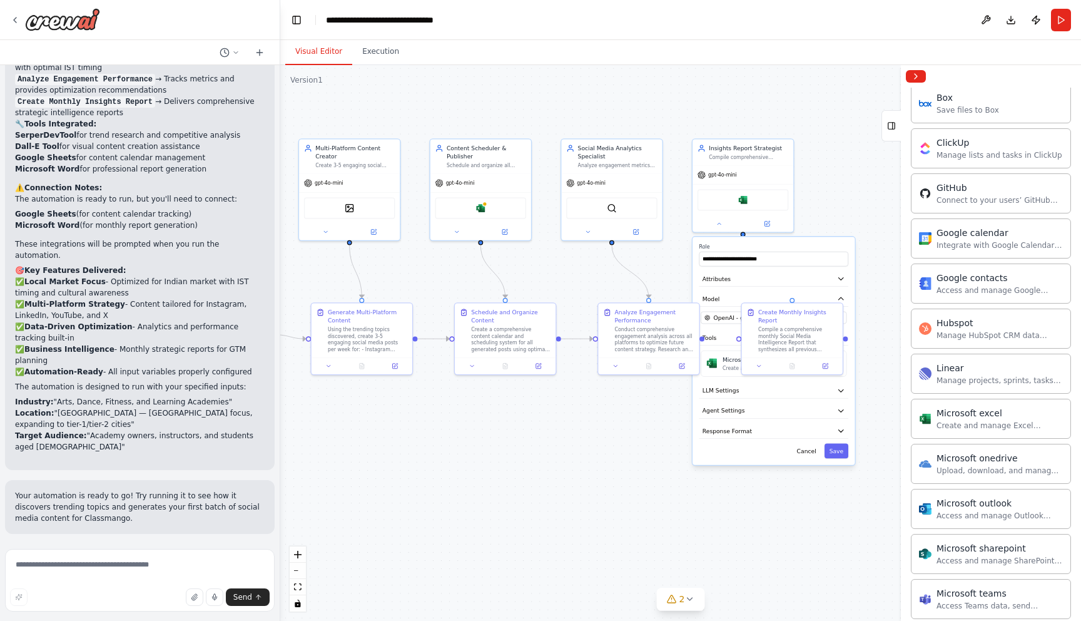
click at [584, 465] on div ".deletable-edge-delete-btn { width: 20px; height: 20px; border: 0px solid #ffff…" at bounding box center [680, 343] width 801 height 556
click at [840, 456] on button "Save" at bounding box center [837, 451] width 24 height 15
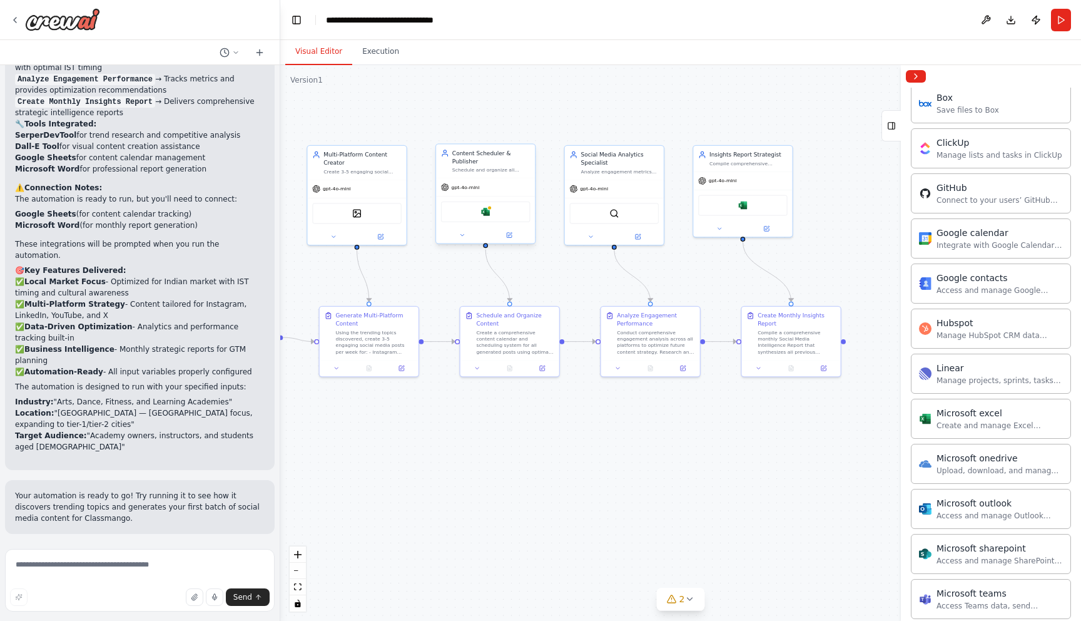
click at [491, 212] on div "Microsoft excel" at bounding box center [485, 212] width 89 height 21
click at [509, 238] on button at bounding box center [509, 234] width 46 height 9
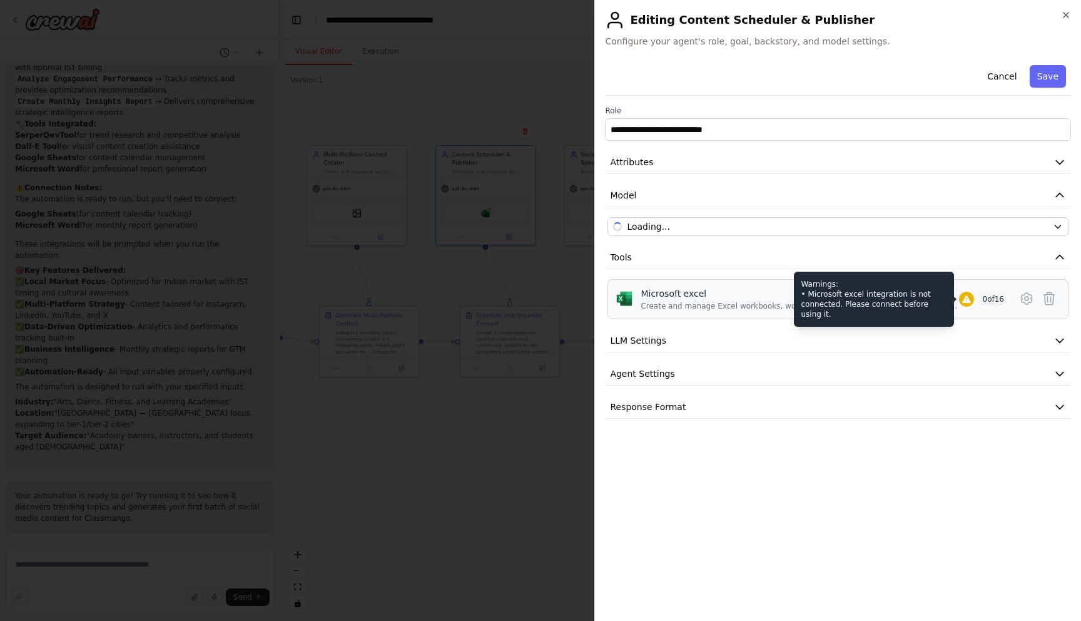
click at [962, 299] on icon at bounding box center [967, 299] width 10 height 10
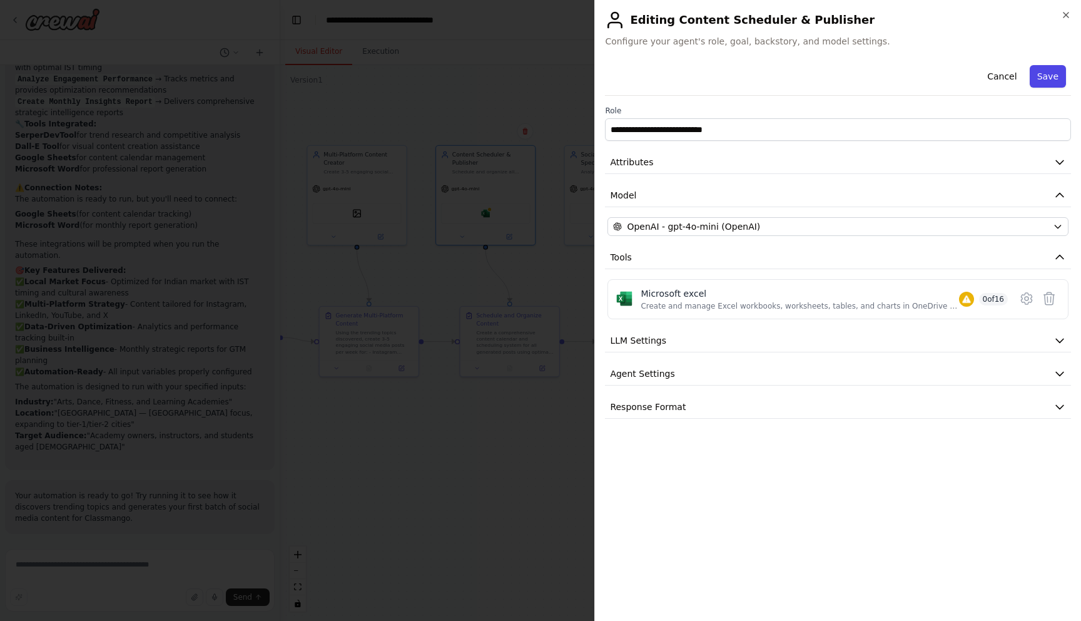
click at [1047, 83] on button "Save" at bounding box center [1048, 76] width 36 height 23
click at [1064, 16] on icon "button" at bounding box center [1066, 15] width 10 height 10
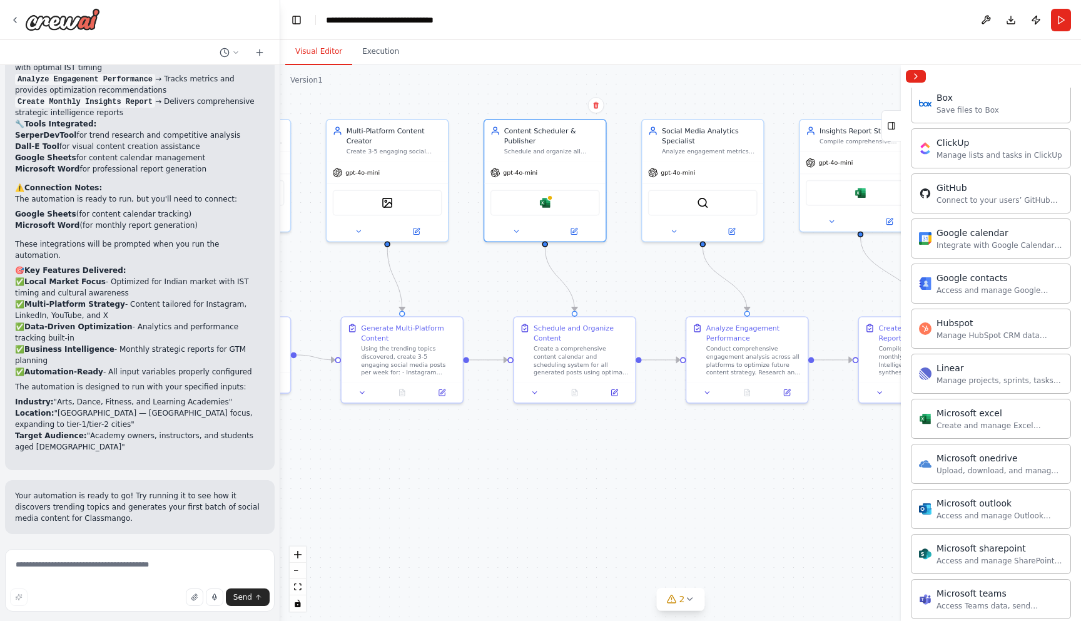
drag, startPoint x: 718, startPoint y: 294, endPoint x: 882, endPoint y: 294, distance: 164.6
click at [882, 294] on div ".deletable-edge-delete-btn { width: 20px; height: 20px; border: 0px solid #ffff…" at bounding box center [680, 343] width 801 height 556
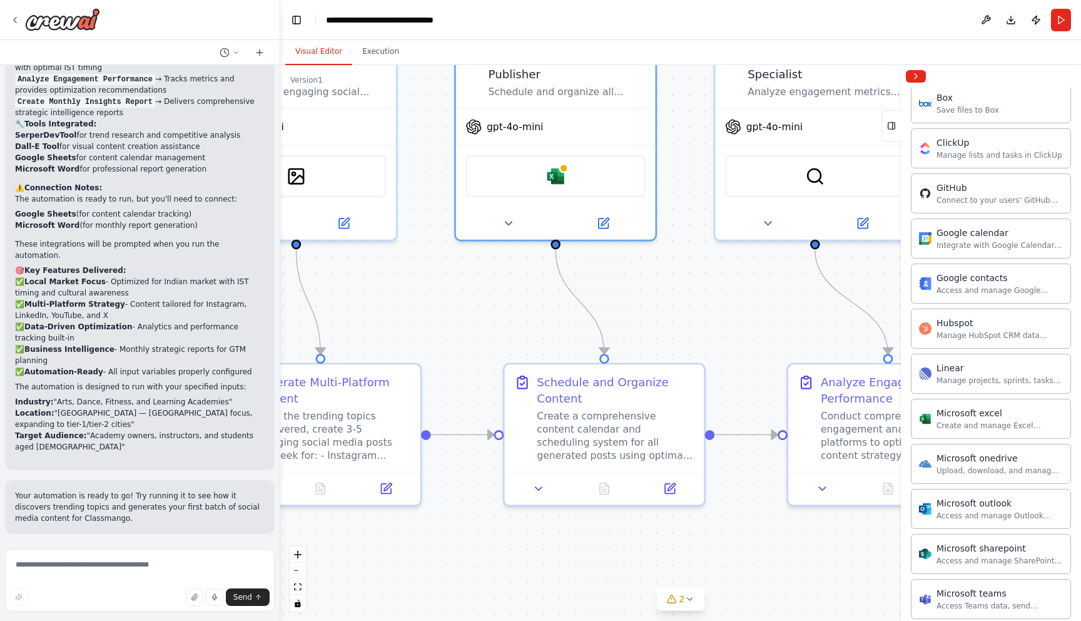
drag, startPoint x: 782, startPoint y: 282, endPoint x: 874, endPoint y: 291, distance: 92.5
click at [909, 306] on div "Task 3: Schedule & Publish Posts Automatically schedule all generated posts usi…" at bounding box center [540, 310] width 1081 height 621
click at [560, 176] on img at bounding box center [555, 172] width 19 height 19
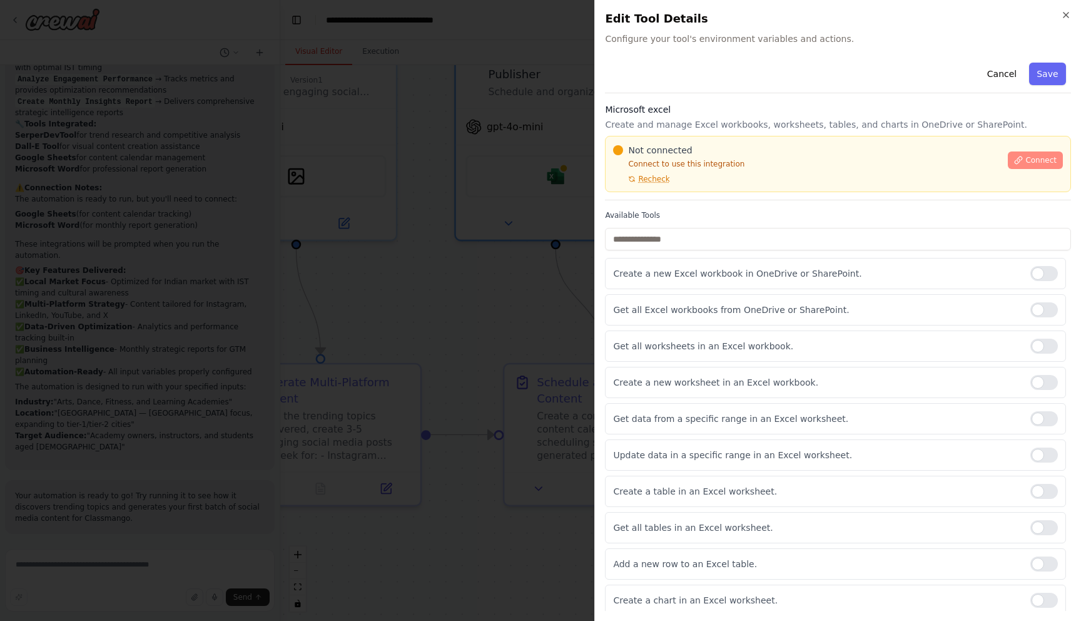
click at [1037, 161] on span "Connect" at bounding box center [1041, 160] width 31 height 10
click at [645, 181] on span "Recheck" at bounding box center [653, 179] width 31 height 10
click at [1041, 158] on span "Connect" at bounding box center [1041, 160] width 31 height 10
click at [1065, 14] on icon "button" at bounding box center [1066, 15] width 10 height 10
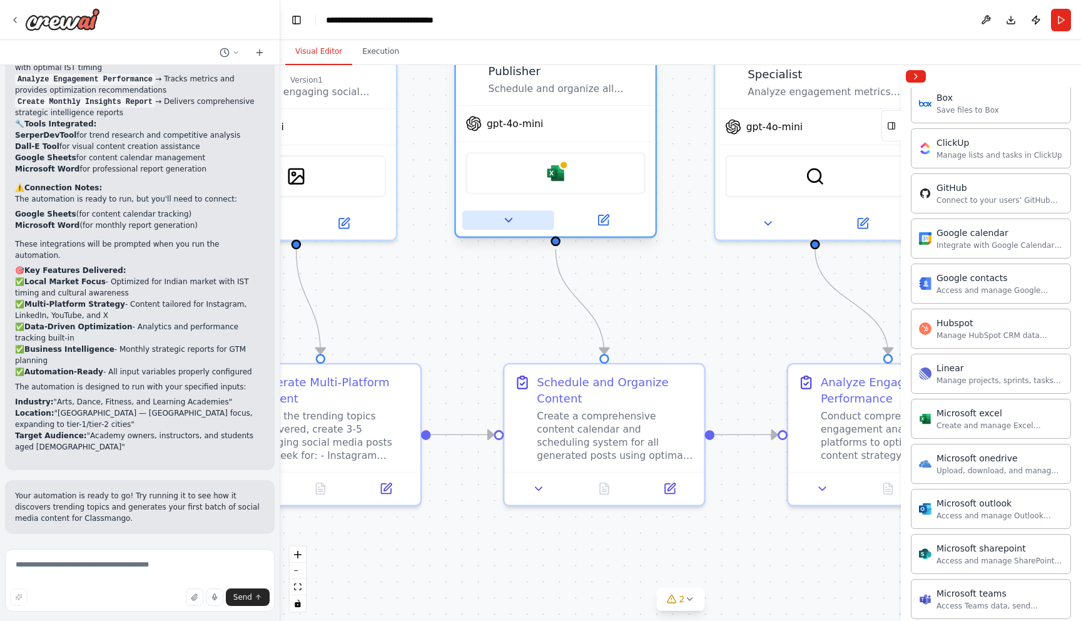
click at [513, 217] on icon at bounding box center [508, 219] width 13 height 13
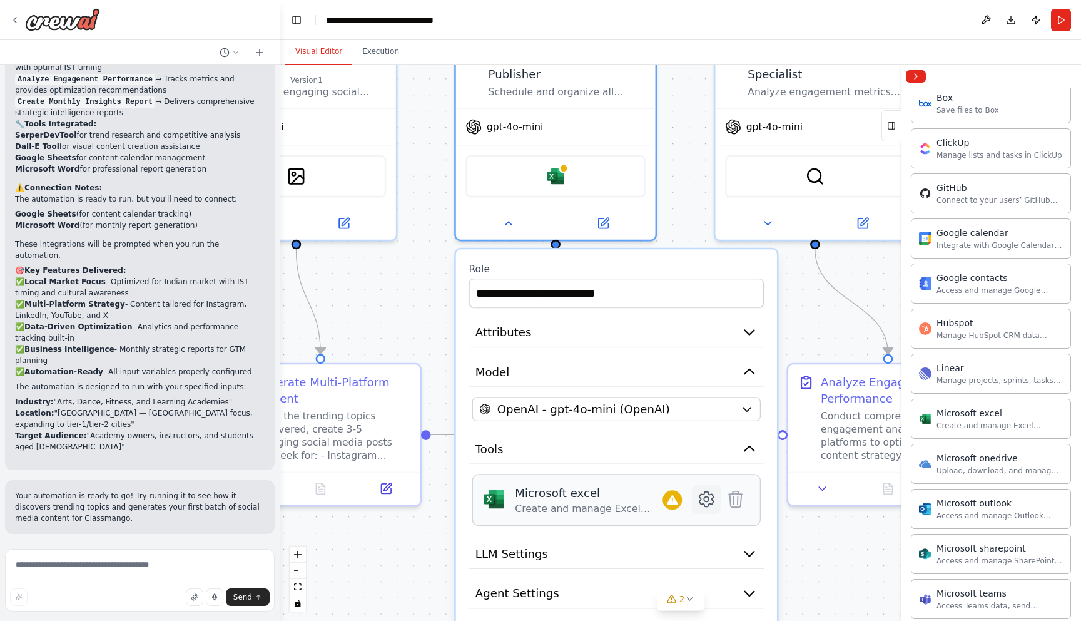
click at [713, 503] on icon at bounding box center [707, 499] width 14 height 14
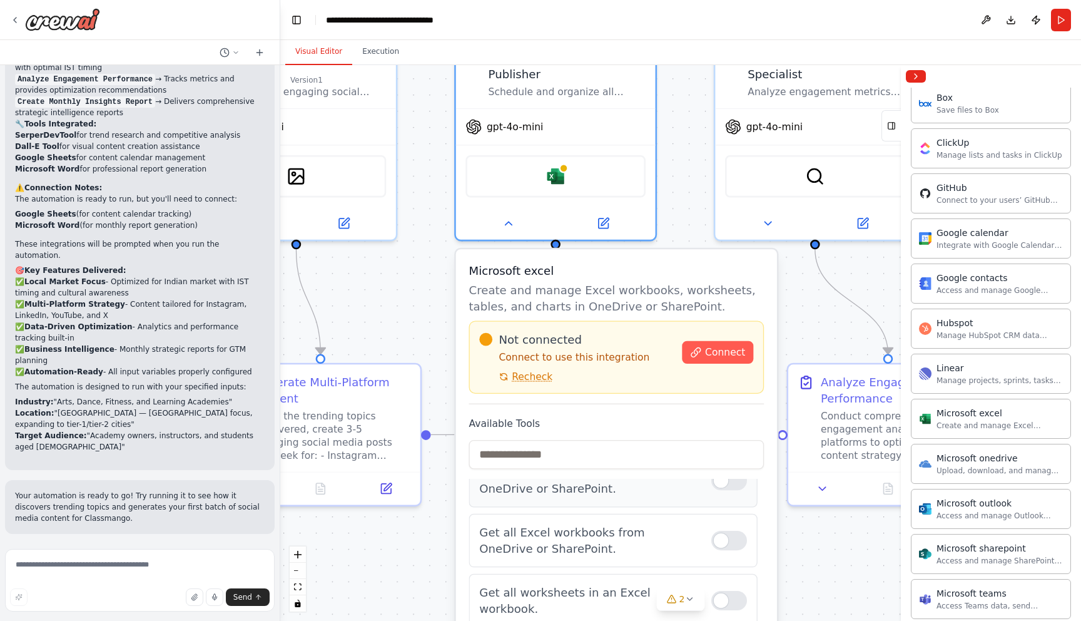
scroll to position [0, 0]
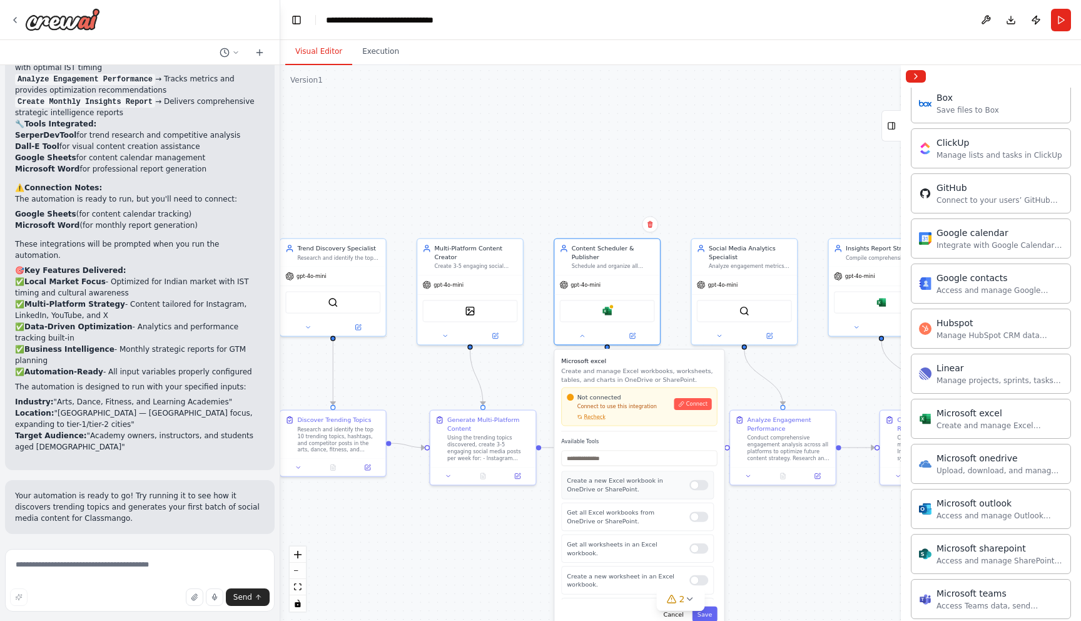
click at [702, 493] on div "Create a new Excel workbook in OneDrive or SharePoint." at bounding box center [637, 485] width 153 height 28
click at [698, 487] on div at bounding box center [699, 485] width 19 height 10
click at [698, 519] on div at bounding box center [699, 523] width 19 height 10
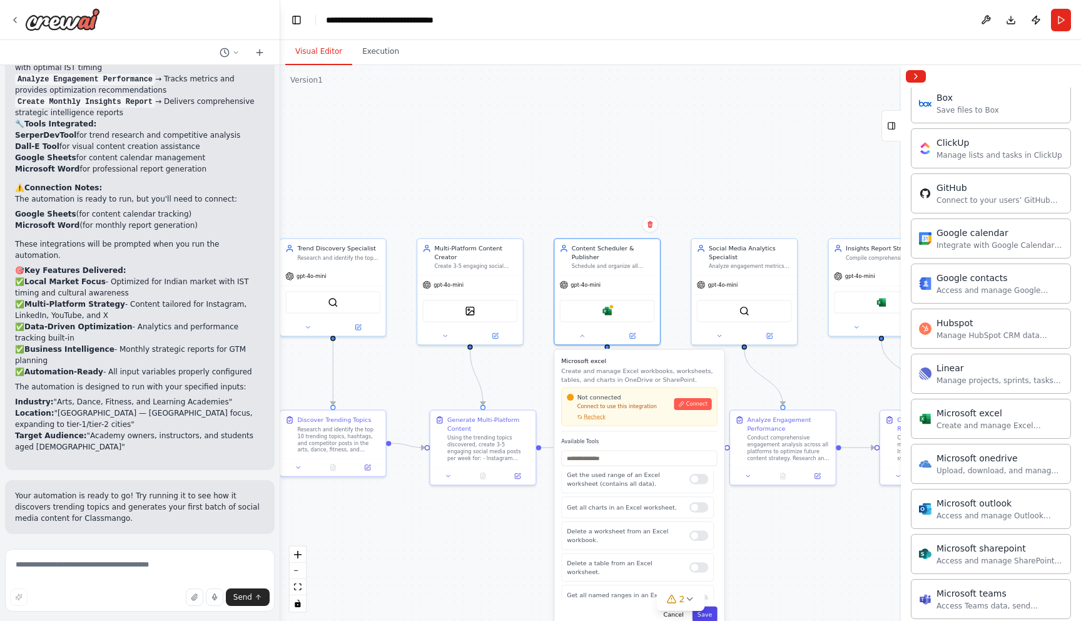
click at [705, 611] on button "Save" at bounding box center [705, 614] width 25 height 16
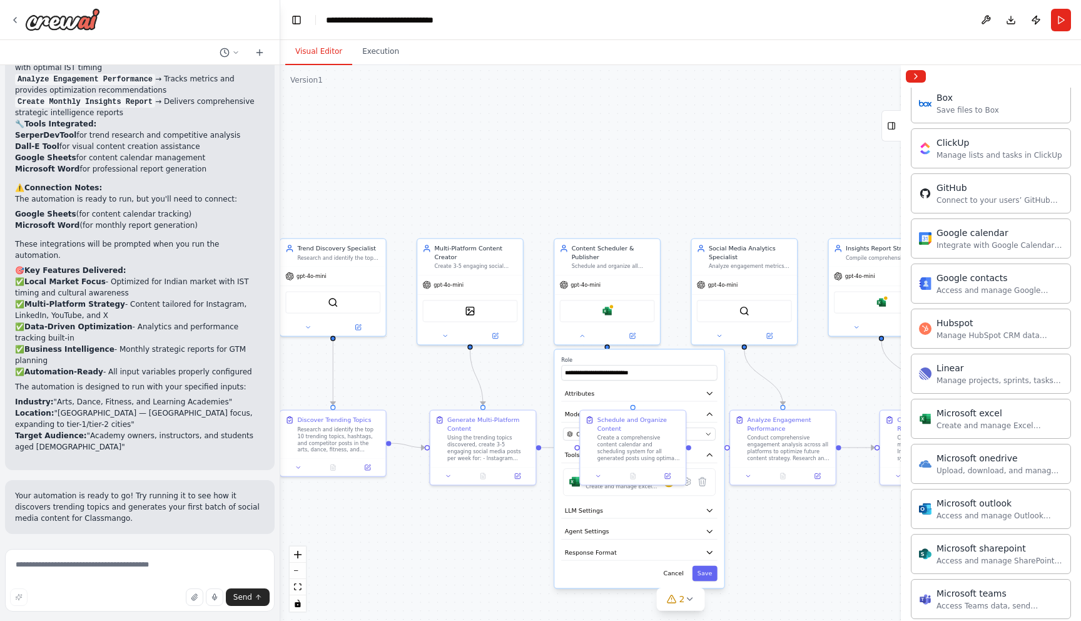
click at [791, 360] on div ".deletable-edge-delete-btn { width: 20px; height: 20px; border: 0px solid #ffff…" at bounding box center [680, 343] width 801 height 556
click at [876, 307] on div "Microsoft excel" at bounding box center [881, 301] width 95 height 23
click at [988, 415] on div "Microsoft excel" at bounding box center [1000, 412] width 126 height 13
click at [878, 308] on div "Microsoft excel" at bounding box center [882, 300] width 97 height 23
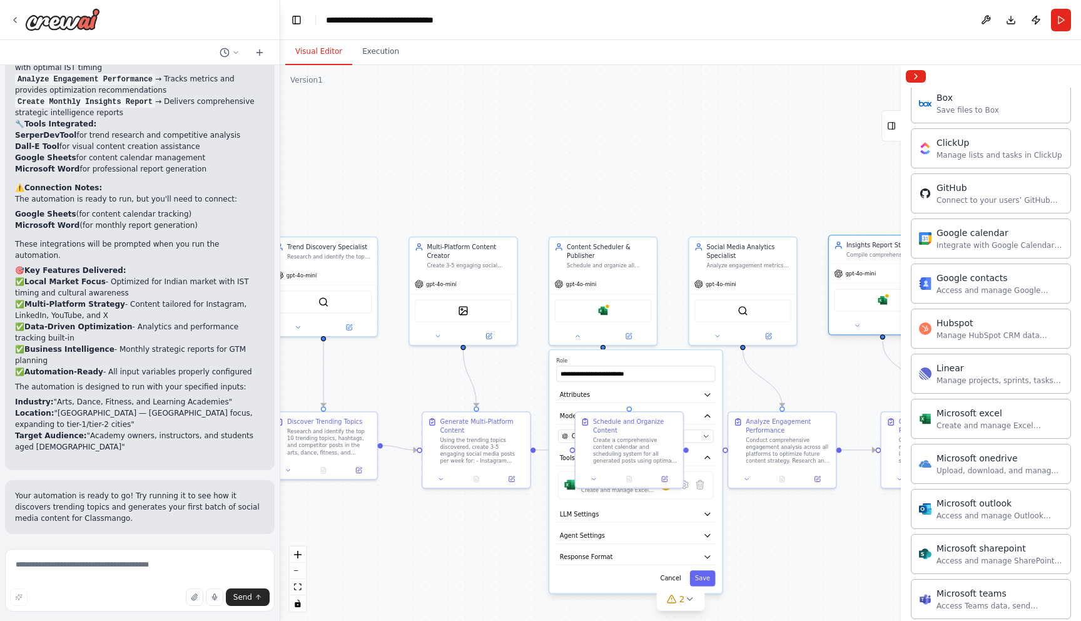
click at [878, 308] on div "Microsoft excel" at bounding box center [882, 300] width 97 height 23
click at [854, 331] on div at bounding box center [883, 326] width 108 height 18
click at [859, 325] on icon at bounding box center [857, 326] width 4 height 2
click at [915, 72] on button "Collapse right sidebar" at bounding box center [916, 76] width 20 height 13
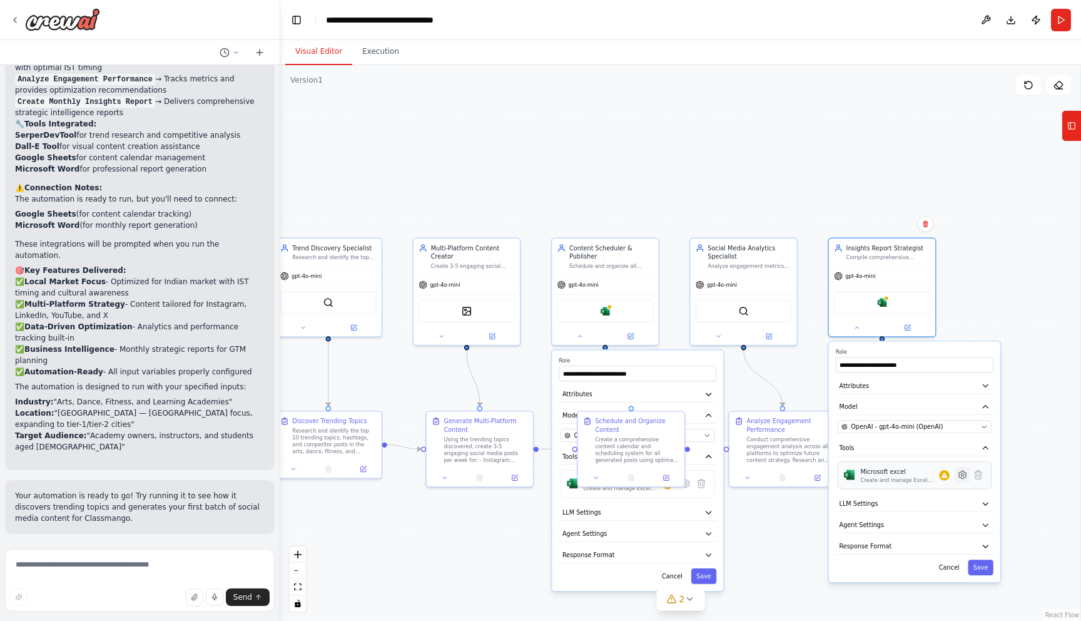
click at [964, 478] on icon at bounding box center [963, 475] width 8 height 8
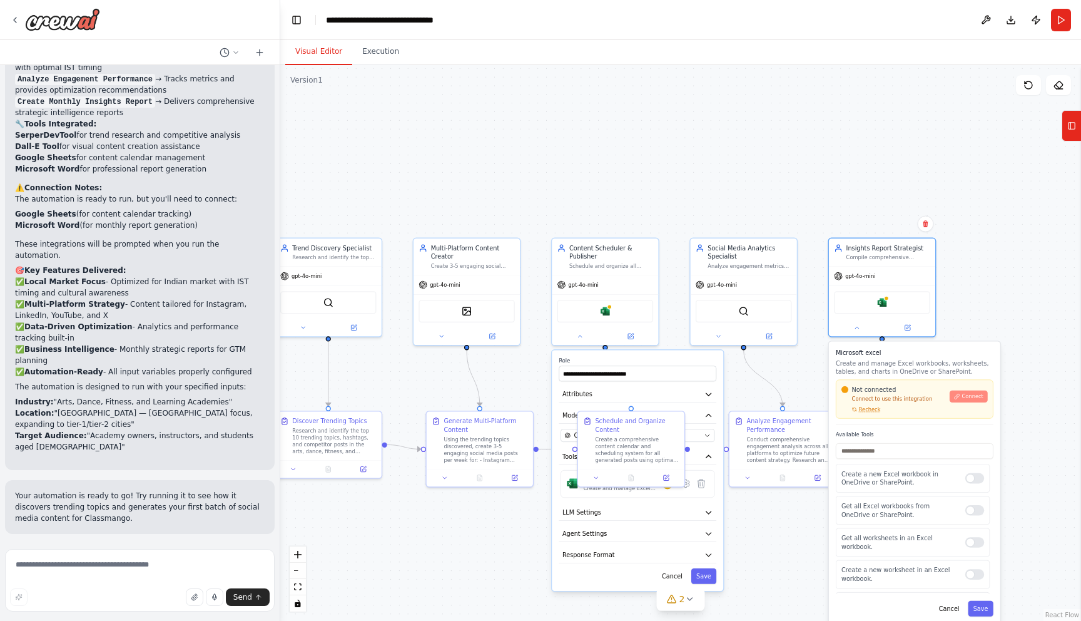
click at [967, 399] on span "Connect" at bounding box center [972, 396] width 21 height 7
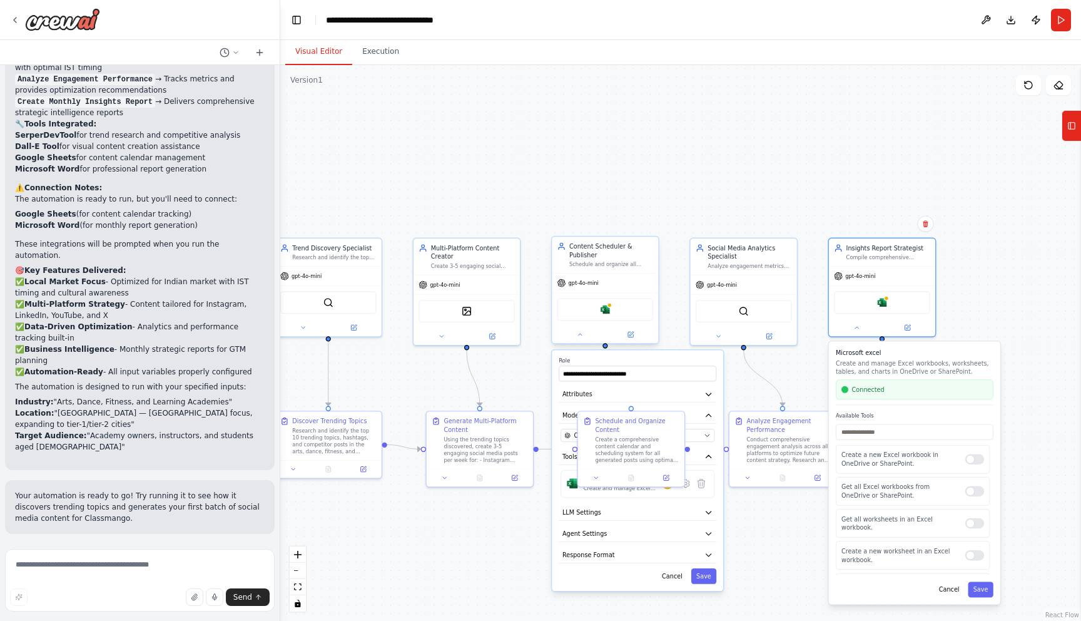
click at [623, 307] on div "Microsoft excel" at bounding box center [606, 309] width 96 height 23
click at [655, 492] on div "Microsoft excel Create and manage Excel workbooks, worksheets, tables, and char…" at bounding box center [638, 484] width 154 height 28
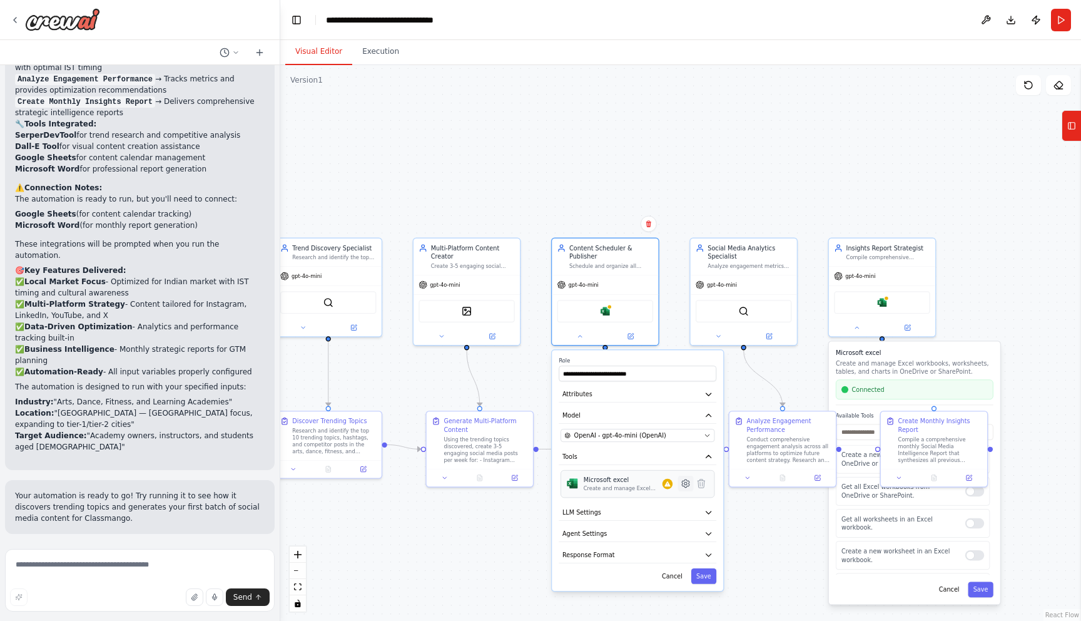
click at [688, 487] on icon at bounding box center [686, 483] width 11 height 11
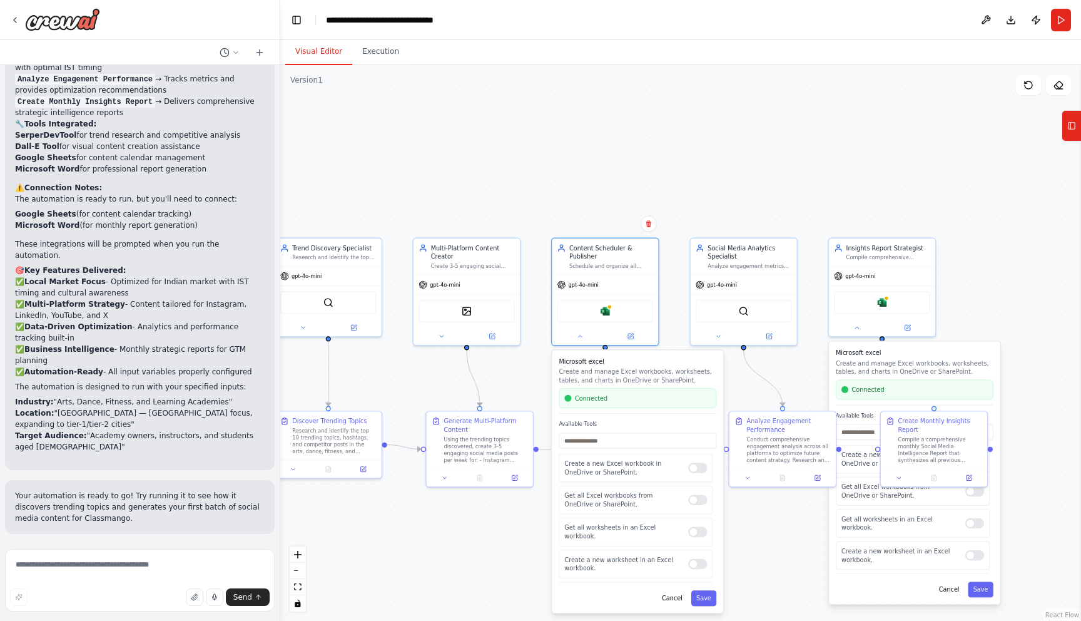
click at [990, 283] on div ".deletable-edge-delete-btn { width: 20px; height: 20px; border: 0px solid #ffff…" at bounding box center [680, 343] width 801 height 556
click at [719, 600] on div "Microsoft excel Create and manage Excel workbooks, worksheets, tables, and char…" at bounding box center [637, 481] width 171 height 263
click at [707, 605] on button "Save" at bounding box center [704, 598] width 25 height 16
click at [987, 593] on button "Save" at bounding box center [980, 589] width 25 height 16
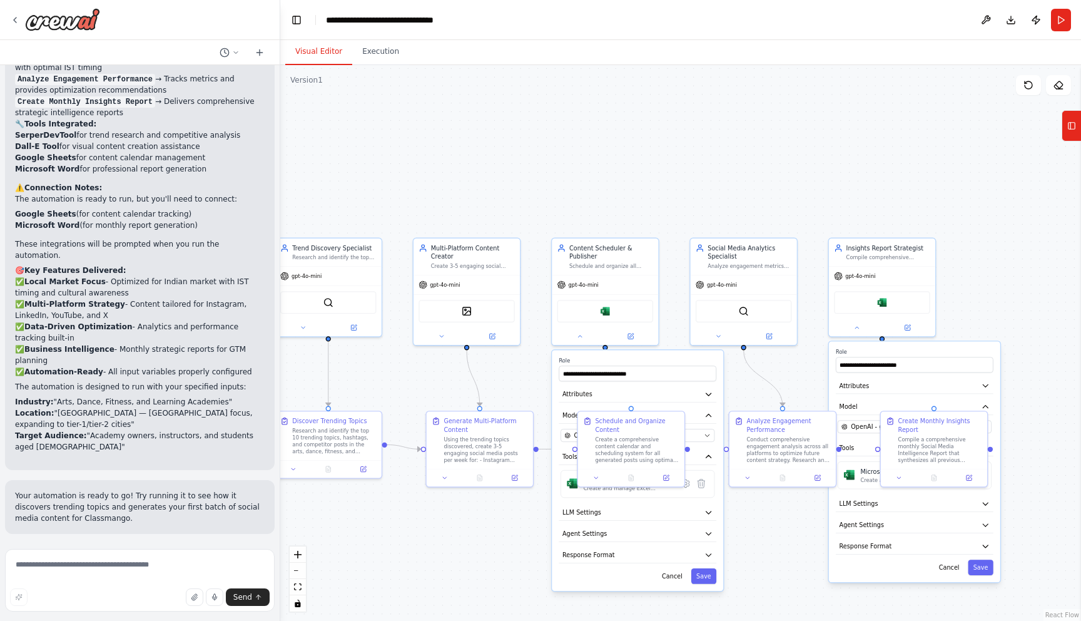
click at [1013, 275] on div ".deletable-edge-delete-btn { width: 20px; height: 20px; border: 0px solid #ffff…" at bounding box center [680, 343] width 801 height 556
click at [574, 334] on button at bounding box center [580, 334] width 49 height 11
click at [852, 334] on div at bounding box center [882, 326] width 106 height 18
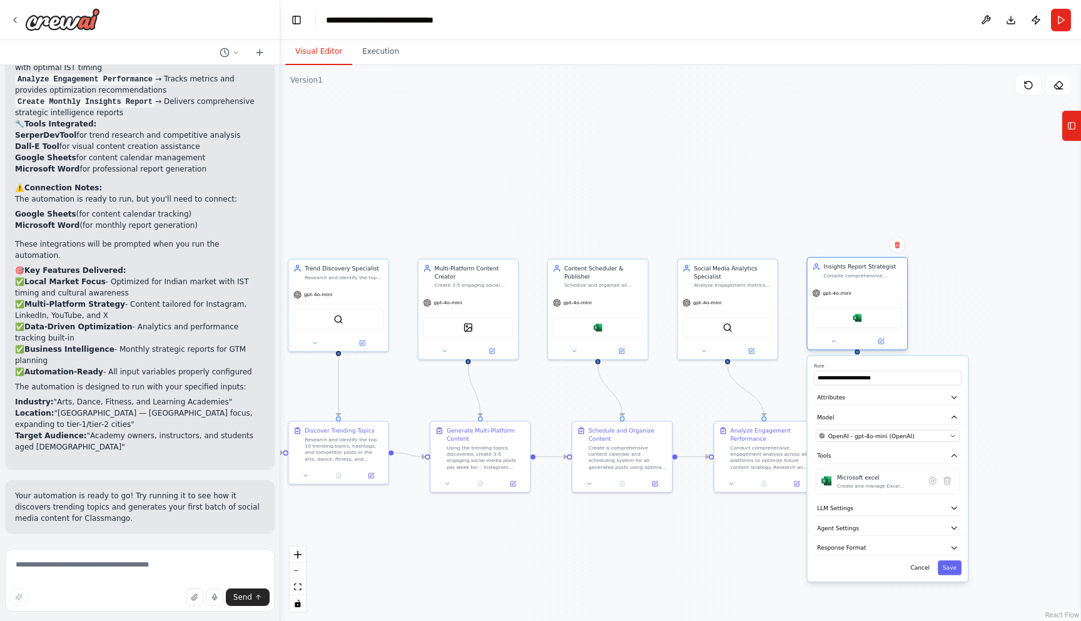
click at [840, 347] on div at bounding box center [858, 341] width 100 height 16
click at [835, 337] on button at bounding box center [834, 342] width 46 height 10
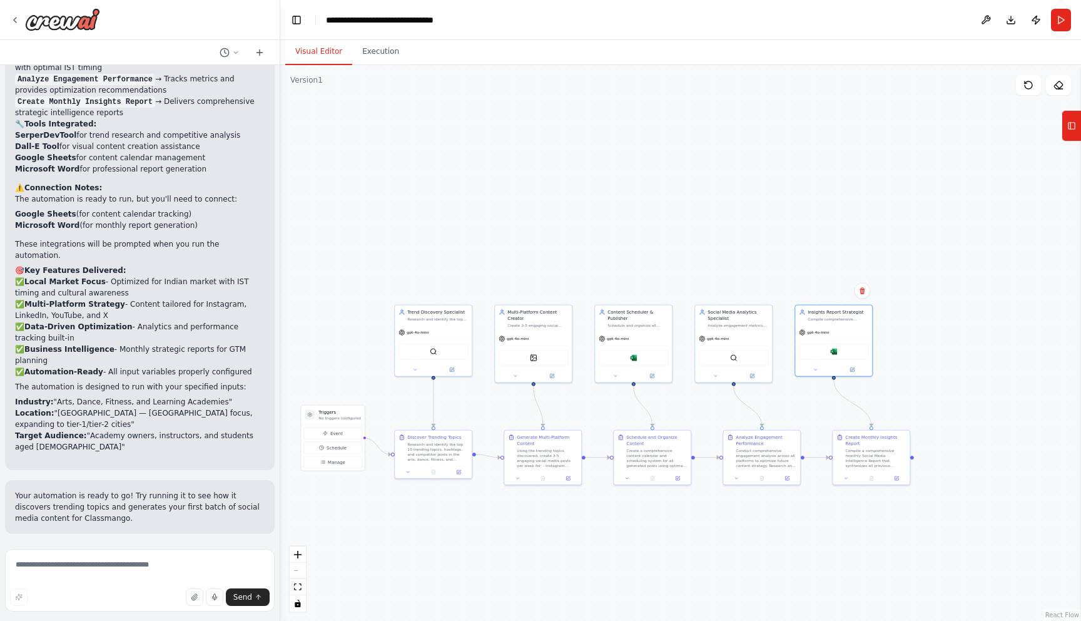
click at [1058, 8] on header "**********" at bounding box center [680, 20] width 801 height 40
click at [1058, 16] on button "Run" at bounding box center [1061, 20] width 20 height 23
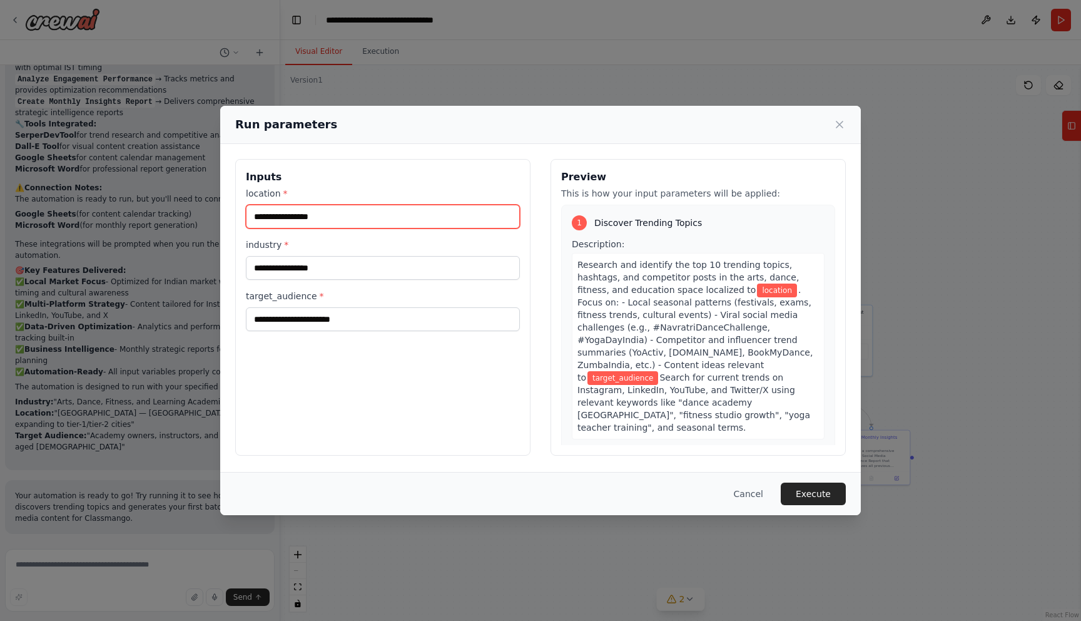
click at [382, 214] on input "location *" at bounding box center [383, 217] width 274 height 24
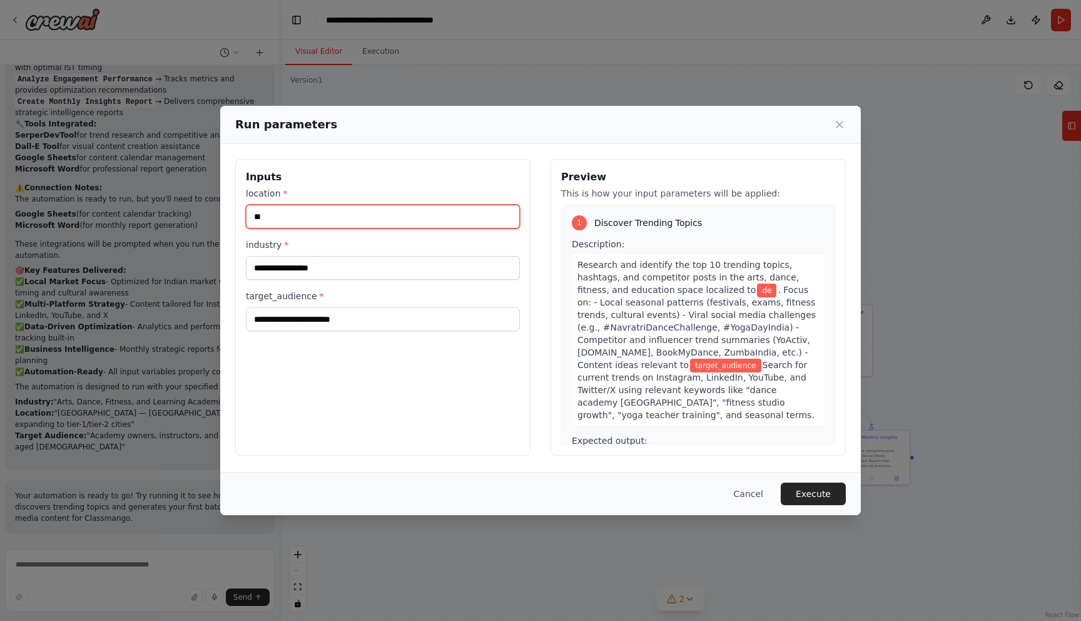
type input "*"
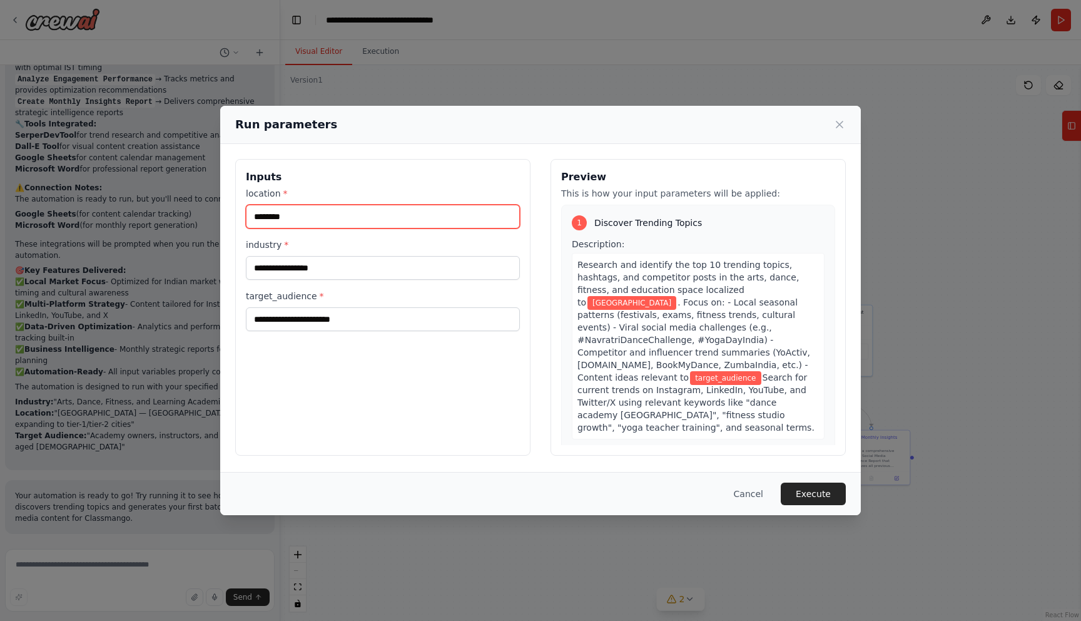
type input "********"
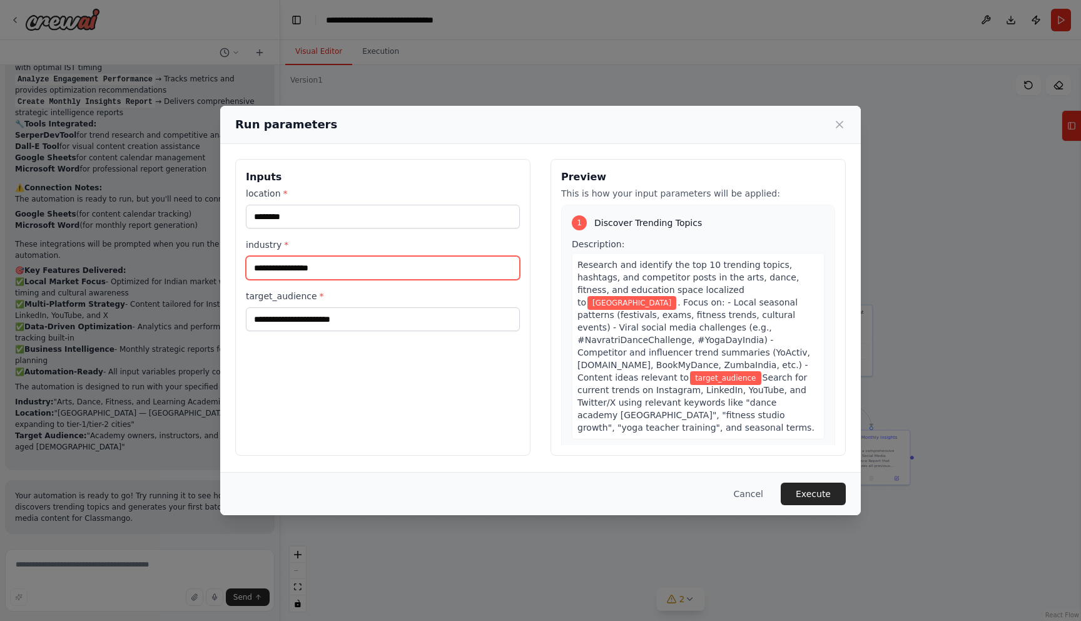
click at [324, 272] on input "industry *" at bounding box center [383, 268] width 274 height 24
paste input "**********"
type input "**********"
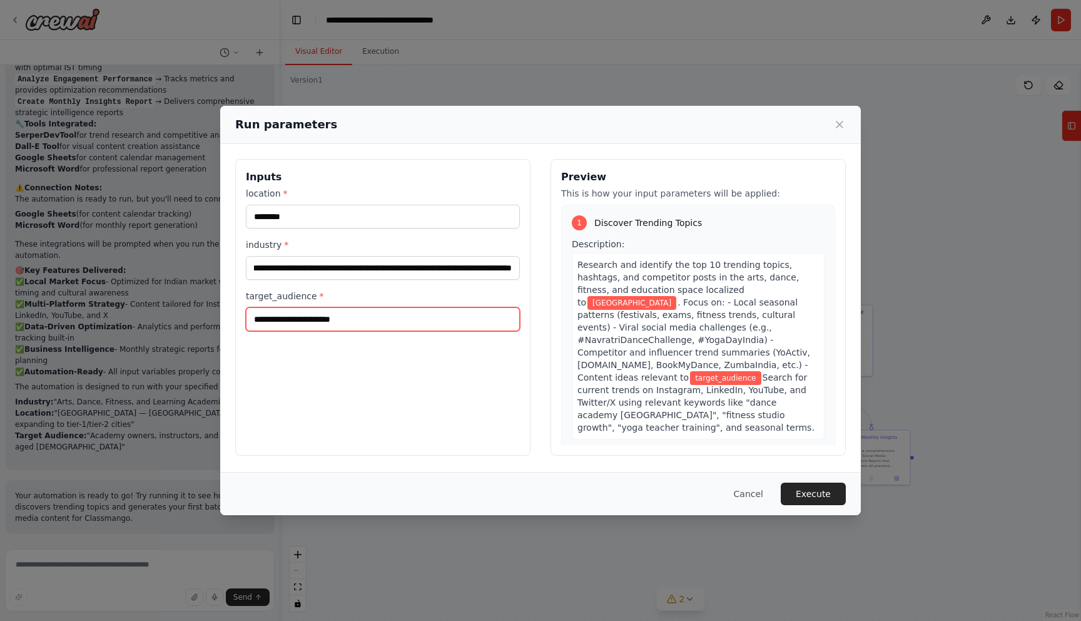
scroll to position [0, 0]
click at [365, 321] on input "target_audience *" at bounding box center [383, 319] width 274 height 24
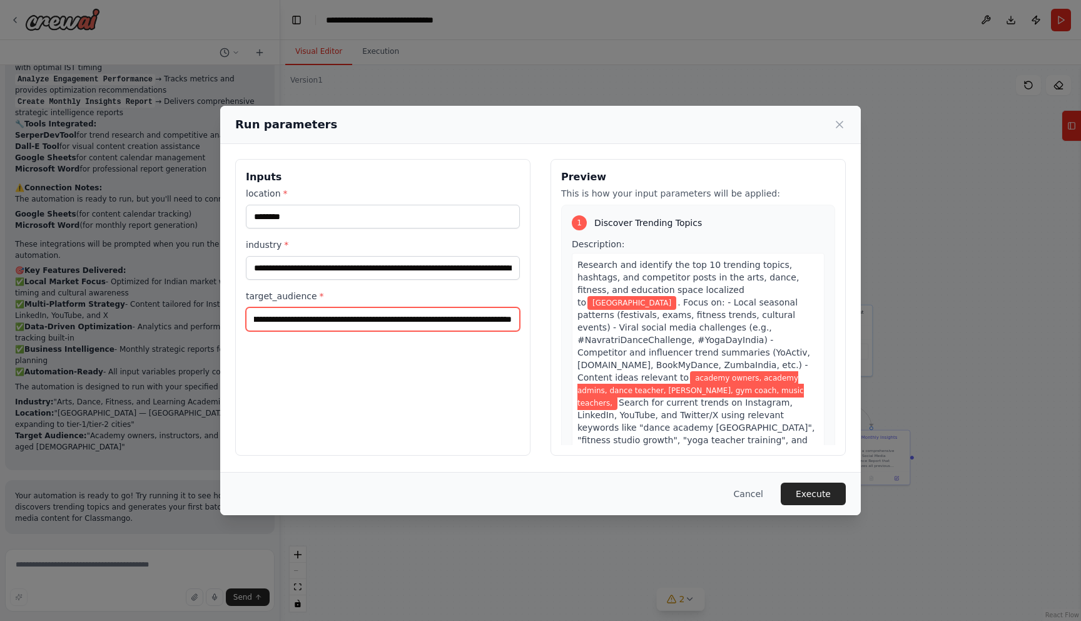
scroll to position [0, 120]
click at [370, 319] on input "**********" at bounding box center [383, 319] width 274 height 24
type input "**********"
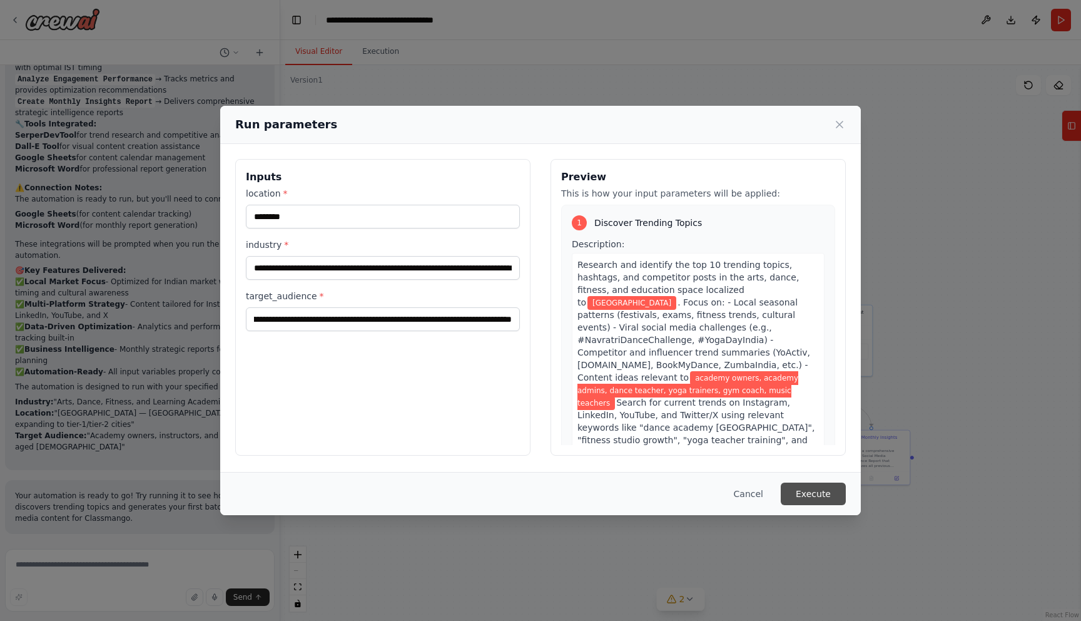
click at [797, 496] on button "Execute" at bounding box center [813, 493] width 65 height 23
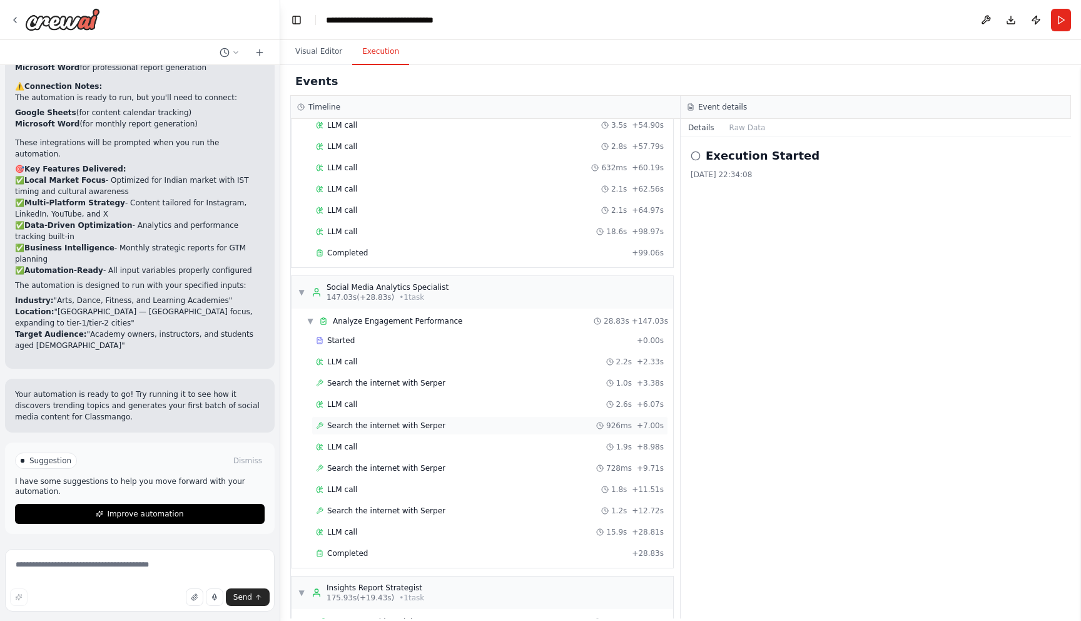
scroll to position [994, 0]
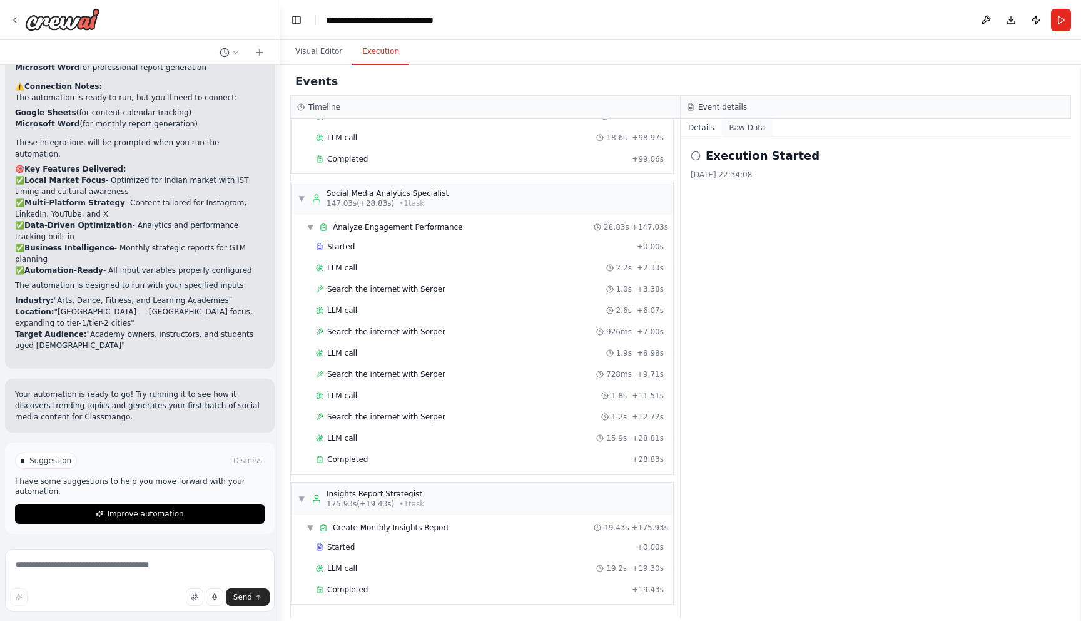
click at [750, 120] on button "Raw Data" at bounding box center [747, 128] width 51 height 18
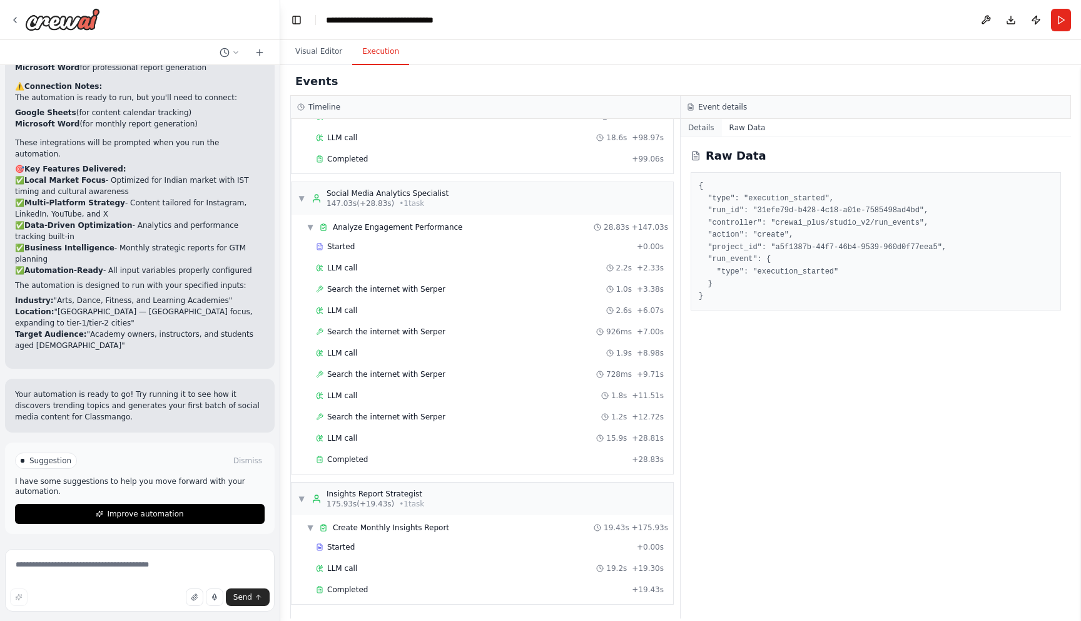
click at [707, 133] on button "Details" at bounding box center [701, 128] width 41 height 18
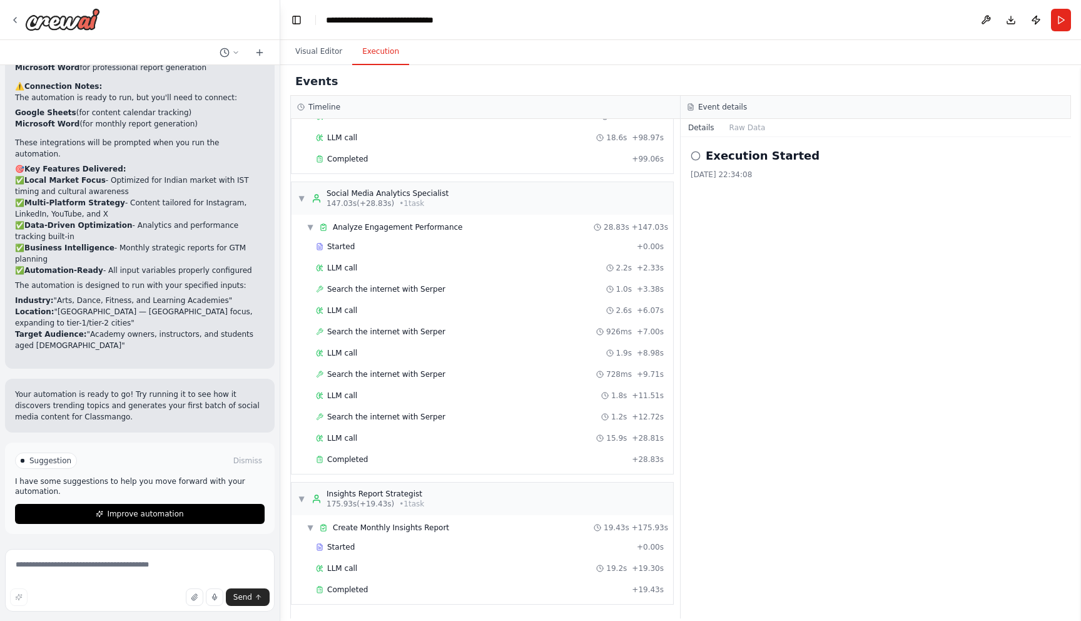
click at [710, 176] on div "[DATE] 22:34:08" at bounding box center [876, 175] width 370 height 10
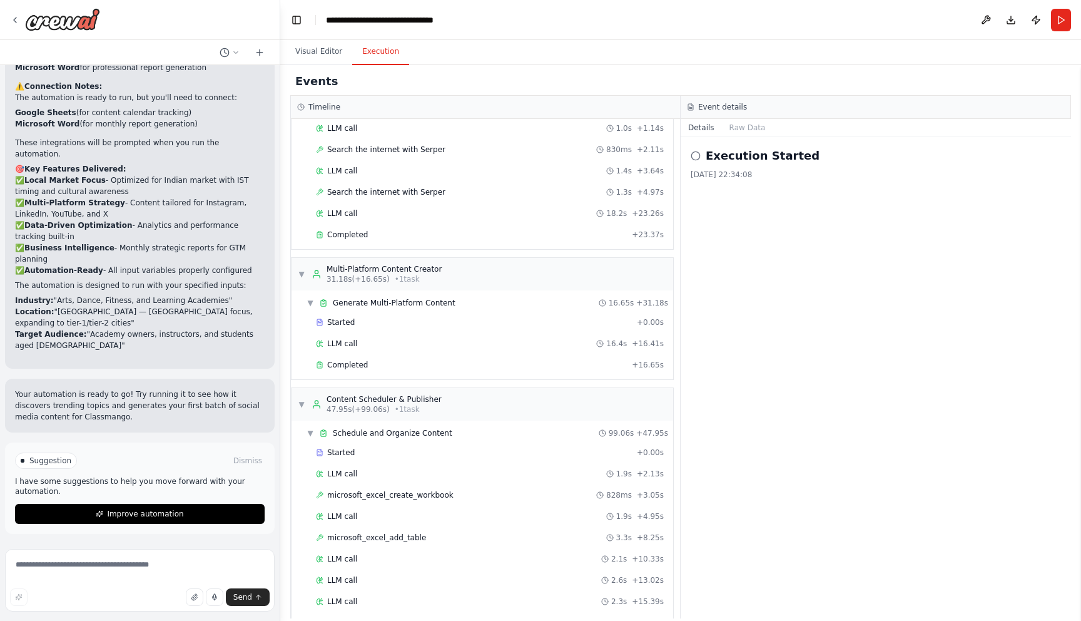
scroll to position [0, 0]
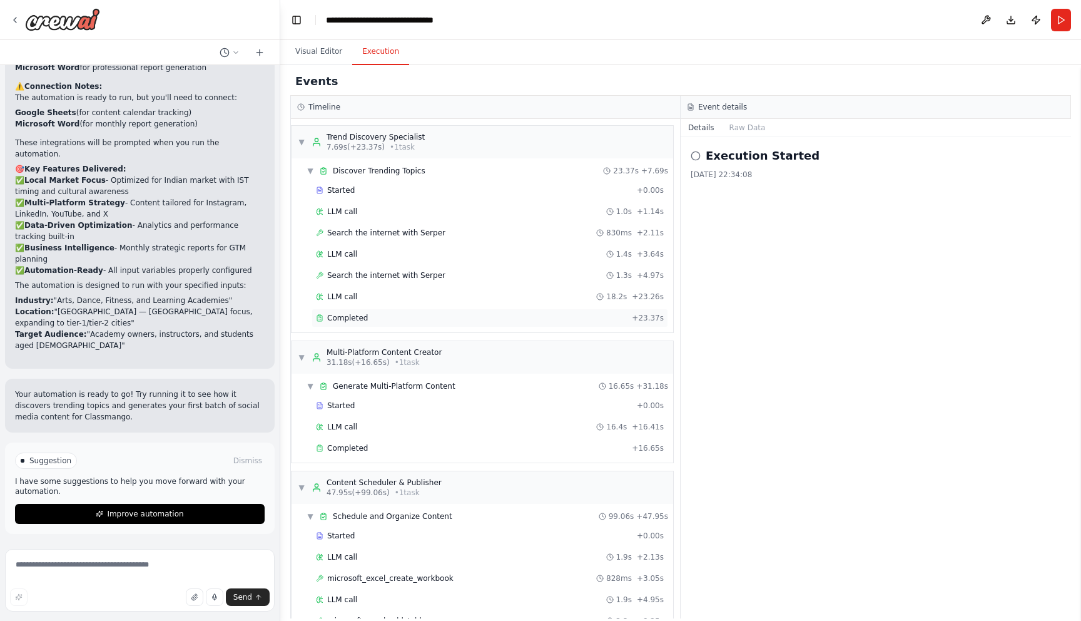
click at [382, 319] on div "Completed" at bounding box center [471, 318] width 311 height 10
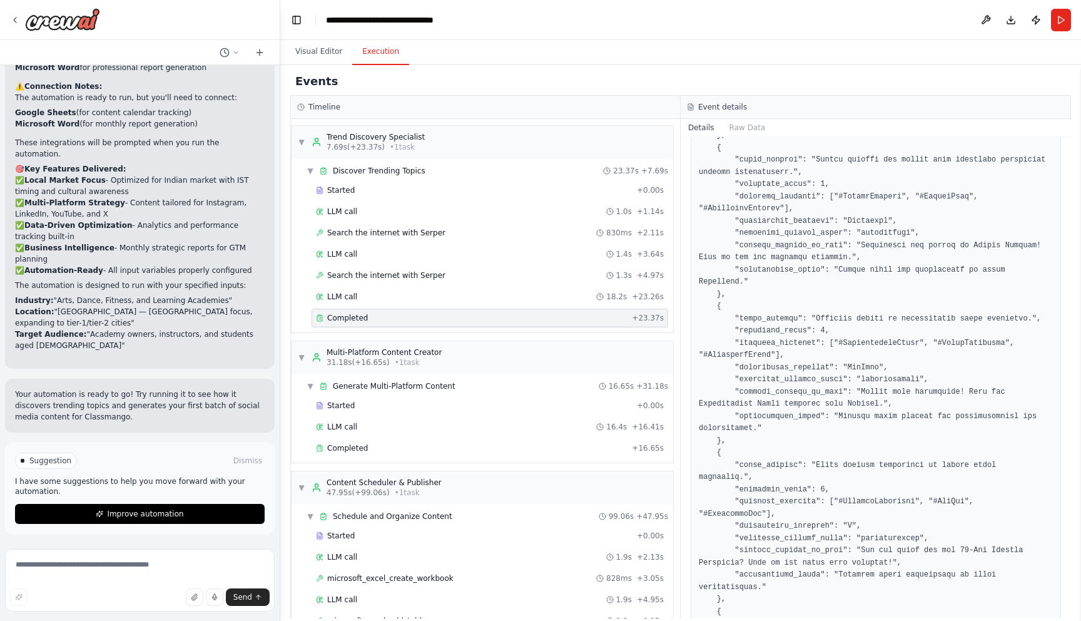
scroll to position [758, 0]
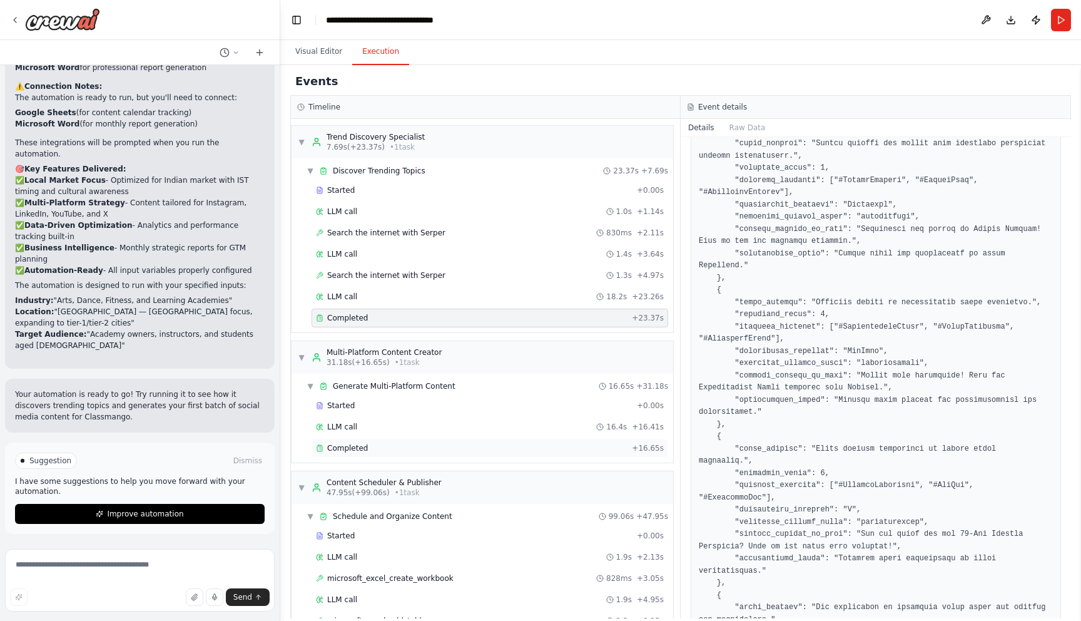
click at [475, 447] on div "Completed" at bounding box center [471, 448] width 311 height 10
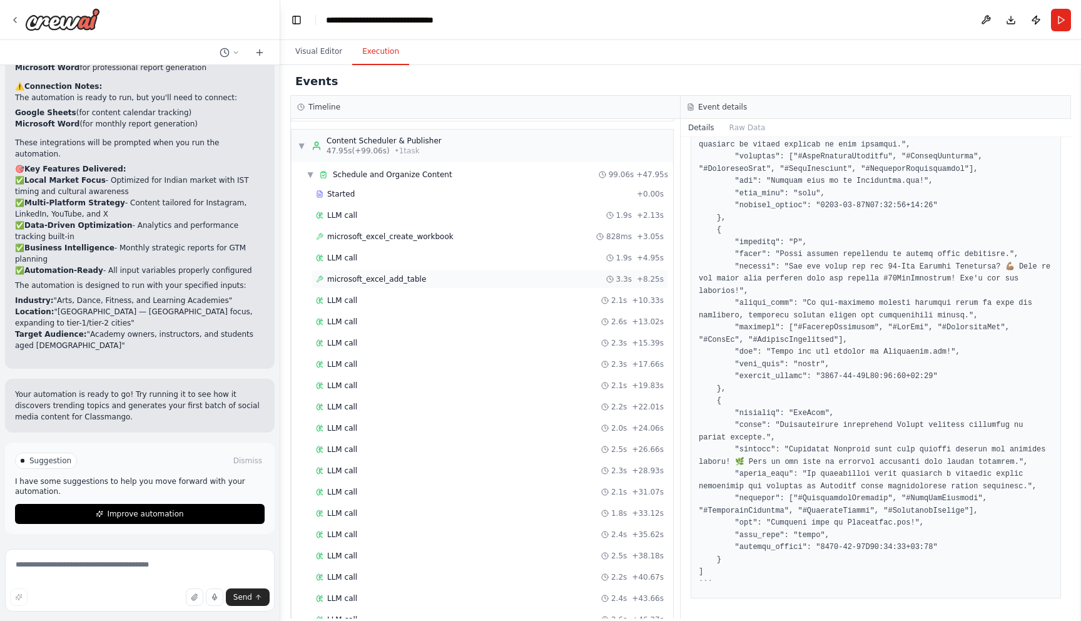
scroll to position [344, 0]
click at [465, 277] on div "microsoft_excel_add_table 3.3s + 8.25s" at bounding box center [490, 277] width 348 height 10
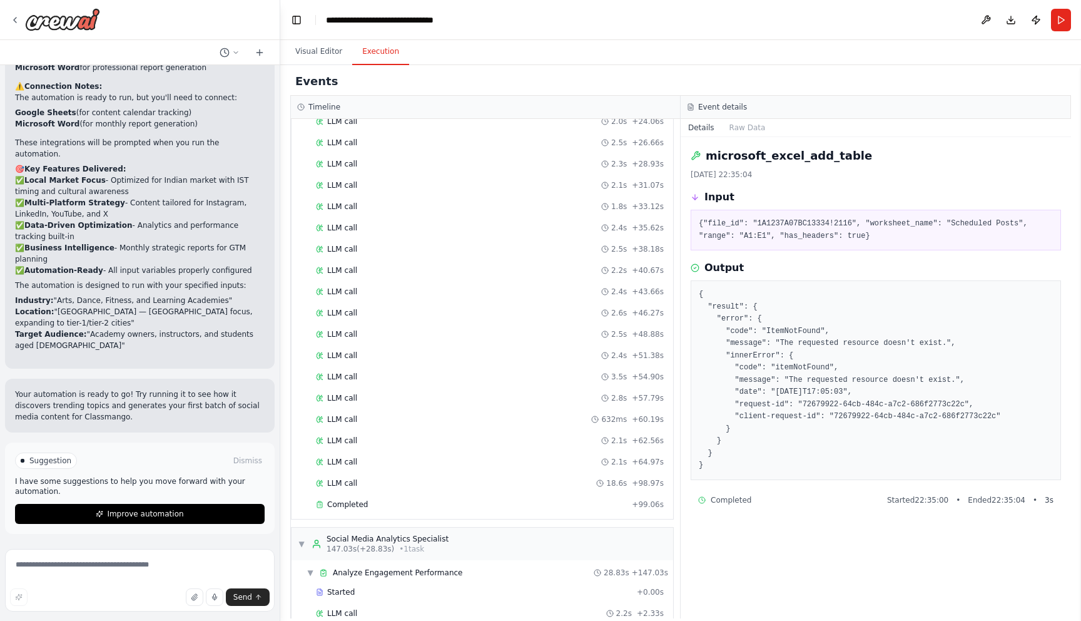
scroll to position [660, 0]
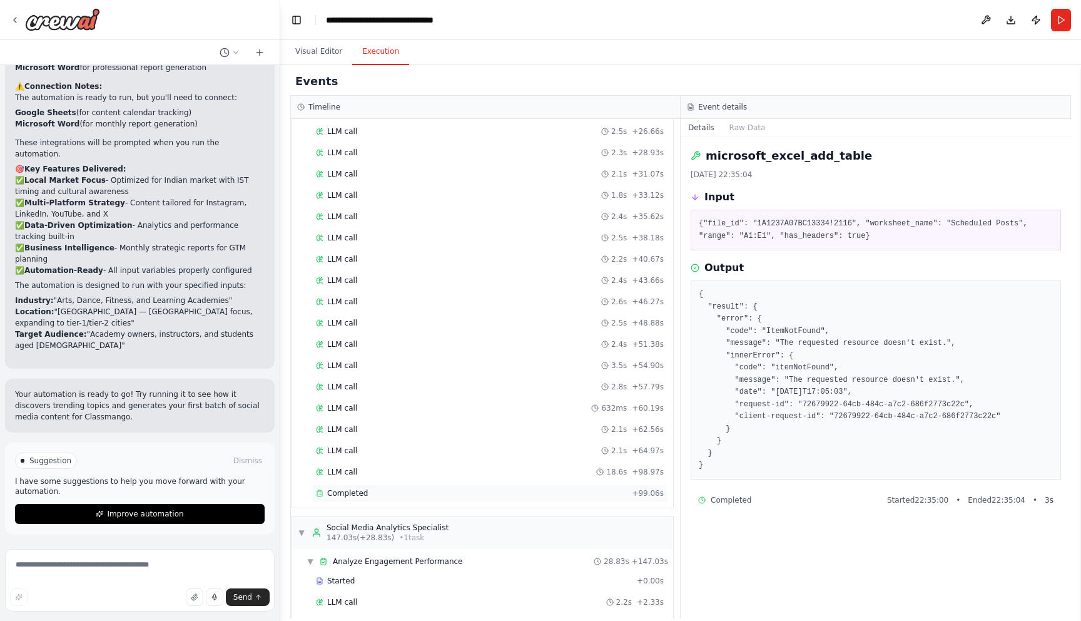
click at [495, 486] on div "Completed + 99.06s" at bounding box center [490, 493] width 357 height 19
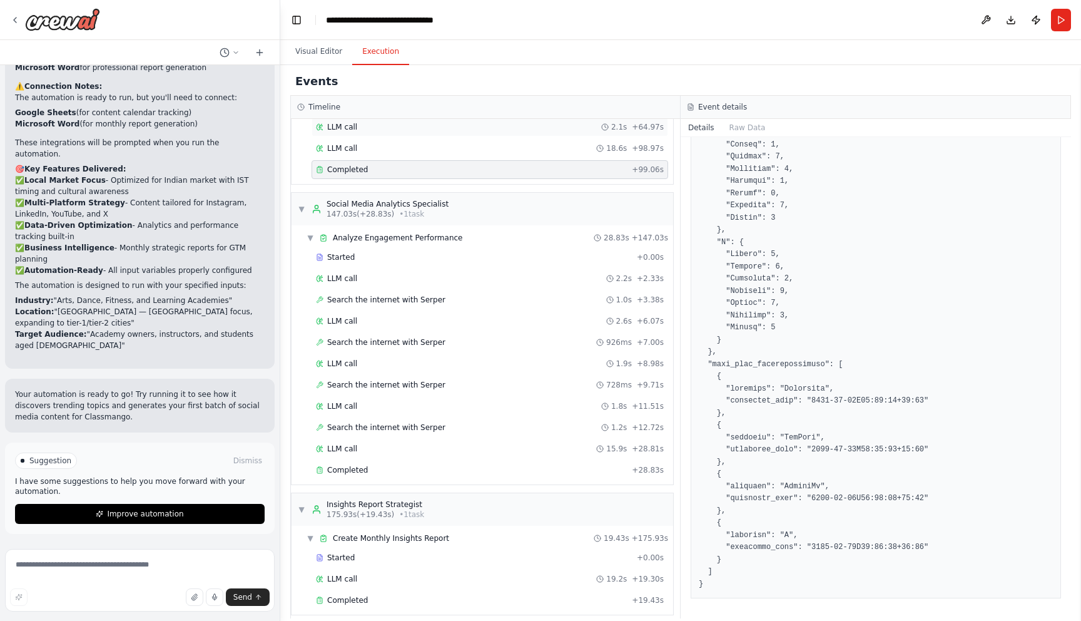
scroll to position [994, 0]
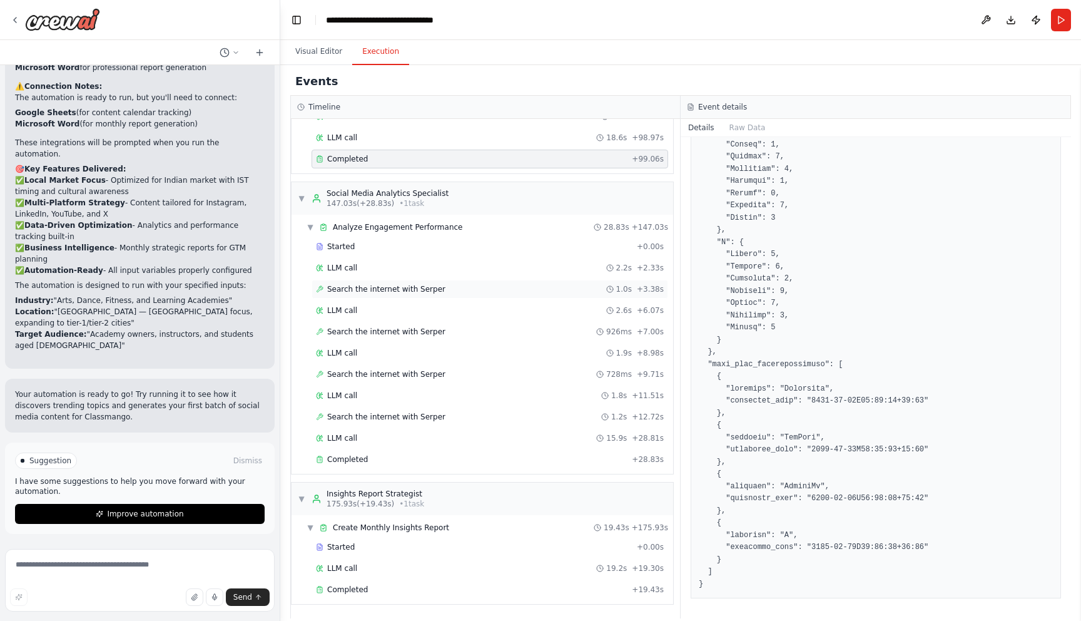
click at [424, 284] on span "Search the internet with Serper" at bounding box center [386, 289] width 118 height 10
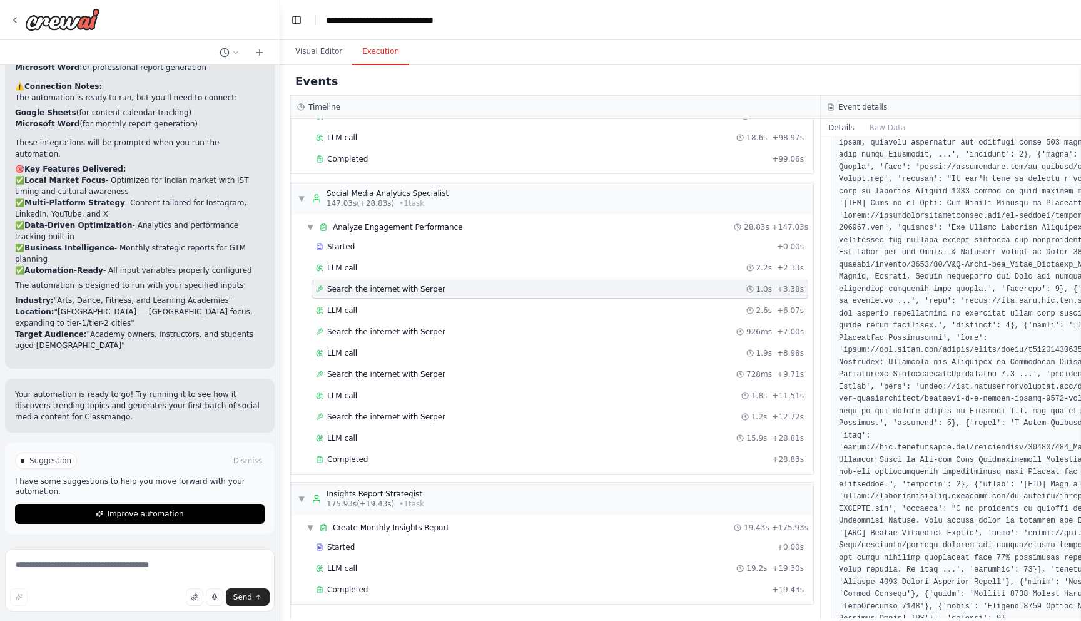
scroll to position [263, 0]
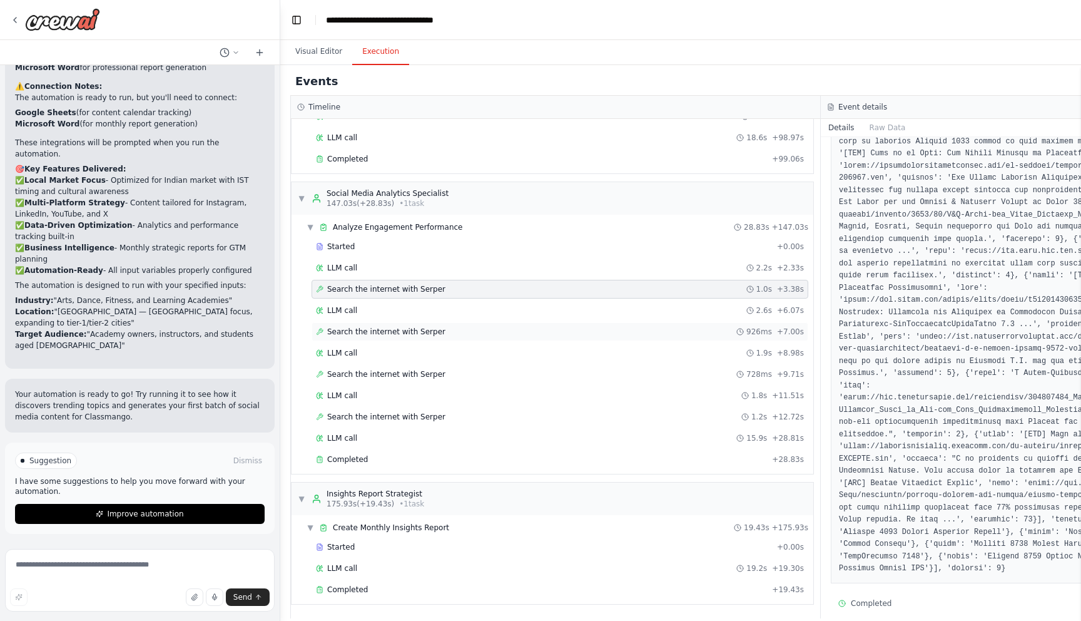
click at [412, 331] on span "Search the internet with Serper" at bounding box center [386, 332] width 118 height 10
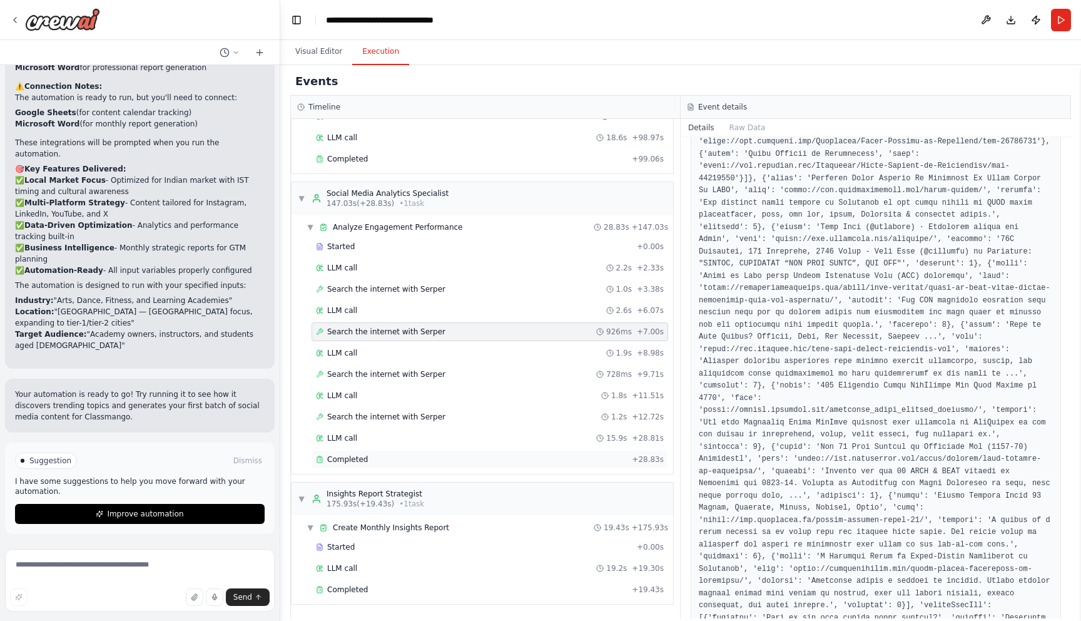
click at [375, 453] on div "Completed + 28.83s" at bounding box center [490, 459] width 357 height 19
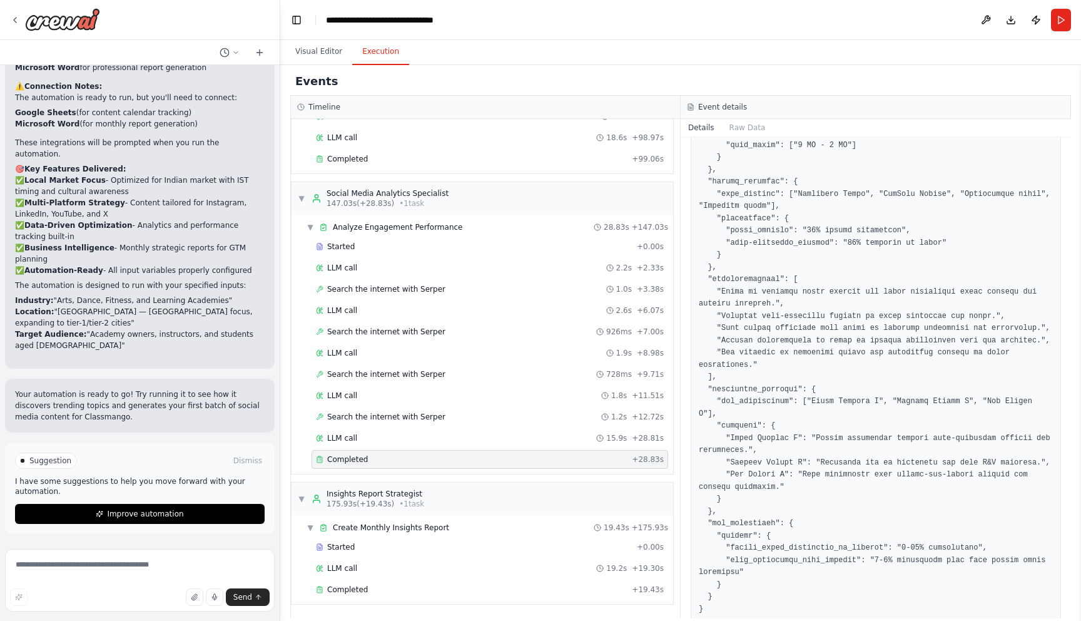
scroll to position [867, 0]
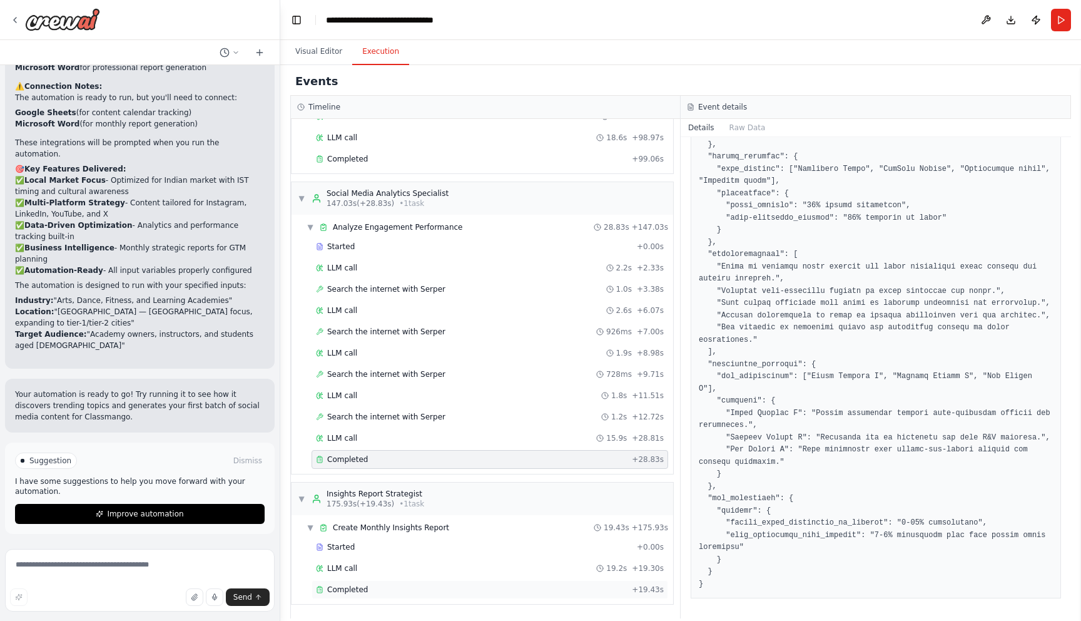
click at [387, 588] on div "Completed" at bounding box center [471, 590] width 311 height 10
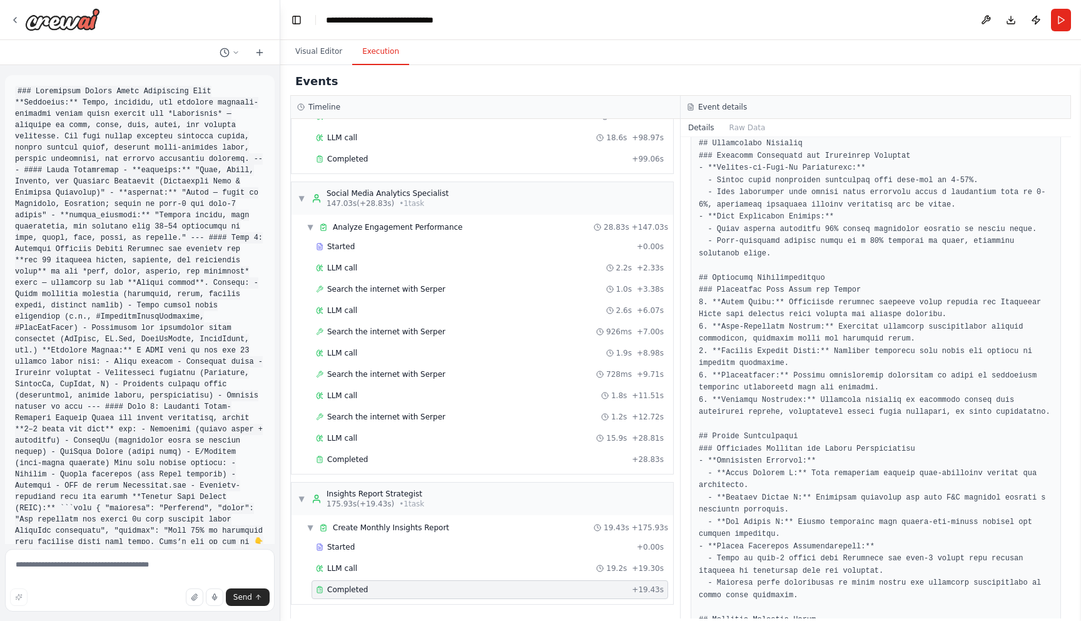
scroll to position [712, 0]
